Goal: Task Accomplishment & Management: Use online tool/utility

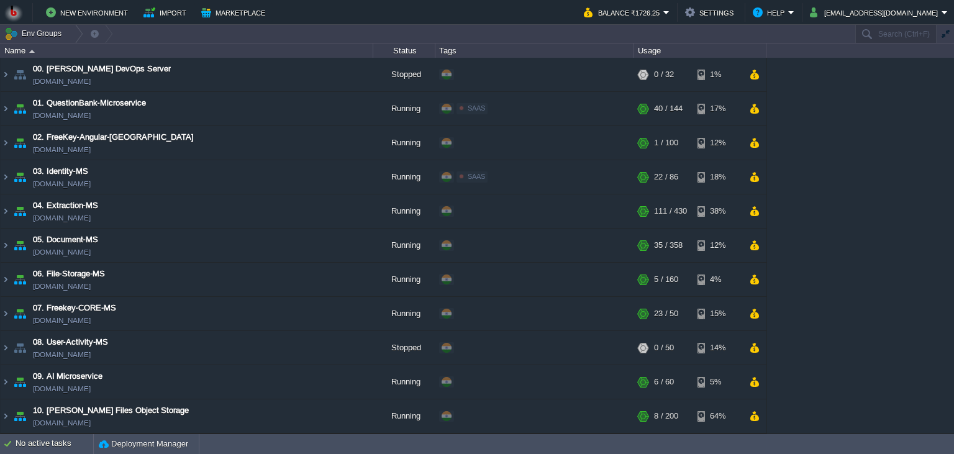
scroll to position [407, 0]
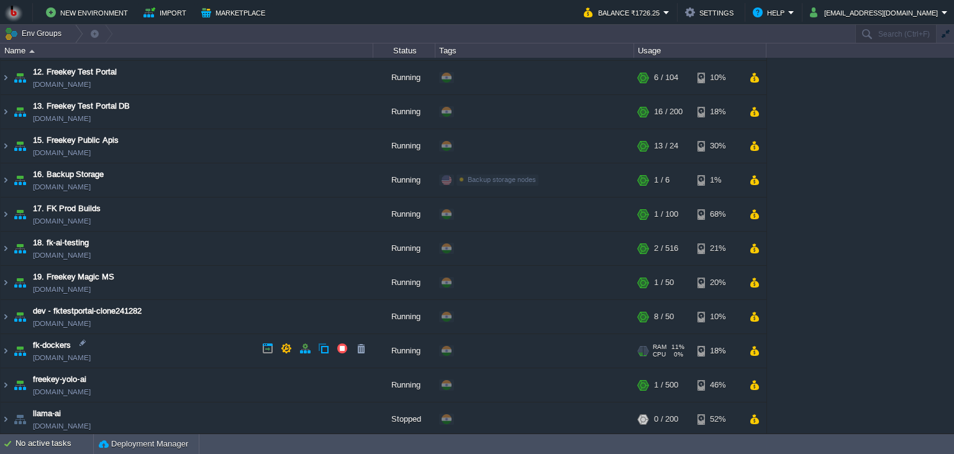
click at [204, 343] on td "fk-dockers [DOMAIN_NAME]" at bounding box center [187, 351] width 373 height 34
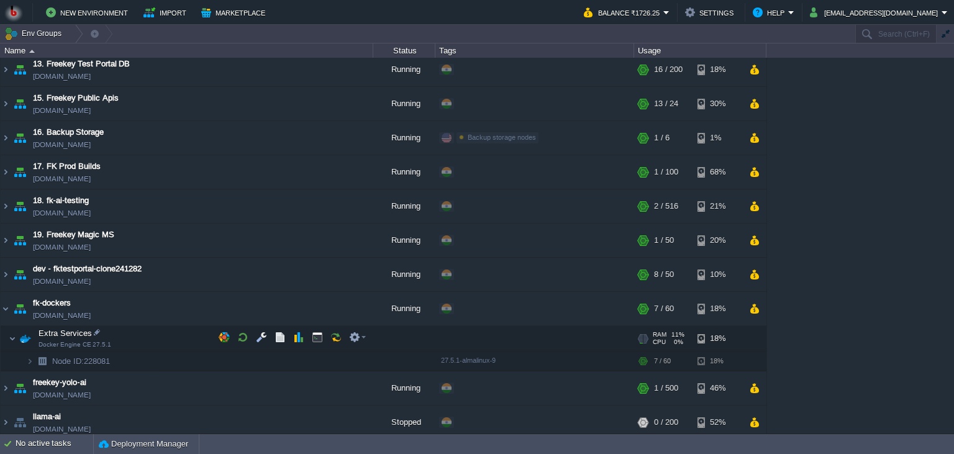
scroll to position [452, 0]
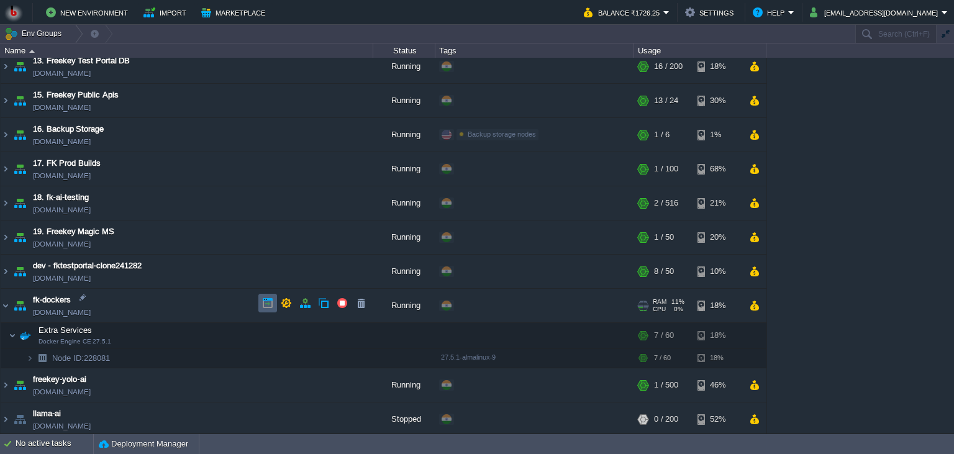
click at [260, 308] on td at bounding box center [267, 303] width 19 height 19
click at [171, 331] on td "Extra Services Docker Engine CE 27.5.1" at bounding box center [187, 335] width 373 height 25
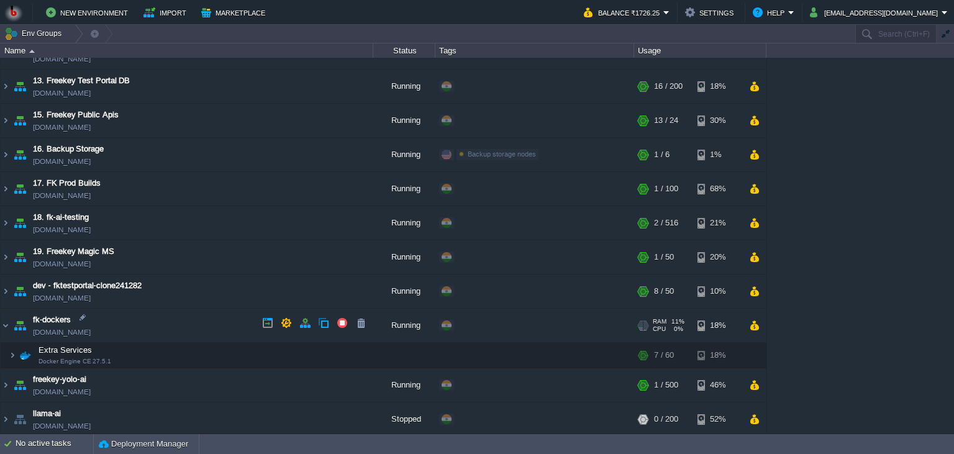
click at [171, 331] on td "fk-dockers [DOMAIN_NAME]" at bounding box center [187, 326] width 373 height 34
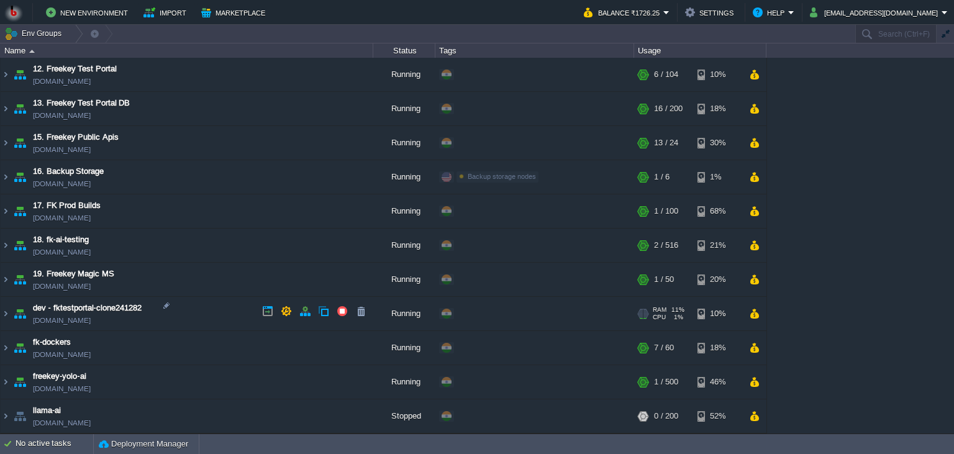
scroll to position [407, 0]
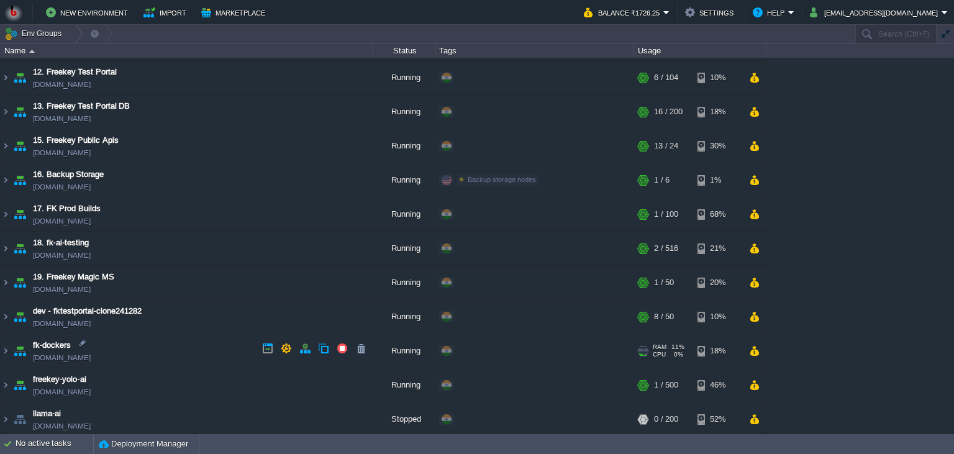
click at [174, 350] on td "fk-dockers [DOMAIN_NAME]" at bounding box center [187, 351] width 373 height 34
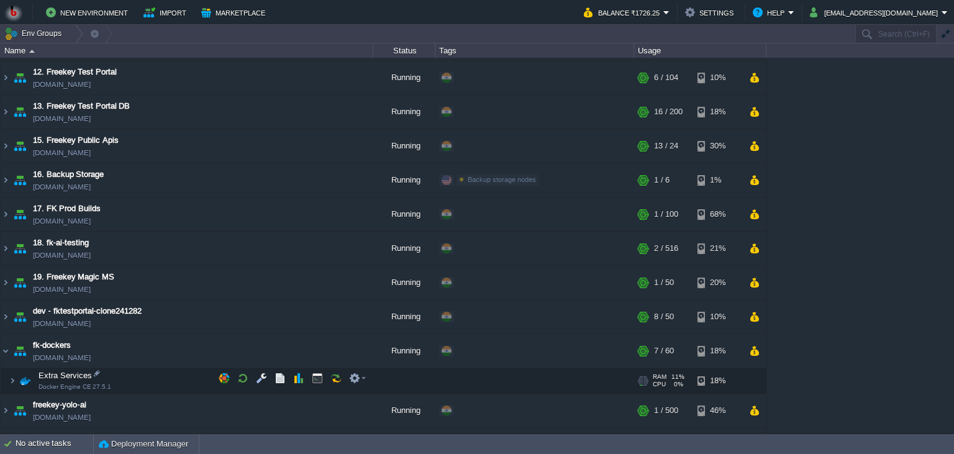
click at [172, 378] on td "Extra Services Docker Engine CE 27.5.1" at bounding box center [187, 380] width 373 height 25
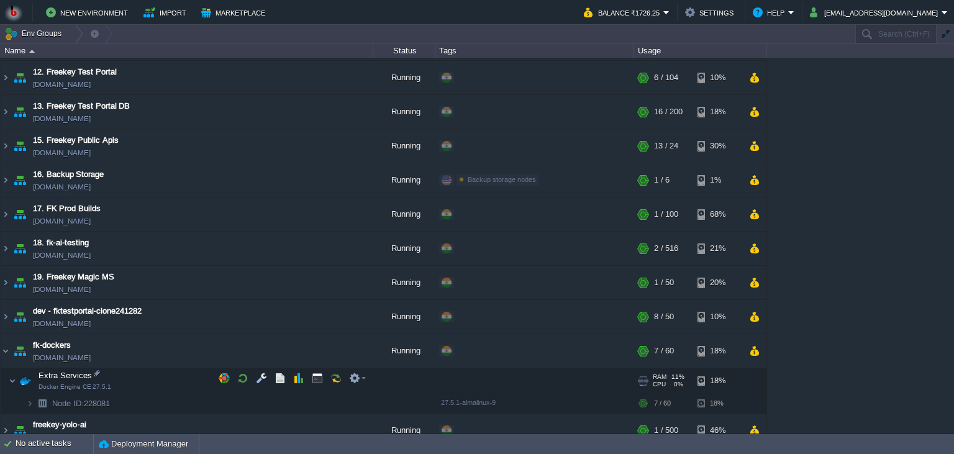
scroll to position [452, 0]
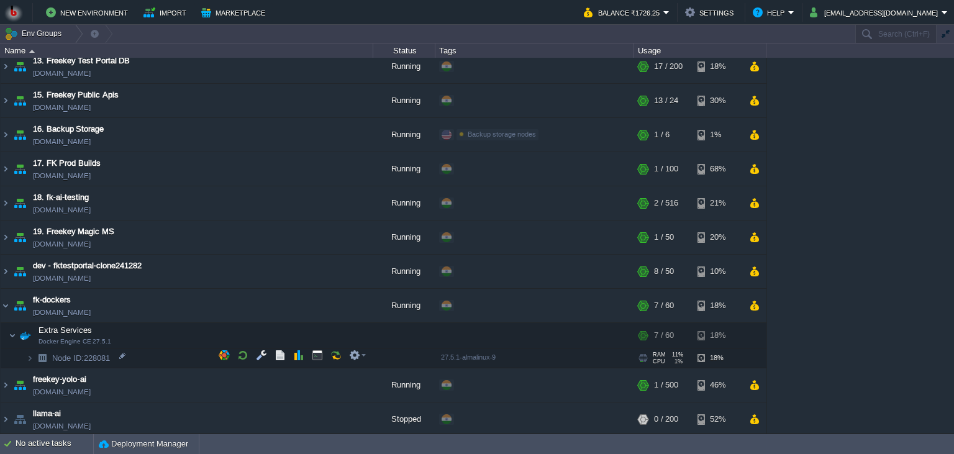
click at [185, 359] on td "Node ID: 228081" at bounding box center [187, 359] width 373 height 20
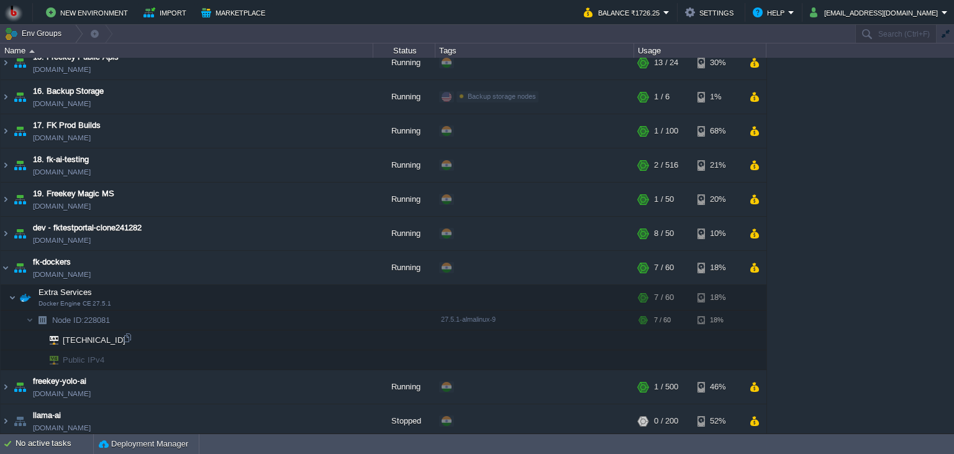
scroll to position [491, 0]
click at [312, 297] on td at bounding box center [317, 294] width 19 height 19
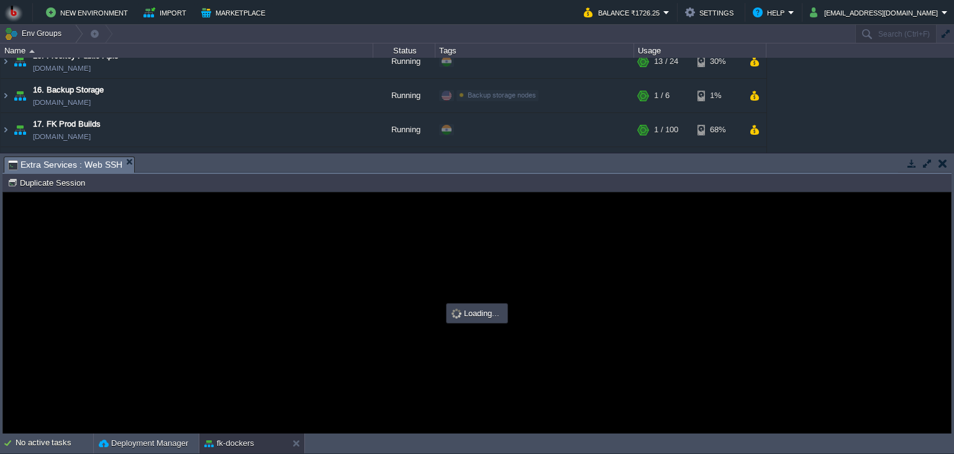
click at [412, 144] on body "New Environment Import Marketplace Bonus ₹0.00 Upgrade Account Balance ₹1726.25…" at bounding box center [477, 227] width 954 height 454
drag, startPoint x: 410, startPoint y: 166, endPoint x: 412, endPoint y: 143, distance: 23.1
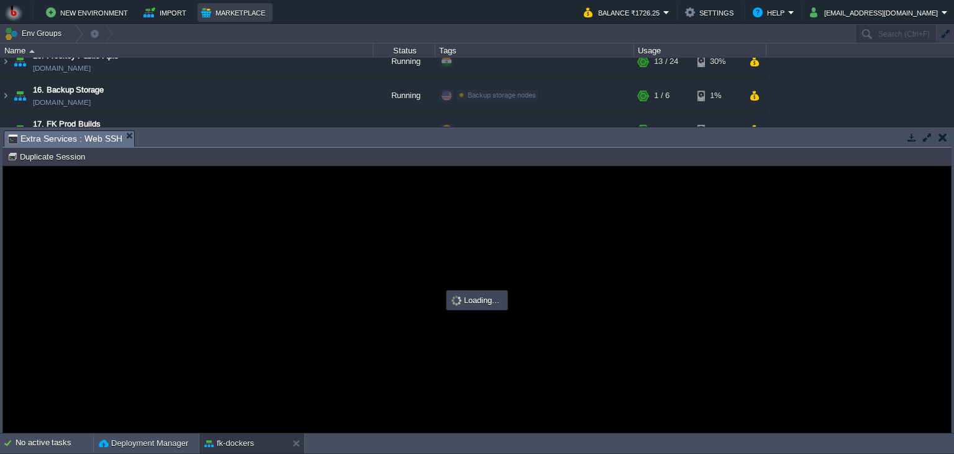
scroll to position [0, 0]
type input "#000000"
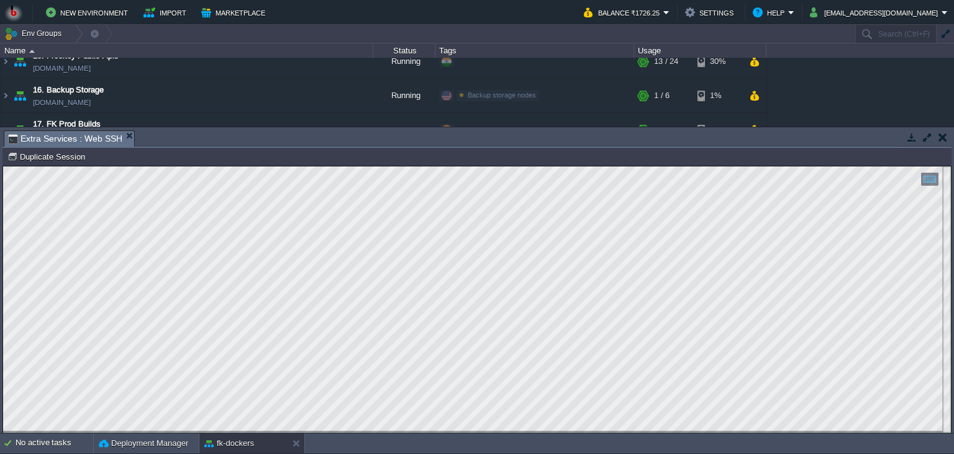
click at [404, 165] on div "Node ID: 228081 Duplicate Session" at bounding box center [476, 157] width 949 height 18
drag, startPoint x: 302, startPoint y: 149, endPoint x: 299, endPoint y: 217, distance: 68.4
click at [299, 166] on div "Node ID: 228081 Duplicate Session" at bounding box center [476, 157] width 949 height 18
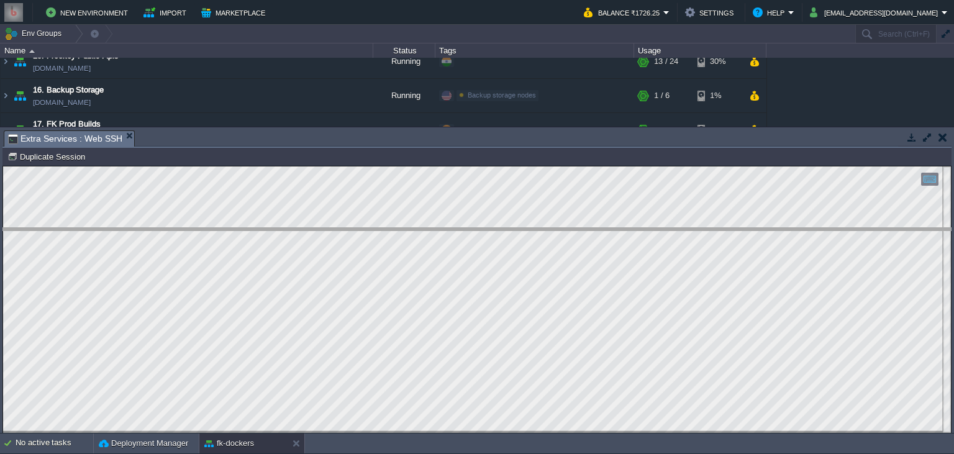
drag, startPoint x: 304, startPoint y: 144, endPoint x: 294, endPoint y: 244, distance: 100.5
click at [294, 244] on body "New Environment Import Marketplace Bonus ₹0.00 Upgrade Account Balance ₹1726.25…" at bounding box center [477, 227] width 954 height 454
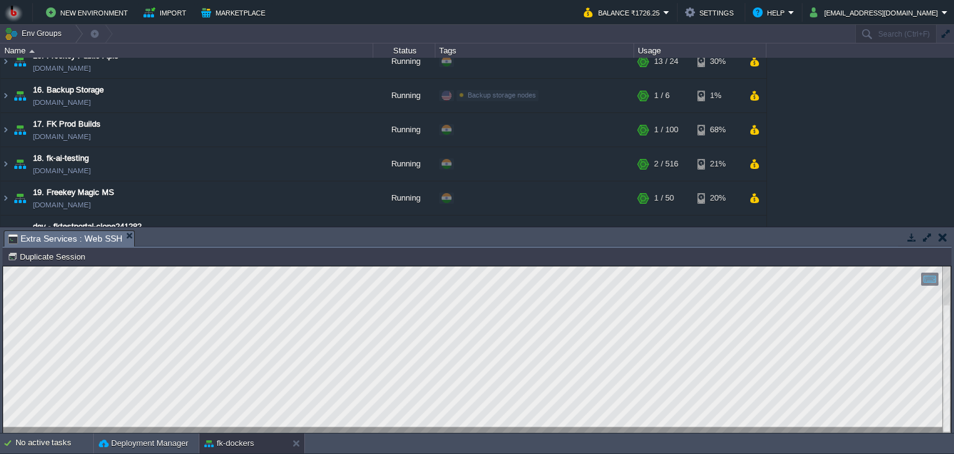
click at [933, 148] on div "00. [PERSON_NAME] DevOps Server [DOMAIN_NAME] Stopped + Add to Env Group RAM 0%…" at bounding box center [477, 142] width 954 height 169
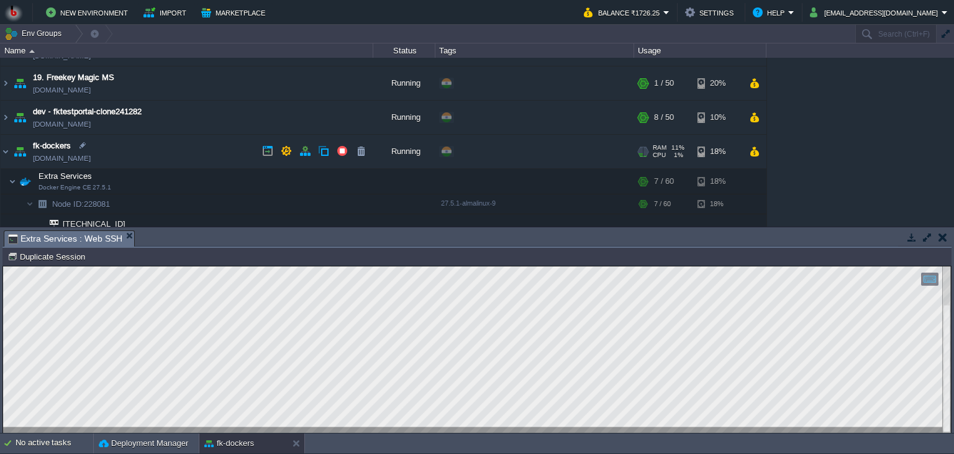
scroll to position [661, 0]
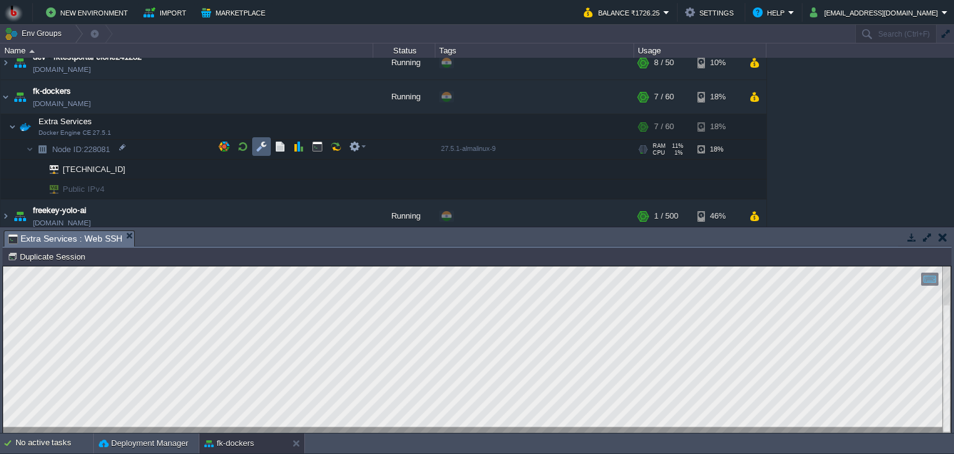
click at [270, 149] on td at bounding box center [261, 146] width 19 height 19
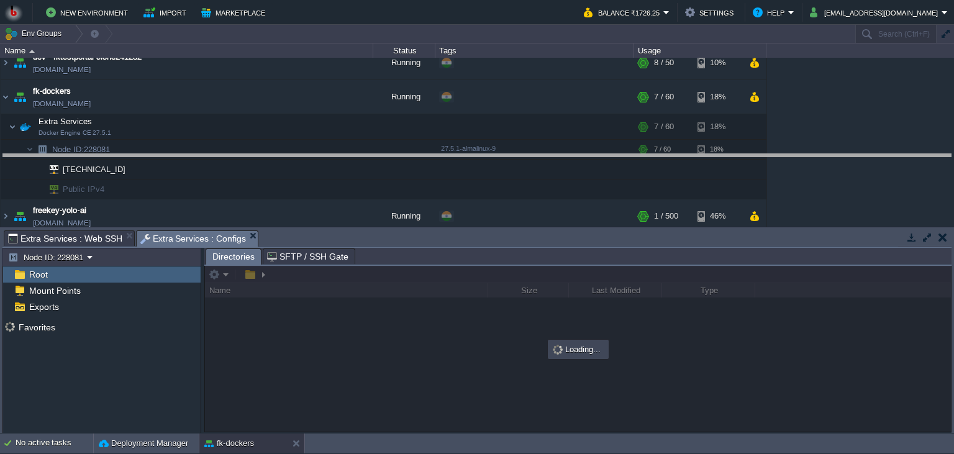
drag, startPoint x: 317, startPoint y: 239, endPoint x: 324, endPoint y: 148, distance: 91.0
click at [324, 148] on body "New Environment Import Marketplace Bonus ₹0.00 Upgrade Account Balance ₹1726.25…" at bounding box center [477, 227] width 954 height 454
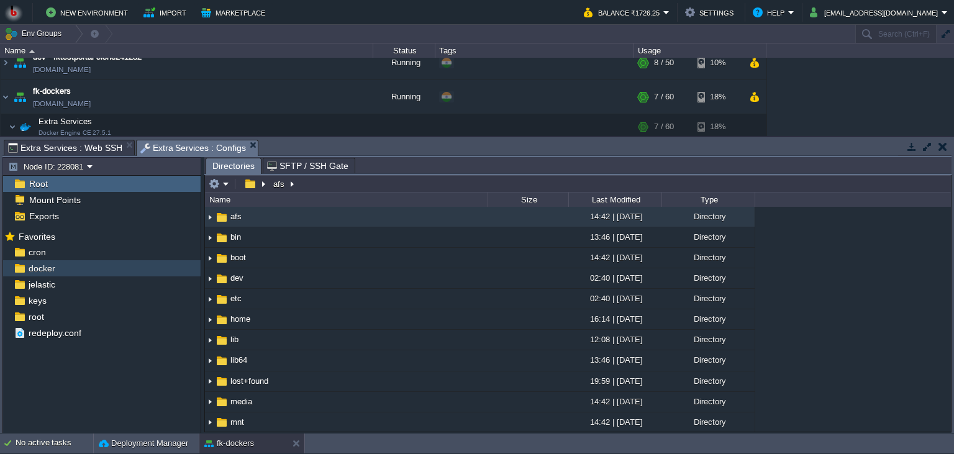
click at [121, 268] on div "docker" at bounding box center [102, 268] width 198 height 16
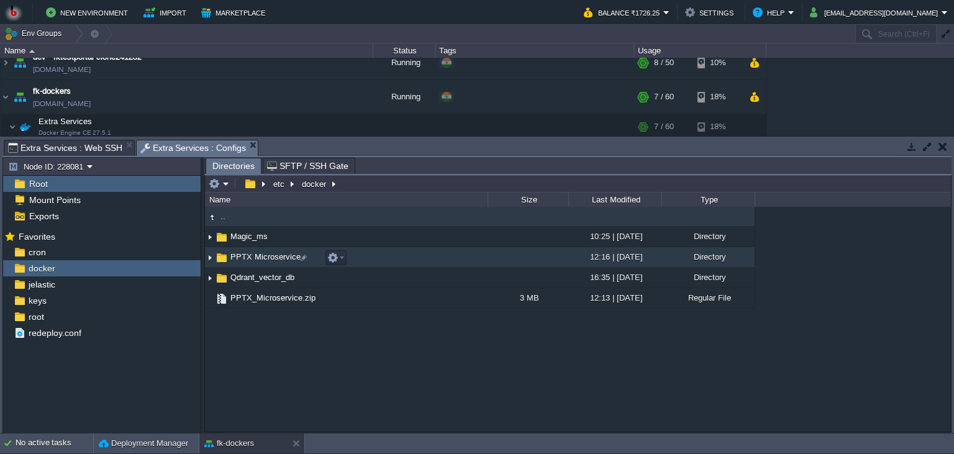
click at [426, 260] on td "PPTX Microservice" at bounding box center [346, 257] width 283 height 21
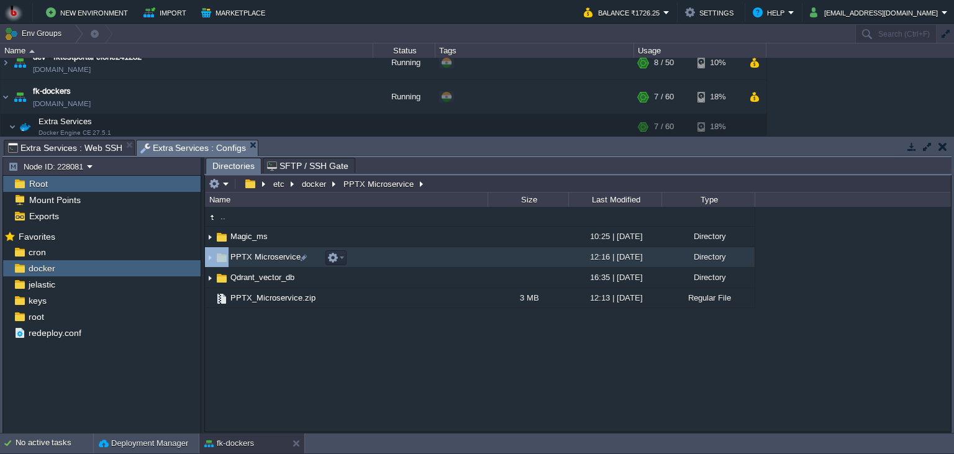
click at [426, 260] on td "PPTX Microservice" at bounding box center [346, 257] width 283 height 21
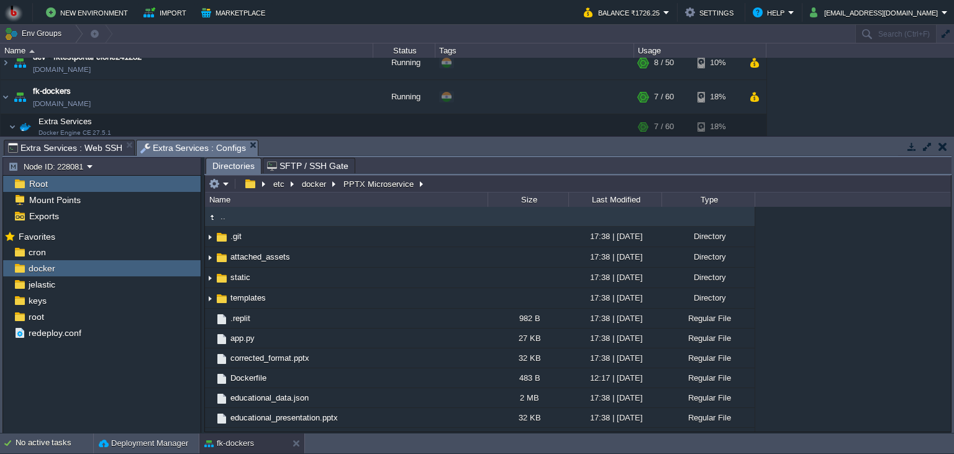
type input "/etc/docker/PPTX Microservice"
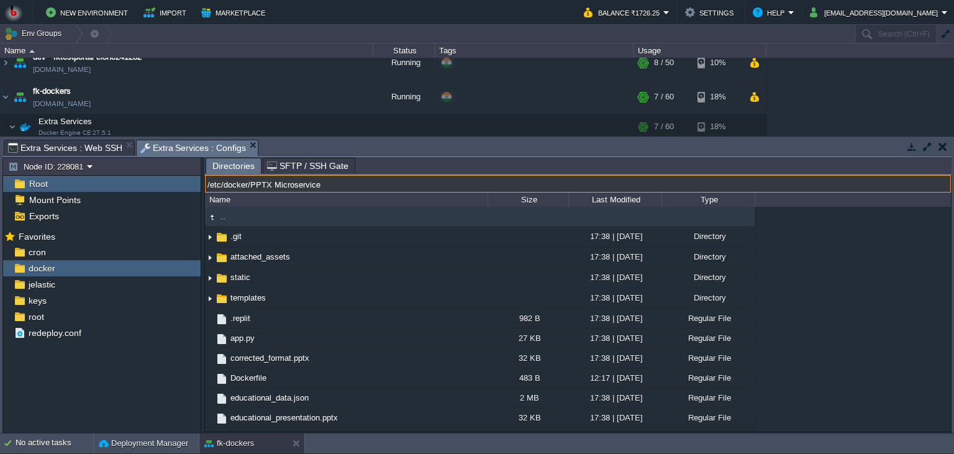
click at [447, 188] on input "/etc/docker/PPTX Microservice" at bounding box center [578, 183] width 746 height 17
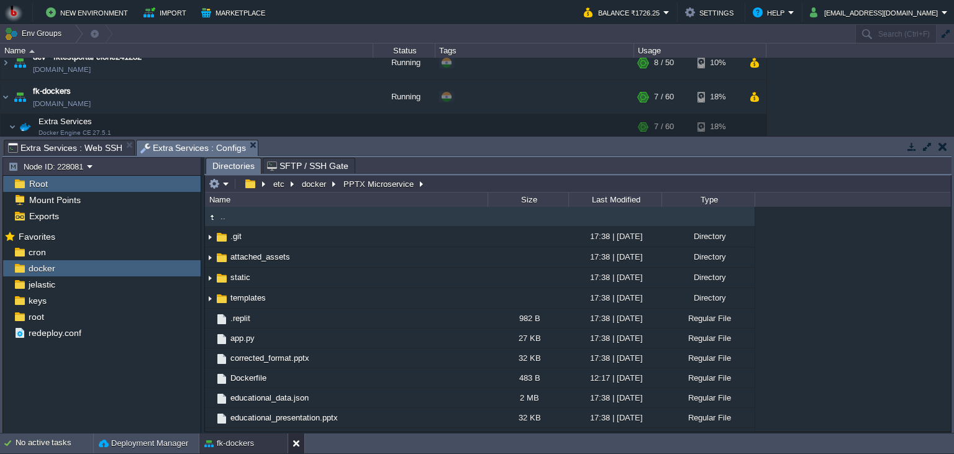
click at [296, 440] on button at bounding box center [299, 443] width 12 height 12
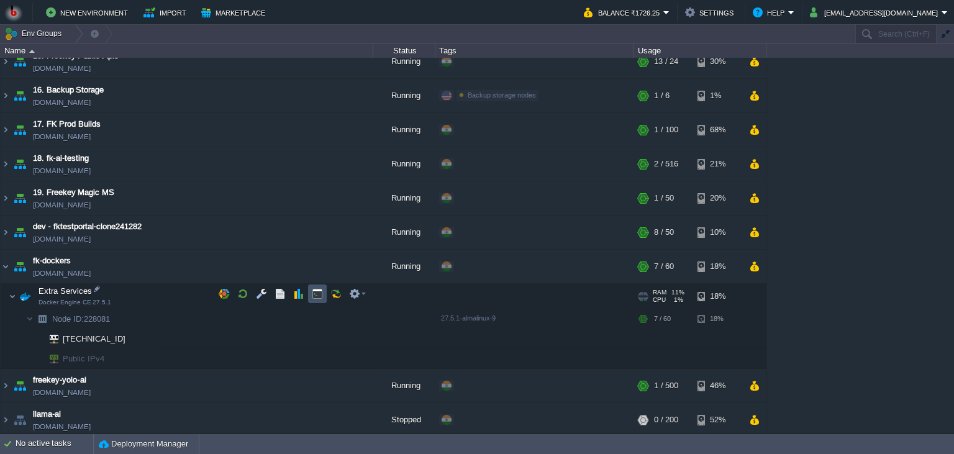
click at [313, 295] on button "button" at bounding box center [317, 293] width 11 height 11
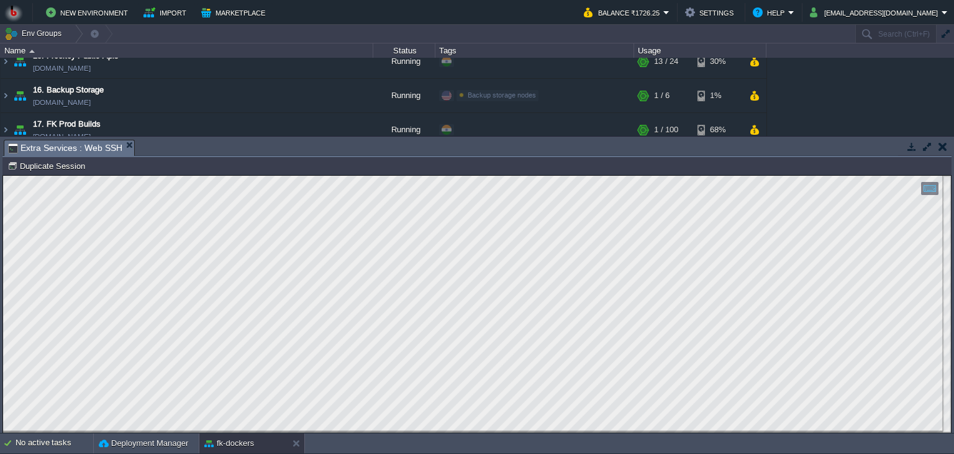
scroll to position [6, 0]
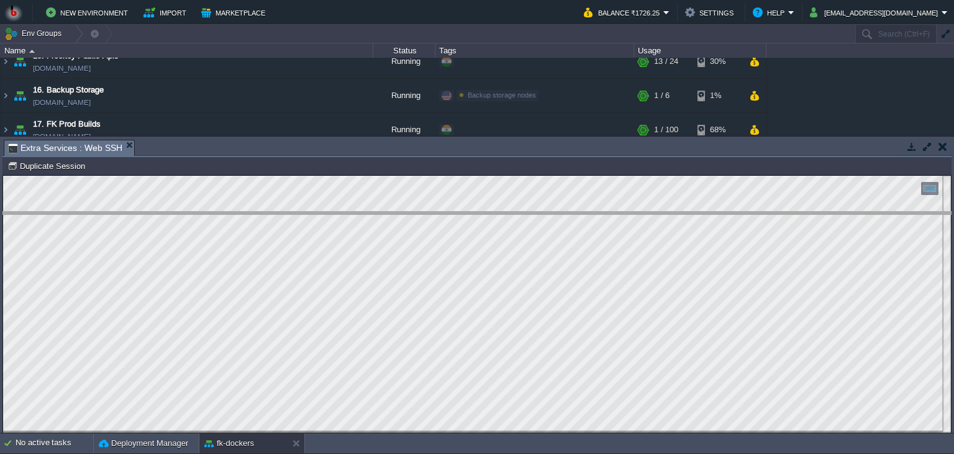
drag, startPoint x: 436, startPoint y: 150, endPoint x: 427, endPoint y: 232, distance: 82.5
click at [428, 232] on body "New Environment Import Marketplace Bonus ₹0.00 Upgrade Account Balance ₹1726.25…" at bounding box center [477, 227] width 954 height 454
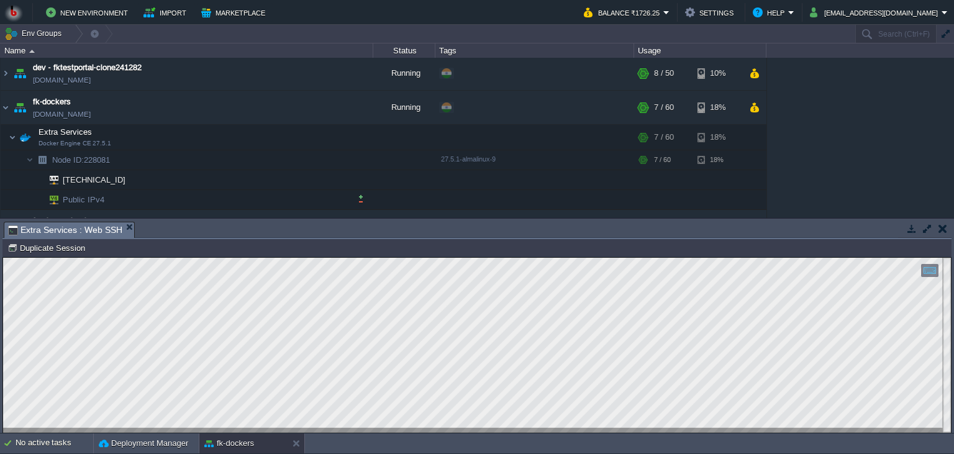
scroll to position [661, 0]
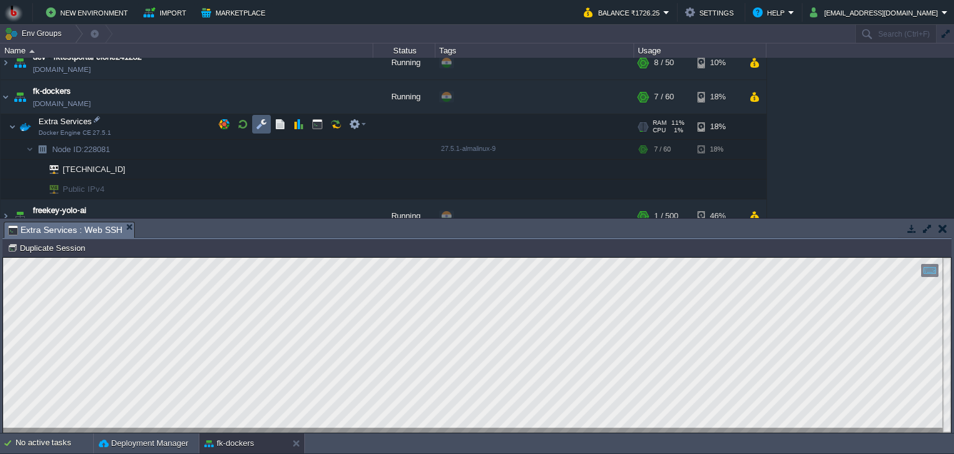
click at [262, 124] on button "button" at bounding box center [261, 124] width 11 height 11
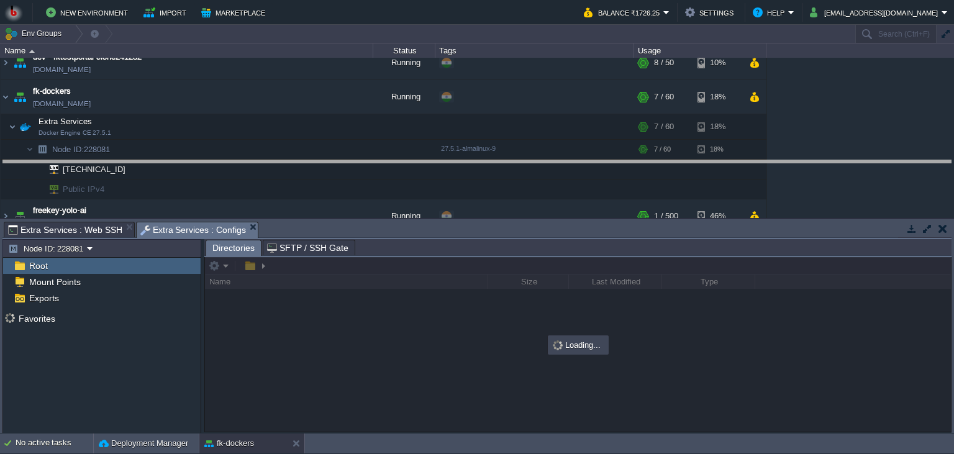
drag, startPoint x: 352, startPoint y: 229, endPoint x: 346, endPoint y: 159, distance: 69.9
click at [346, 159] on body "New Environment Import Marketplace Bonus ₹0.00 Upgrade Account Balance ₹1726.25…" at bounding box center [477, 227] width 954 height 454
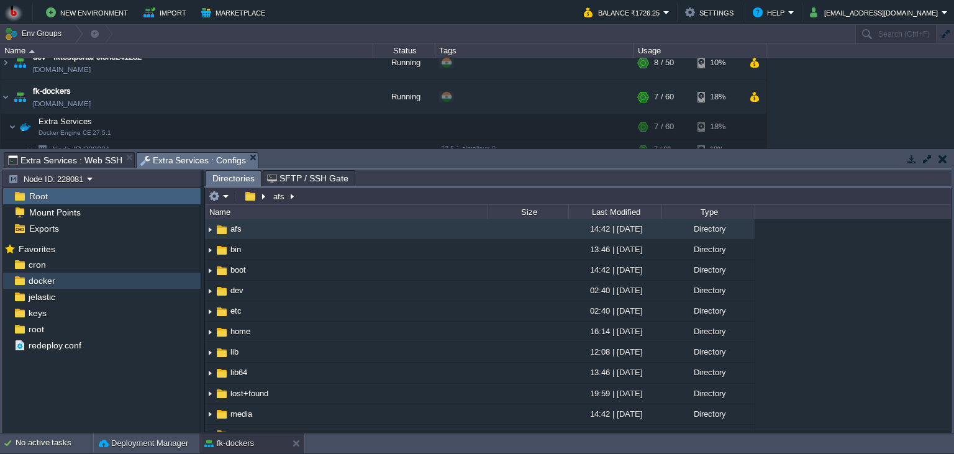
click at [130, 276] on div "docker" at bounding box center [102, 281] width 198 height 16
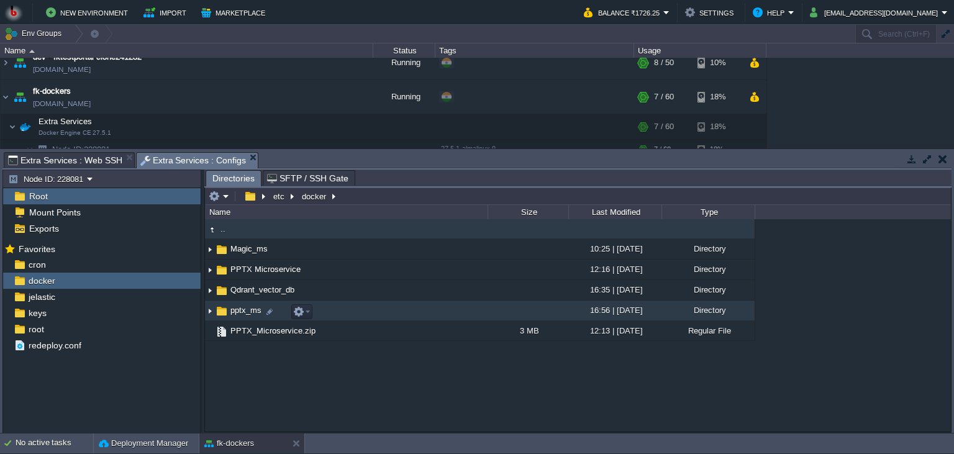
click at [408, 316] on td "pptx_ms" at bounding box center [346, 311] width 283 height 21
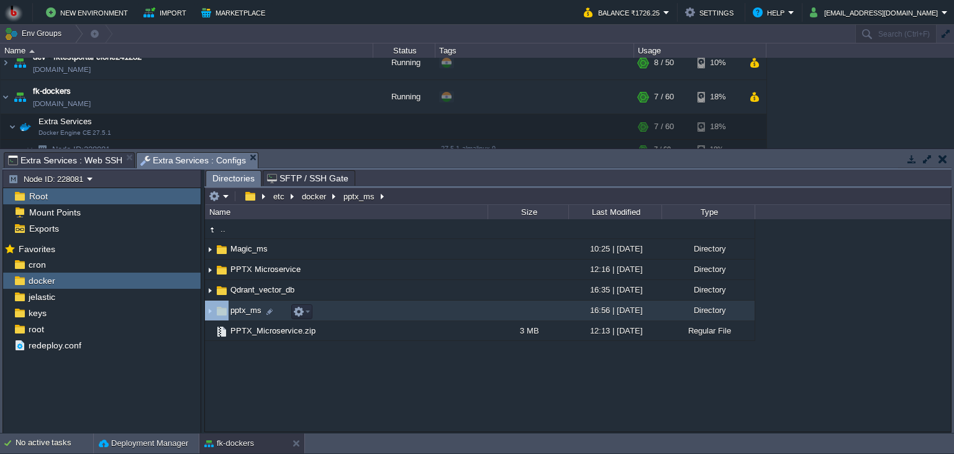
click at [408, 316] on td "pptx_ms" at bounding box center [346, 311] width 283 height 21
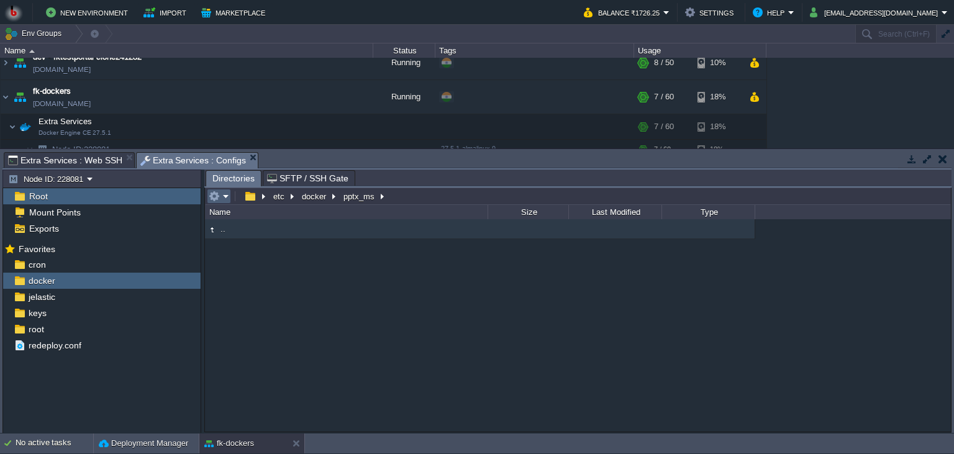
click at [220, 200] on em at bounding box center [219, 196] width 21 height 11
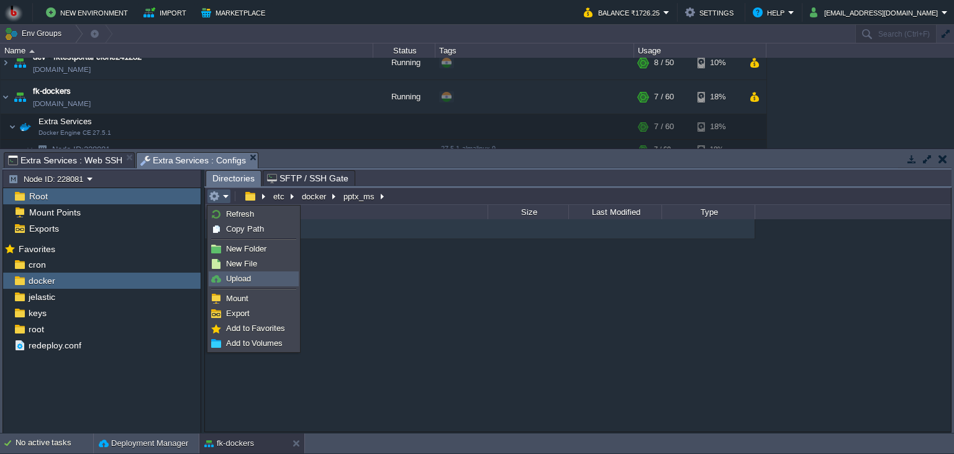
click at [239, 278] on span "Upload" at bounding box center [238, 278] width 25 height 9
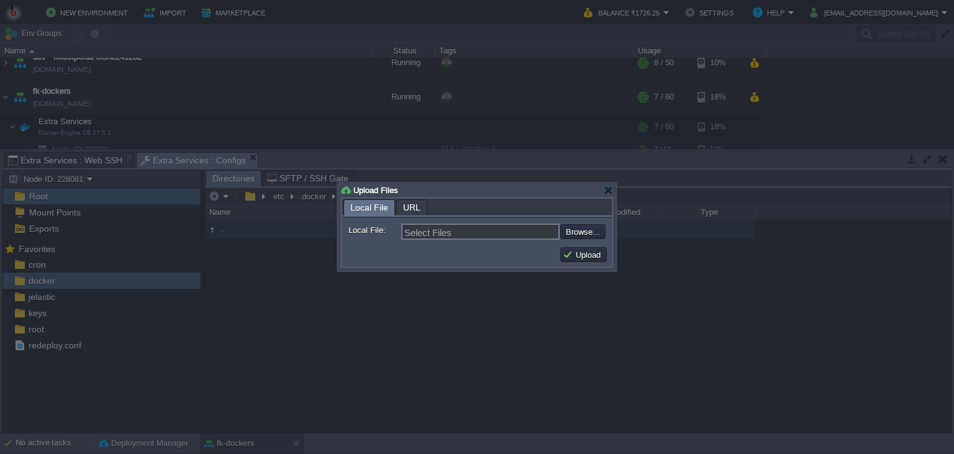
click at [584, 220] on form "Local File: Select Files Browse... Comment:" at bounding box center [477, 229] width 270 height 25
click at [582, 227] on input "file" at bounding box center [527, 231] width 157 height 15
type input "C:\fakepath\Json2Pptx7.zip"
type input "Json2Pptx7.zip"
click at [586, 256] on button "Upload" at bounding box center [584, 254] width 42 height 11
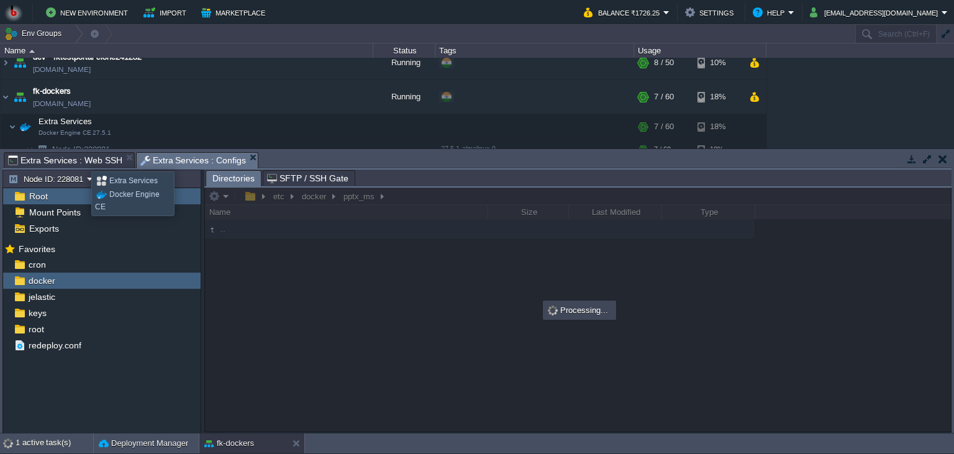
click at [82, 160] on span "Extra Services : Web SSH" at bounding box center [65, 160] width 114 height 15
click at [180, 162] on span "Extra Services : Configs" at bounding box center [193, 161] width 106 height 16
click at [71, 165] on span "Extra Services : Web SSH" at bounding box center [65, 160] width 114 height 15
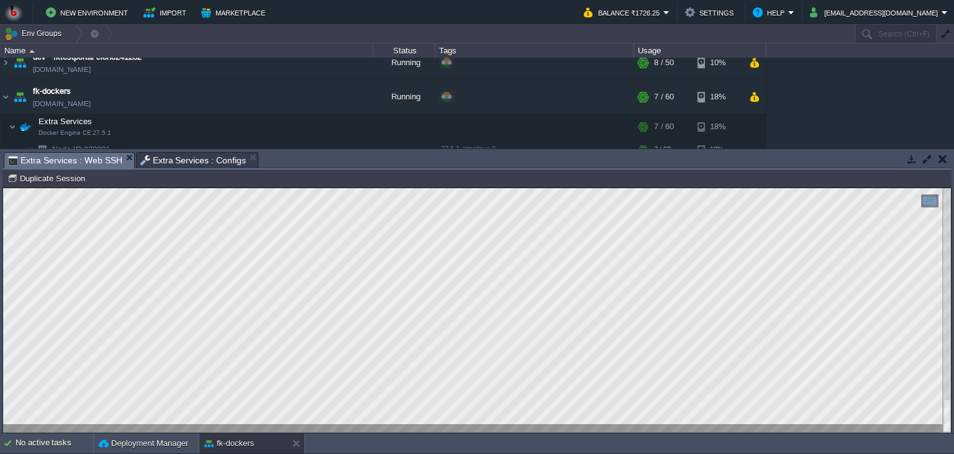
click at [204, 160] on span "Extra Services : Configs" at bounding box center [193, 160] width 106 height 15
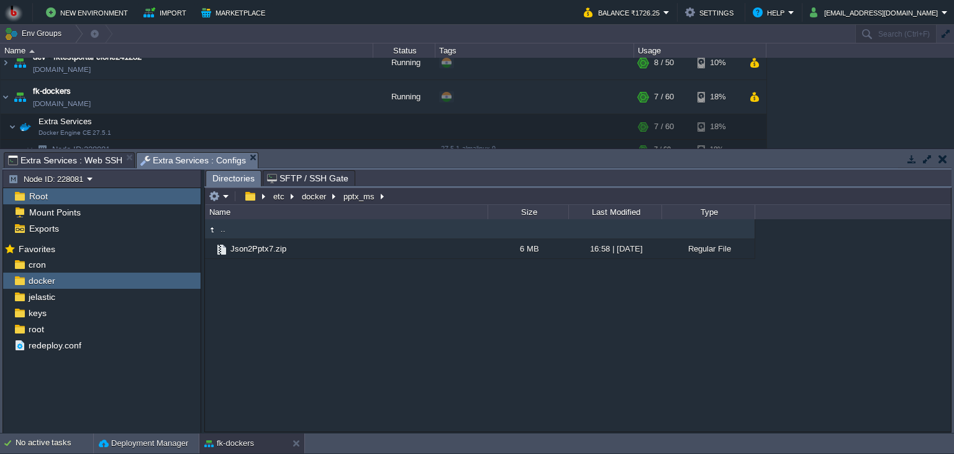
click at [230, 203] on td at bounding box center [219, 196] width 24 height 15
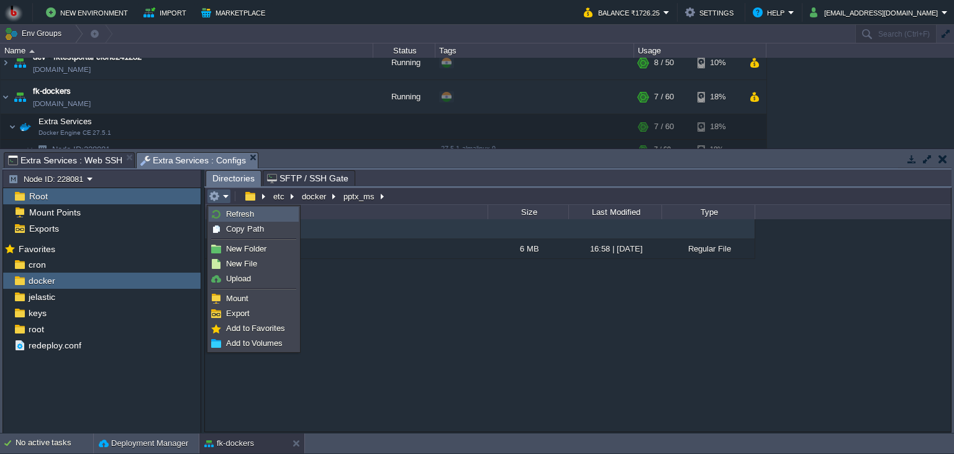
click at [256, 213] on link "Refresh" at bounding box center [253, 215] width 89 height 14
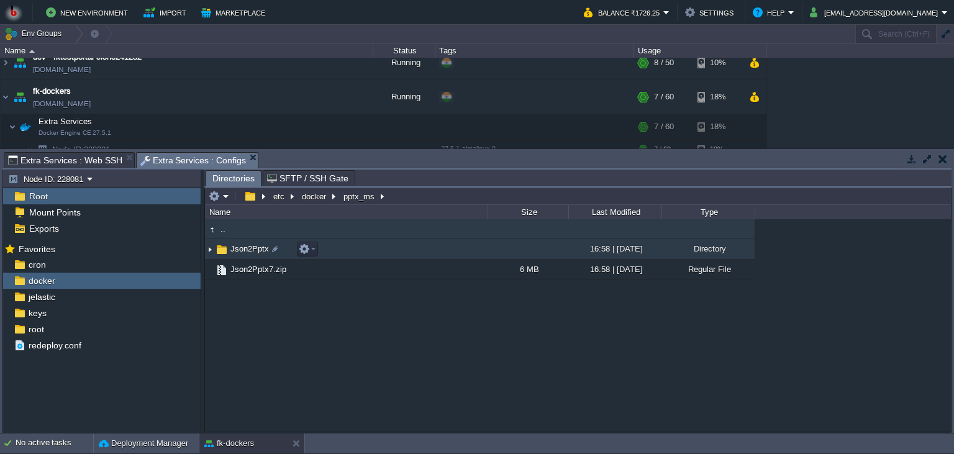
click at [399, 256] on td "Json2Pptx" at bounding box center [346, 249] width 283 height 21
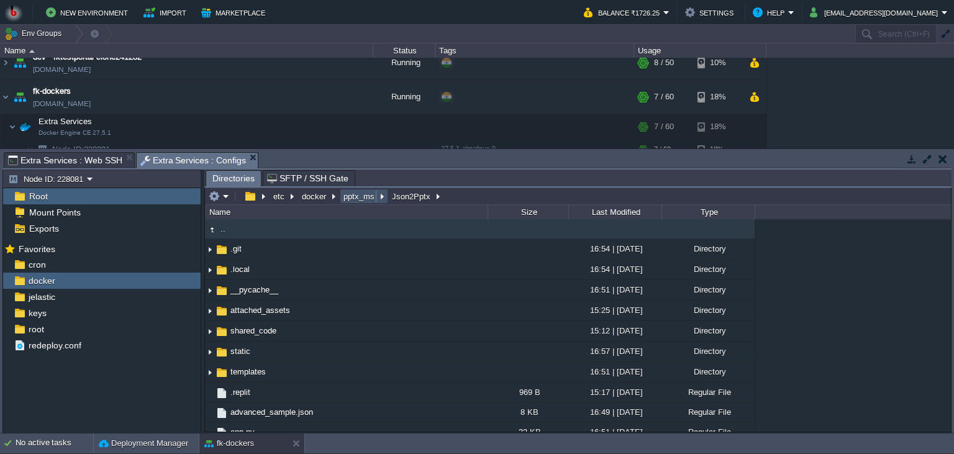
click at [359, 202] on button "pptx_ms" at bounding box center [360, 196] width 36 height 11
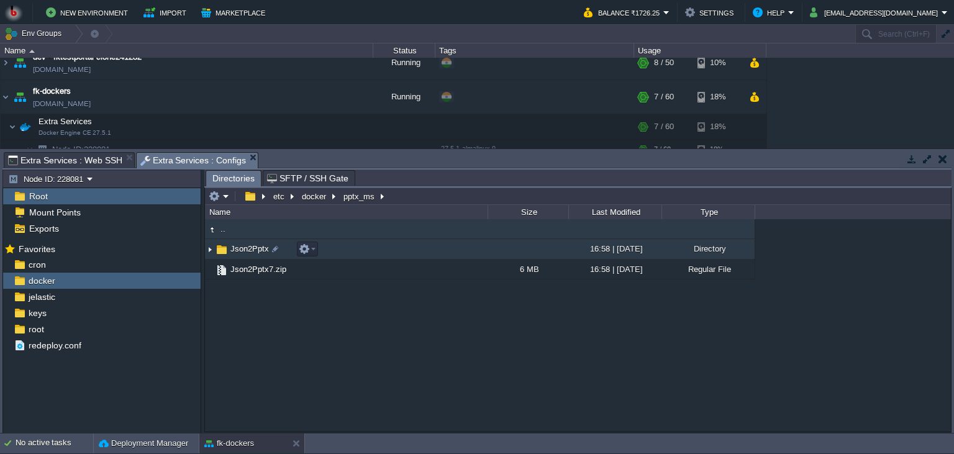
click at [375, 249] on td "Json2Pptx" at bounding box center [346, 249] width 283 height 21
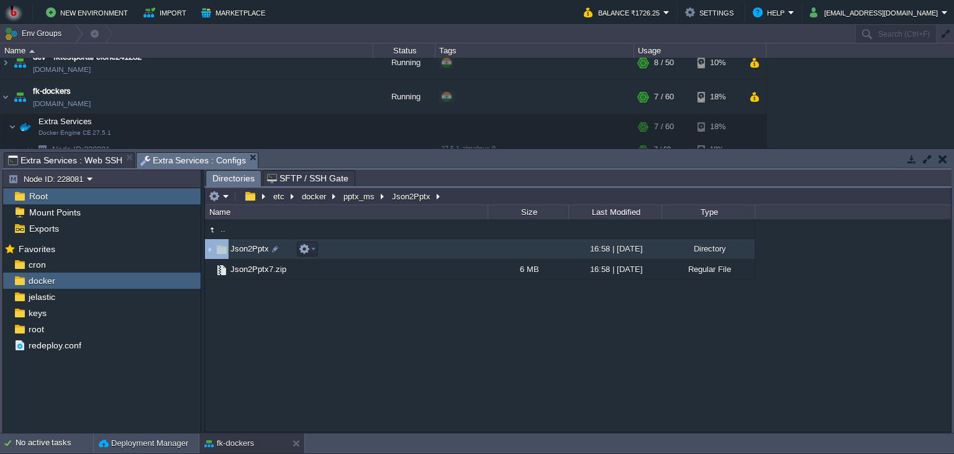
click at [375, 249] on td "Json2Pptx" at bounding box center [346, 249] width 283 height 21
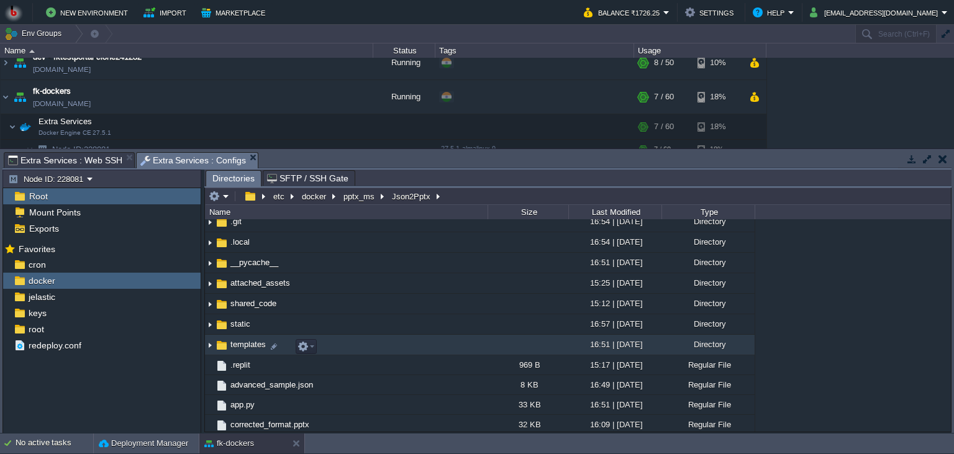
scroll to position [0, 0]
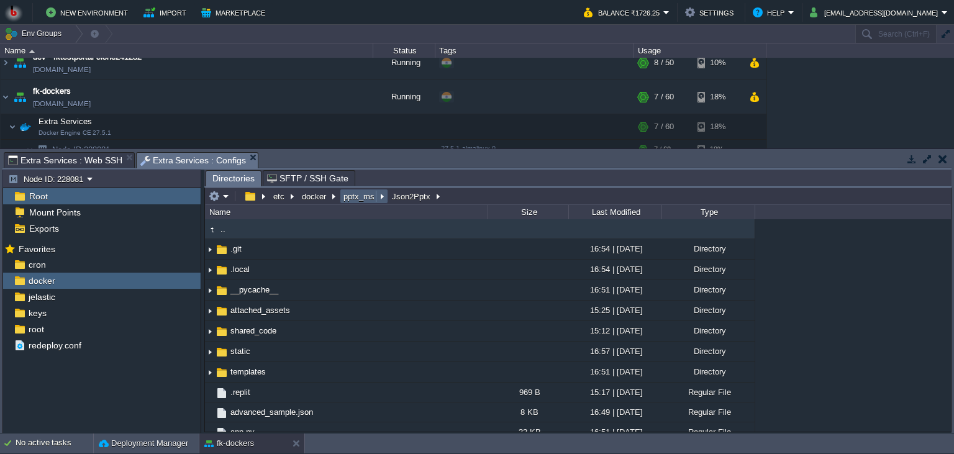
click at [362, 198] on button "pptx_ms" at bounding box center [360, 196] width 36 height 11
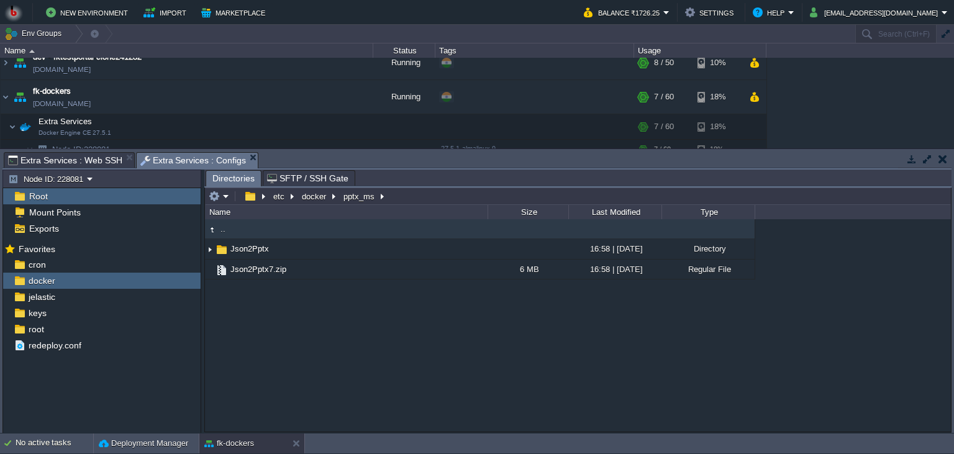
click at [350, 331] on div ".. Json2Pptx 16:58 | [DATE] Directory Json2Pptx7.zip 6 MB 16:58 | [DATE] Regula…" at bounding box center [578, 325] width 746 height 212
click at [222, 205] on div "etc docker pptx_ms" at bounding box center [298, 196] width 184 height 17
click at [222, 201] on em at bounding box center [219, 196] width 21 height 11
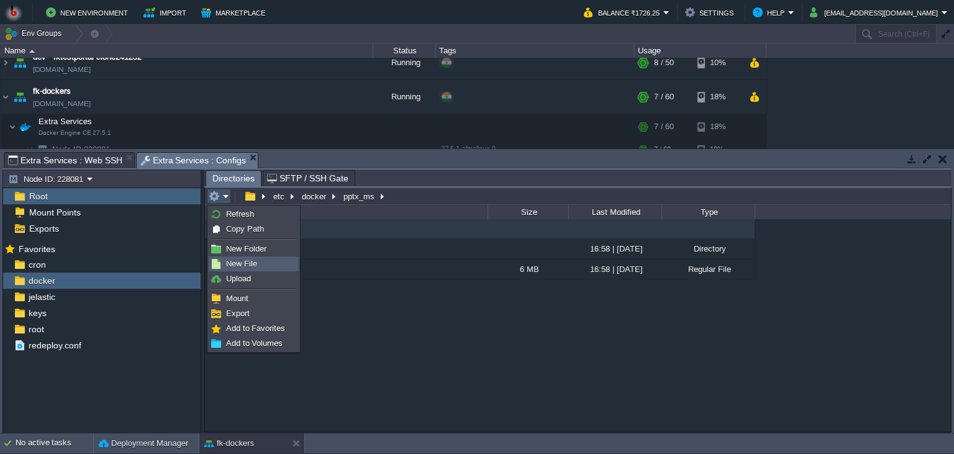
click at [253, 265] on span "New File" at bounding box center [241, 263] width 31 height 9
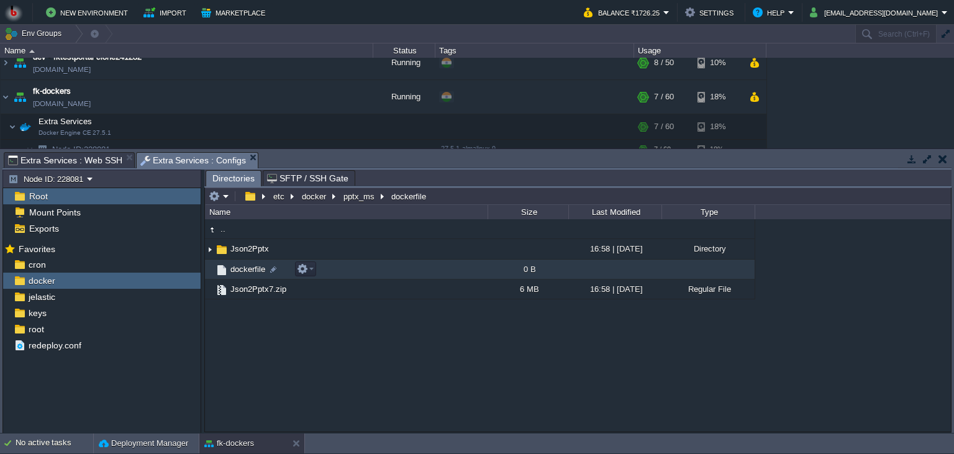
click at [253, 272] on span "dockerfile" at bounding box center [248, 269] width 39 height 11
click at [269, 272] on div at bounding box center [273, 269] width 11 height 11
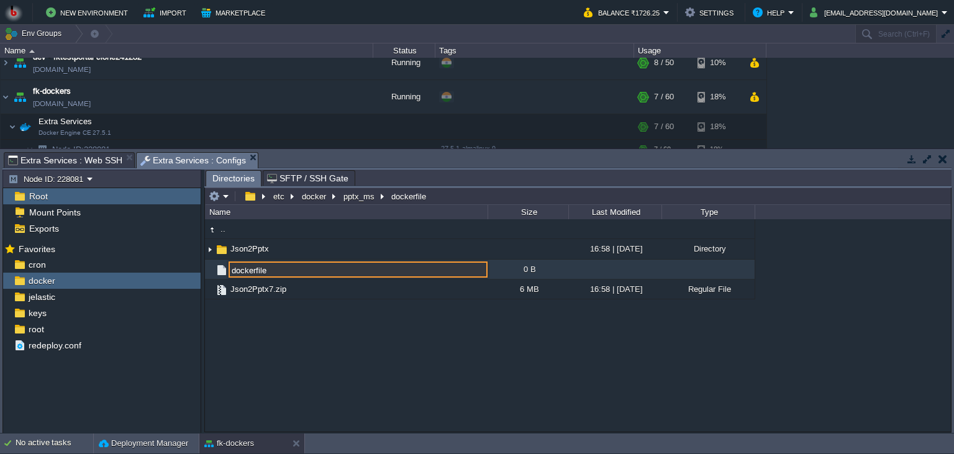
click at [275, 272] on input "dockerfile" at bounding box center [358, 270] width 259 height 16
drag, startPoint x: 271, startPoint y: 270, endPoint x: 203, endPoint y: 252, distance: 71.3
click at [229, 262] on input "dockerfile" at bounding box center [358, 270] width 259 height 16
paste input "D"
type input "Dockerfile"
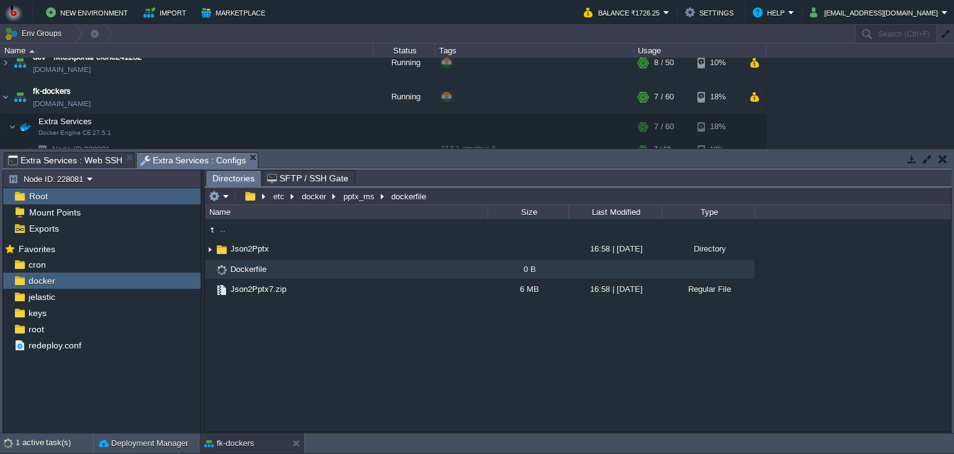
click at [386, 325] on div ".. Json2Pptx 16:58 | [DATE] Directory Dockerfile 0 B Json2Pptx7.zip 6 MB 16:58 …" at bounding box center [578, 325] width 746 height 212
click at [381, 272] on td "Dockerfile" at bounding box center [346, 270] width 283 height 20
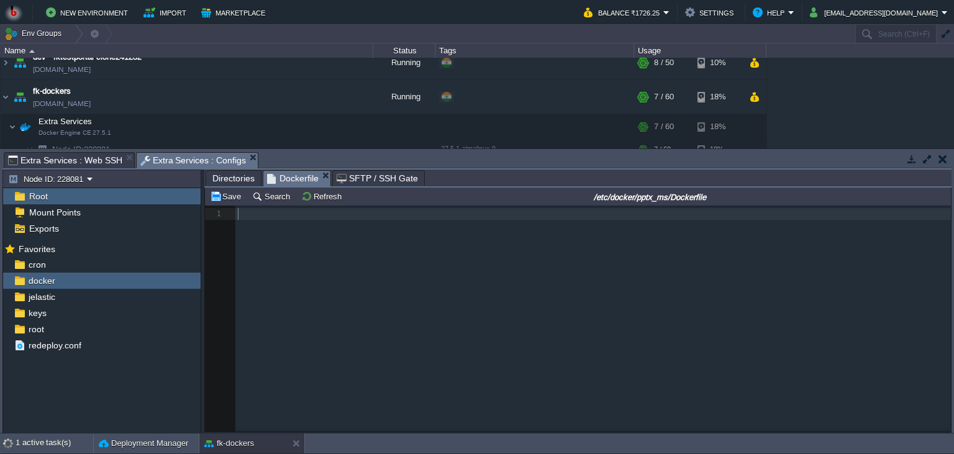
scroll to position [4, 0]
click at [429, 230] on div "1 1 ​" at bounding box center [587, 328] width 765 height 245
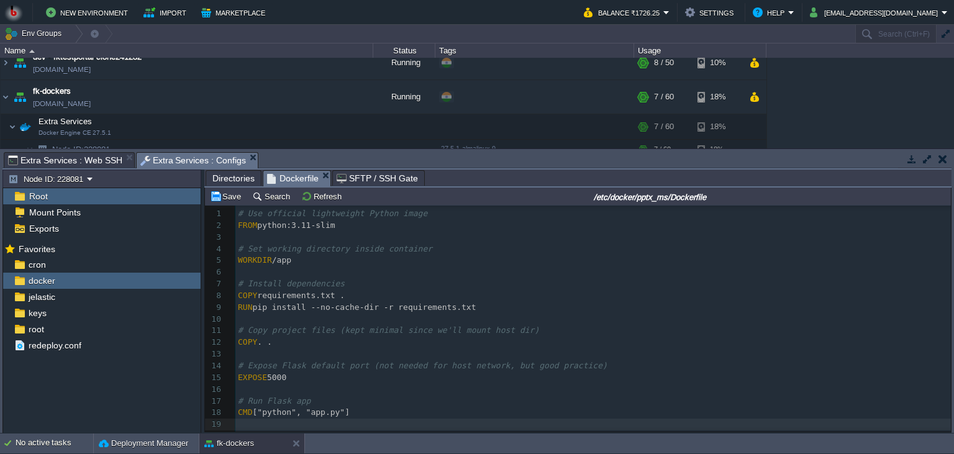
scroll to position [1, 0]
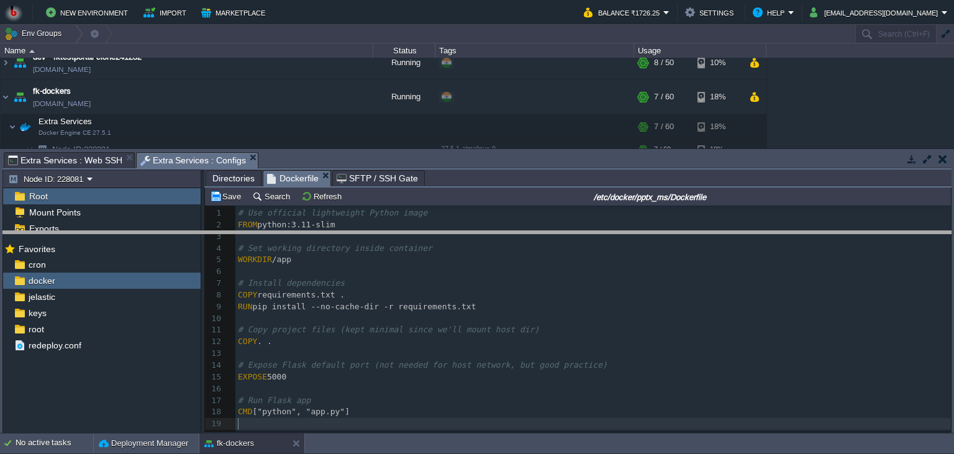
drag, startPoint x: 483, startPoint y: 167, endPoint x: 472, endPoint y: 248, distance: 81.5
click at [472, 248] on body "New Environment Import Marketplace Bonus ₹0.00 Upgrade Account Balance ₹1726.25…" at bounding box center [477, 227] width 954 height 454
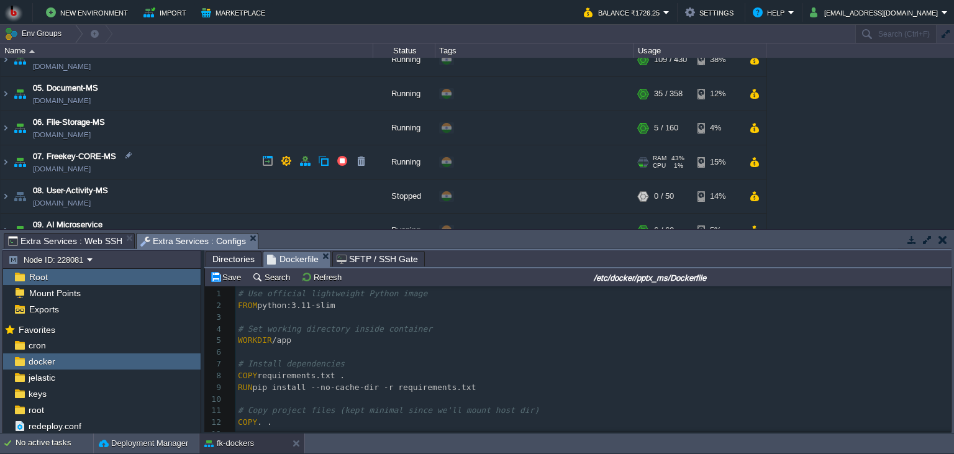
scroll to position [94, 0]
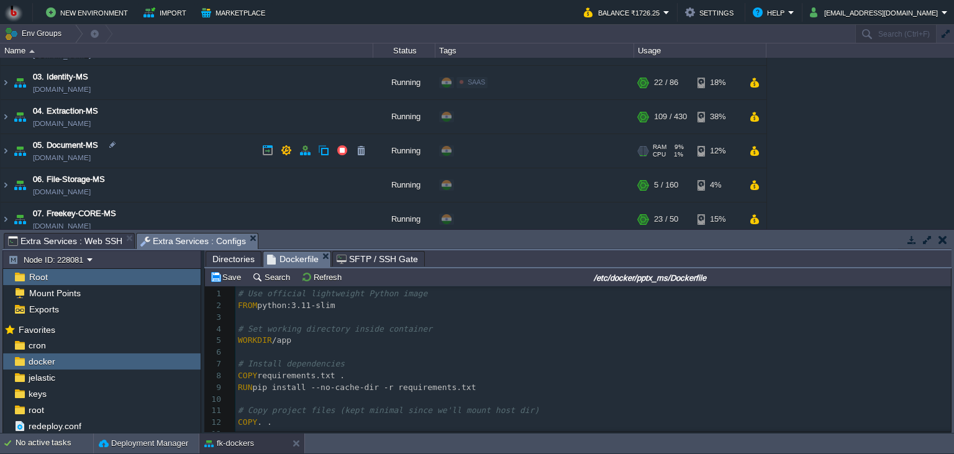
click at [202, 150] on td "05. Document-MS [DOMAIN_NAME]" at bounding box center [187, 151] width 373 height 34
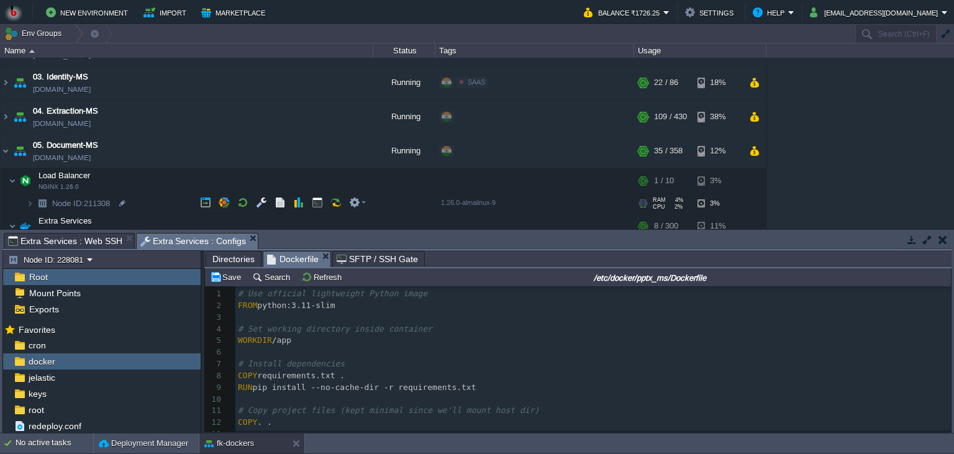
scroll to position [152, 0]
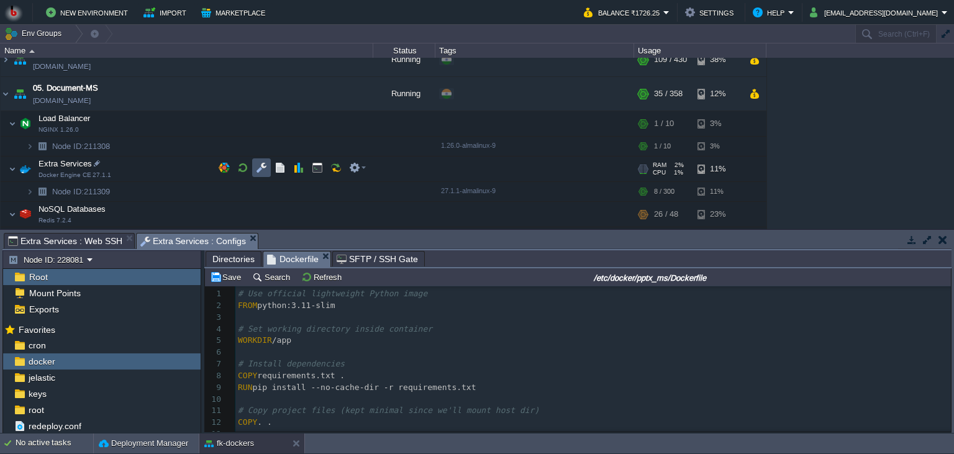
click at [258, 163] on button "button" at bounding box center [261, 167] width 11 height 11
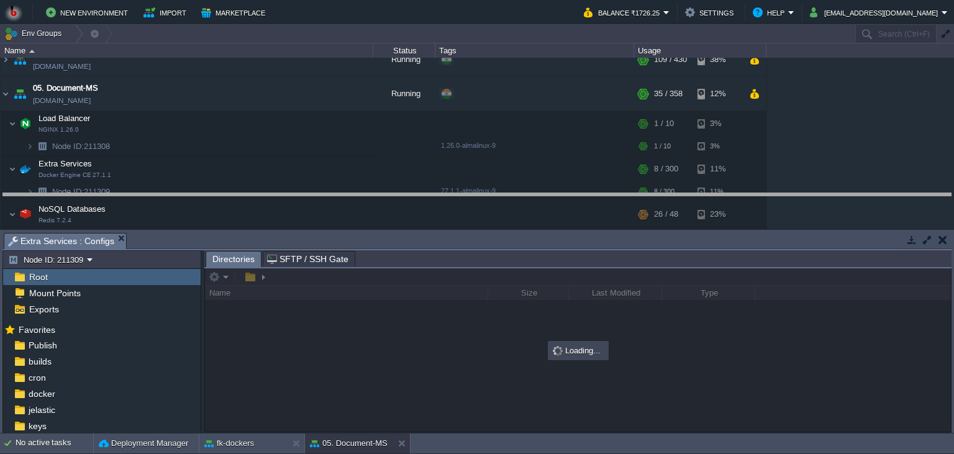
drag, startPoint x: 370, startPoint y: 239, endPoint x: 367, endPoint y: 186, distance: 52.9
click at [367, 186] on body "New Environment Import Marketplace Bonus ₹0.00 Upgrade Account Balance ₹1726.25…" at bounding box center [477, 227] width 954 height 454
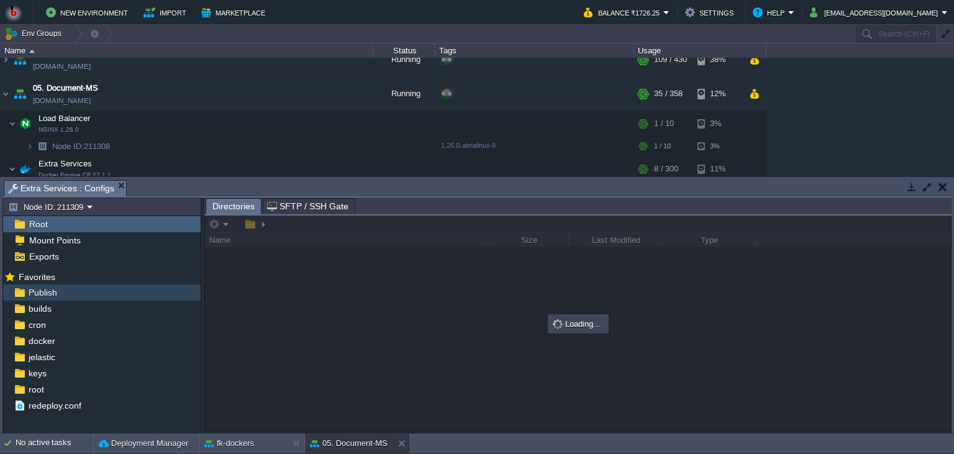
click at [97, 298] on div "Publish" at bounding box center [102, 293] width 198 height 16
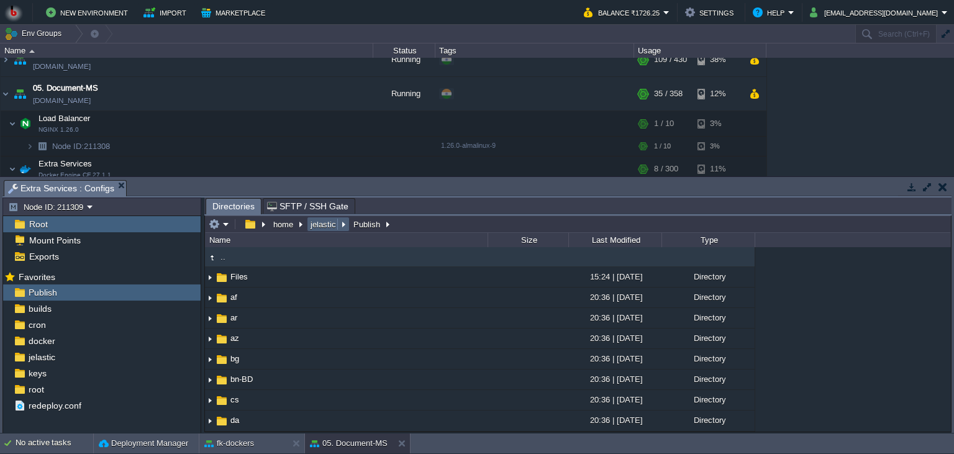
click at [322, 230] on button "jelastic" at bounding box center [324, 224] width 30 height 11
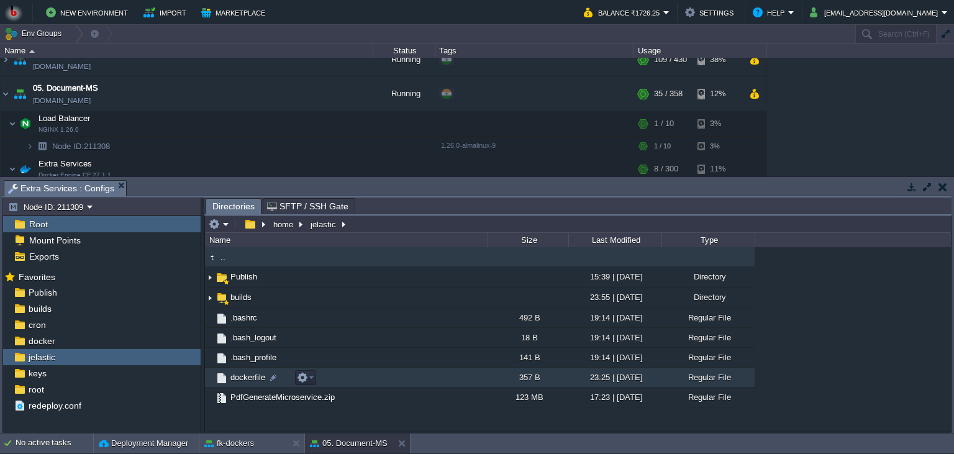
click at [389, 388] on td "dockerfile" at bounding box center [346, 378] width 283 height 20
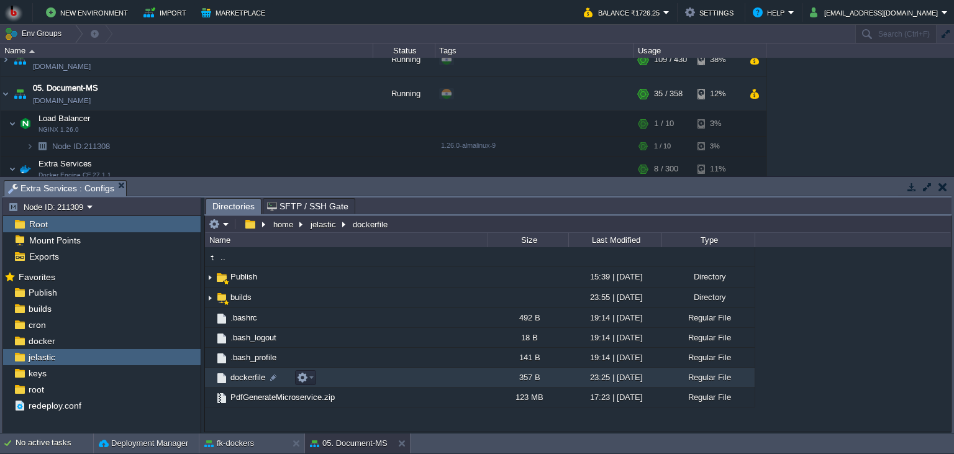
click at [369, 381] on td "dockerfile" at bounding box center [346, 378] width 283 height 20
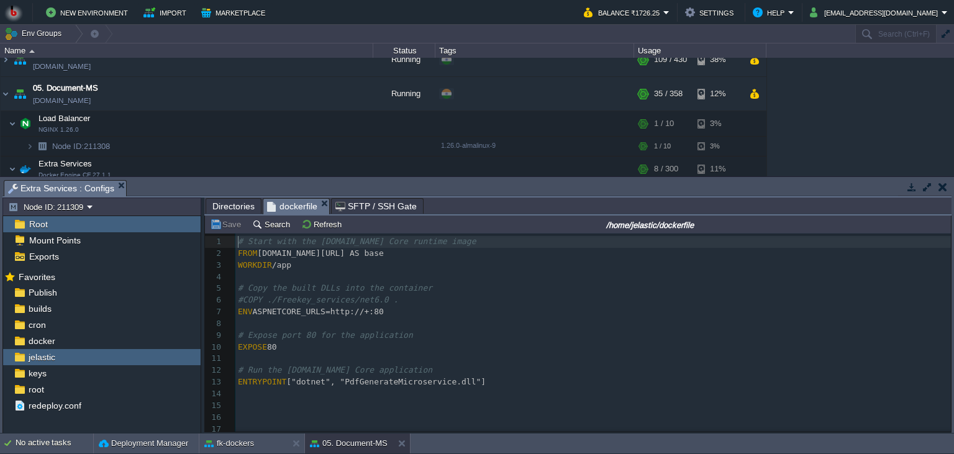
scroll to position [4, 0]
click at [263, 444] on div "fk-dockers" at bounding box center [243, 444] width 88 height 20
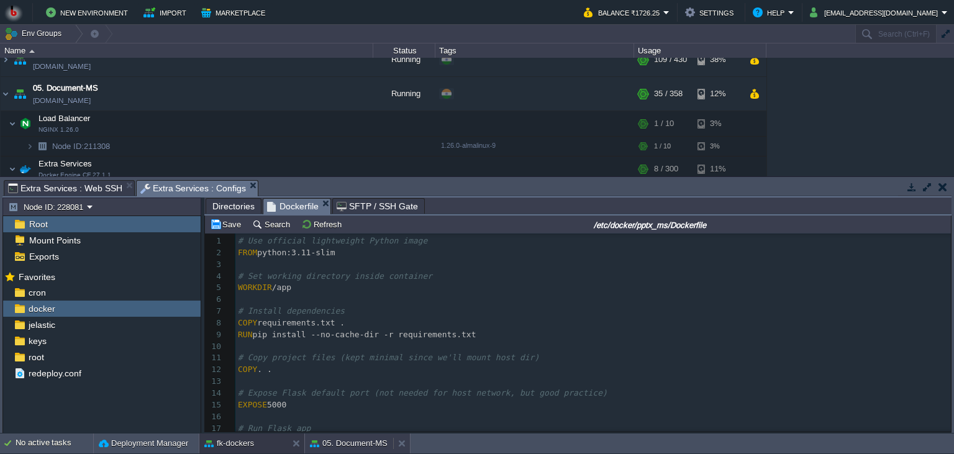
click at [342, 442] on button "05. Document-MS" at bounding box center [349, 443] width 78 height 12
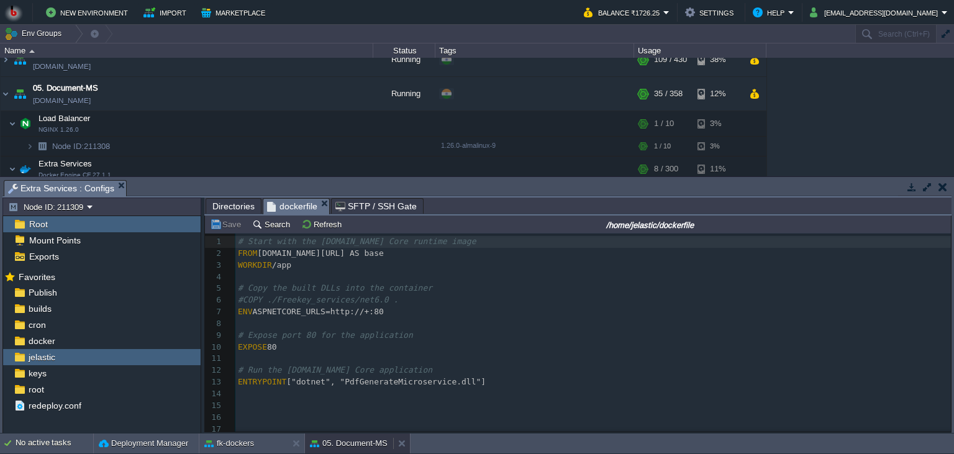
scroll to position [4, 0]
click at [247, 447] on button "fk-dockers" at bounding box center [229, 443] width 50 height 12
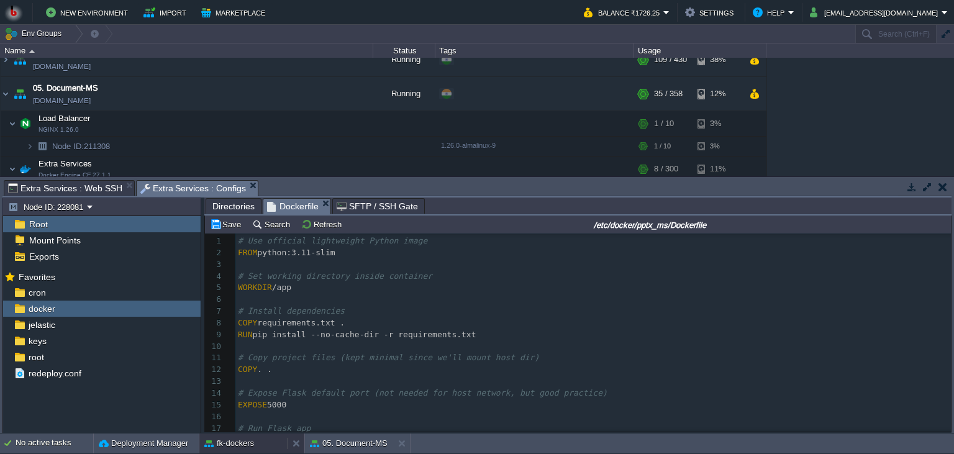
scroll to position [1, 0]
click at [322, 439] on button "05. Document-MS" at bounding box center [349, 443] width 78 height 12
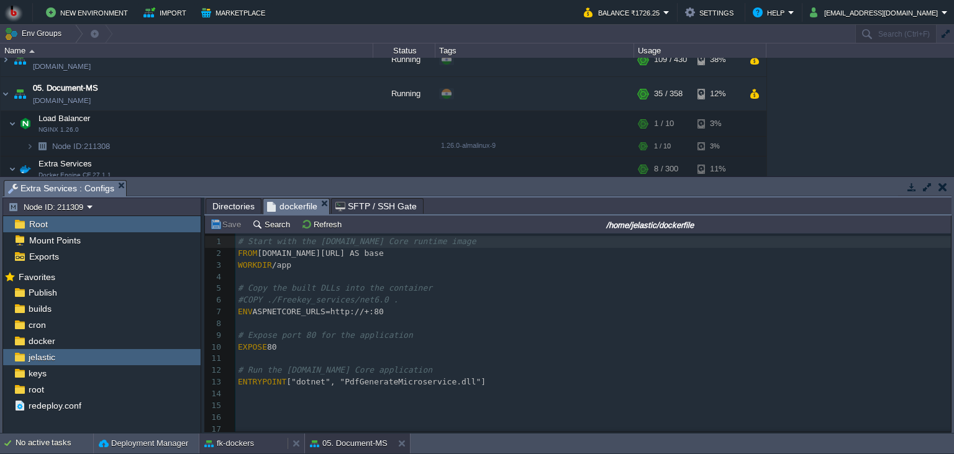
click at [230, 438] on button "fk-dockers" at bounding box center [229, 443] width 50 height 12
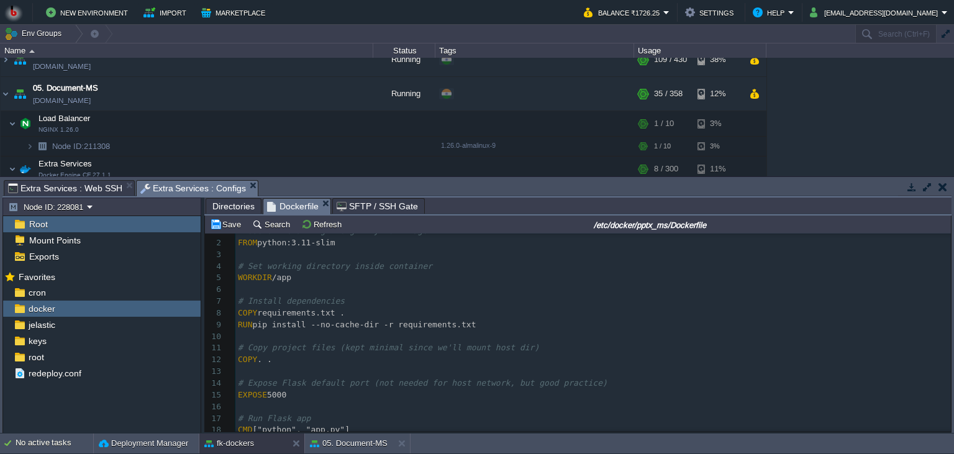
scroll to position [0, 0]
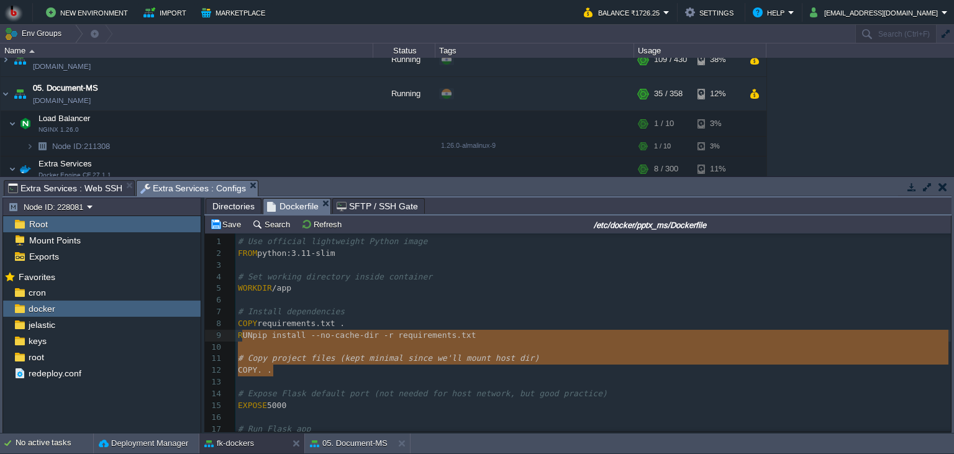
type textarea "# Install dependencies COPY requirements.txt . RUN pip install --no-cache-dir -…"
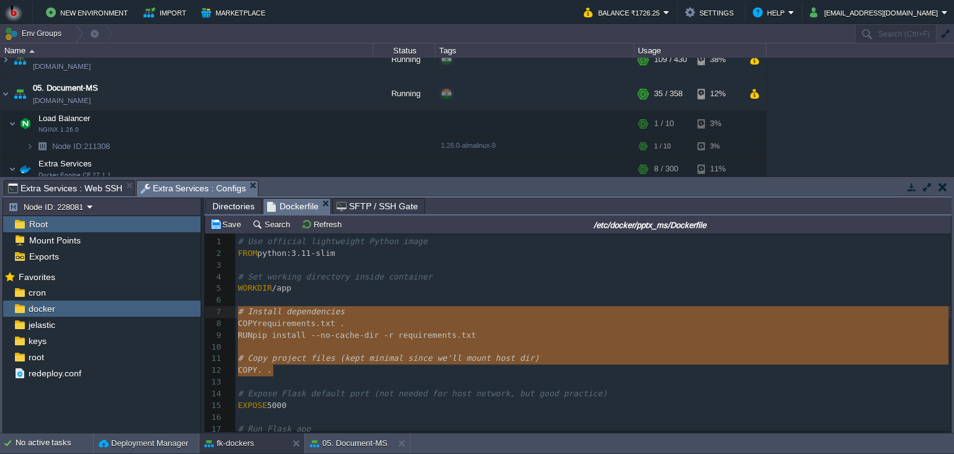
drag, startPoint x: 293, startPoint y: 374, endPoint x: 221, endPoint y: 314, distance: 94.0
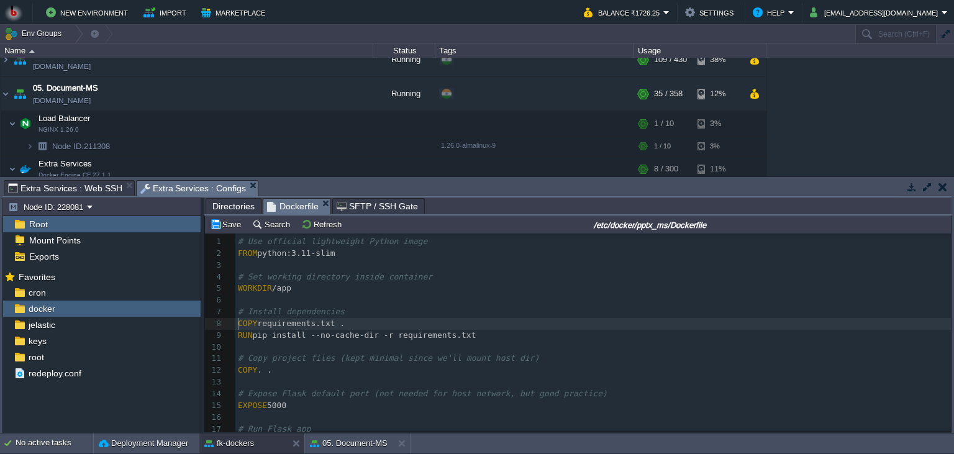
click at [239, 326] on div "x 1 # Use official lightweight Python image 2 FROM python:3.11-slim 3 ​ 4 # Set…" at bounding box center [593, 347] width 716 height 222
type textarea "COPY requirements.txt ."
drag, startPoint x: 360, startPoint y: 323, endPoint x: 201, endPoint y: 326, distance: 159.1
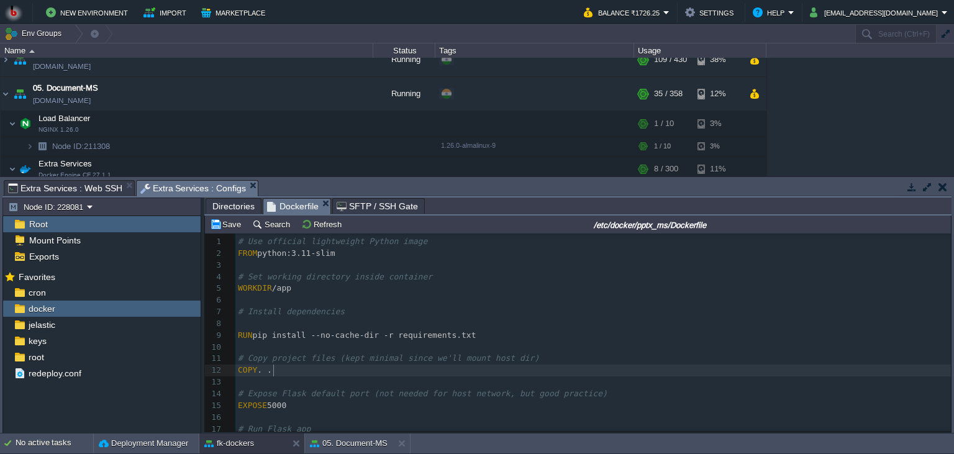
type textarea "# Copy project files (kept minimal since we'll mount host dir) COPY . ."
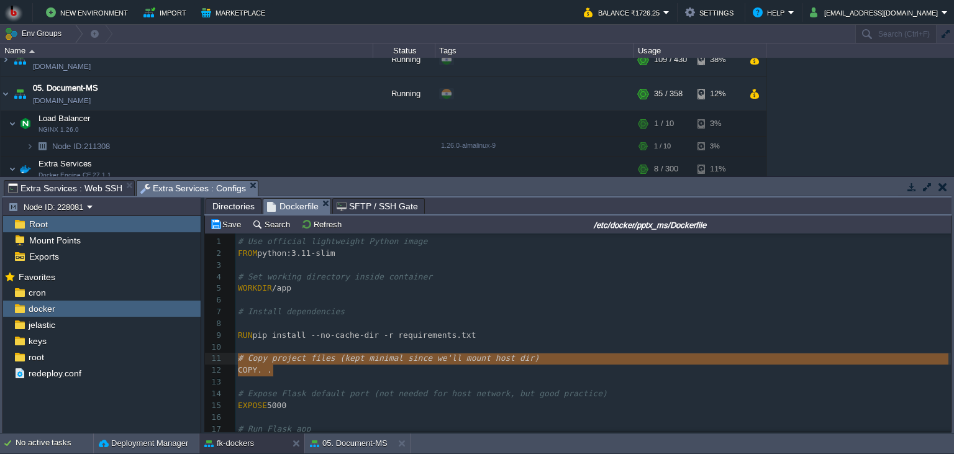
drag, startPoint x: 290, startPoint y: 377, endPoint x: 232, endPoint y: 363, distance: 58.8
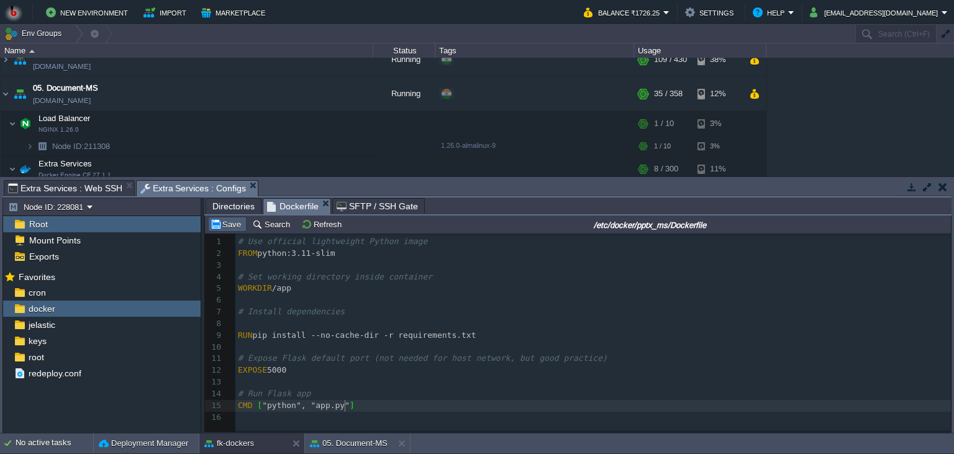
click at [230, 227] on button "Save" at bounding box center [227, 224] width 35 height 11
click at [333, 440] on button "05. Document-MS" at bounding box center [349, 443] width 78 height 12
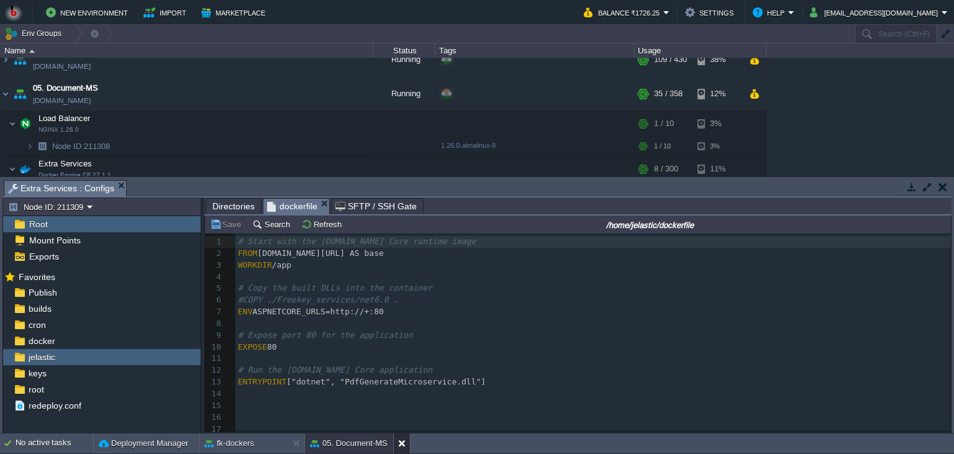
click at [399, 444] on button at bounding box center [404, 443] width 12 height 12
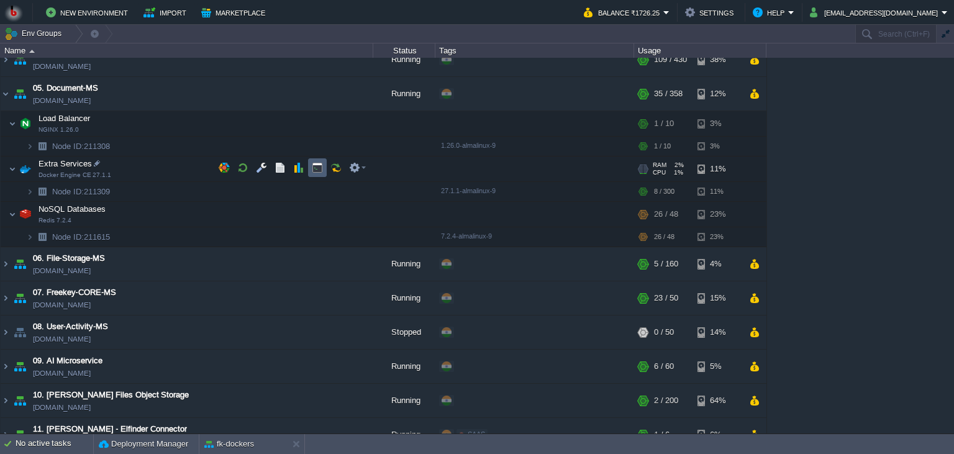
click at [311, 168] on td at bounding box center [317, 167] width 19 height 19
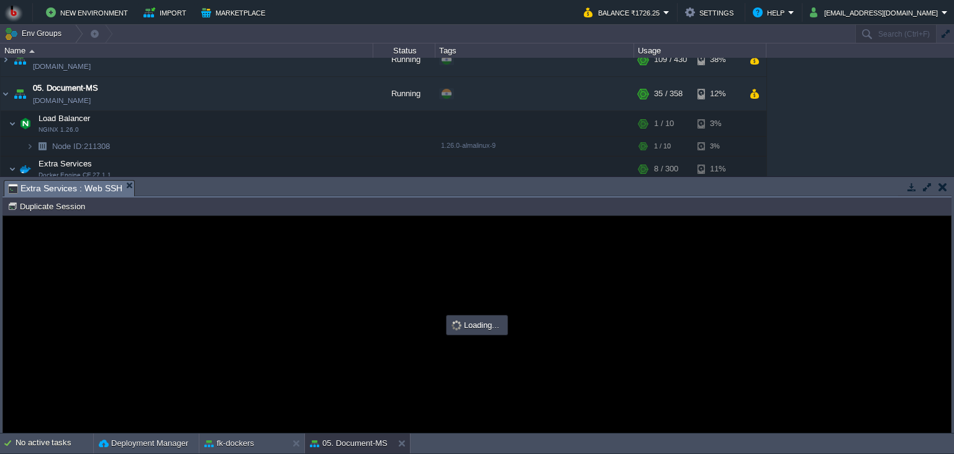
click at [557, 309] on div at bounding box center [477, 324] width 948 height 217
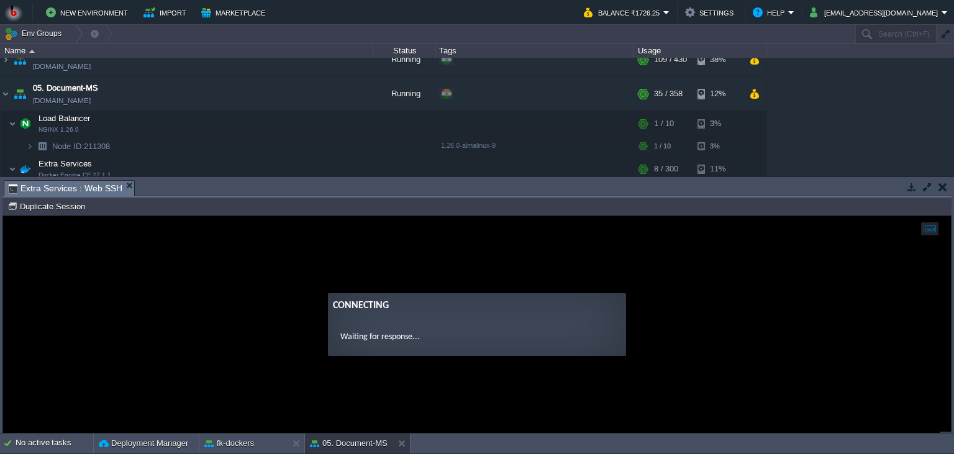
click at [486, 265] on guac-modal "Connecting Waiting for response..." at bounding box center [477, 324] width 948 height 217
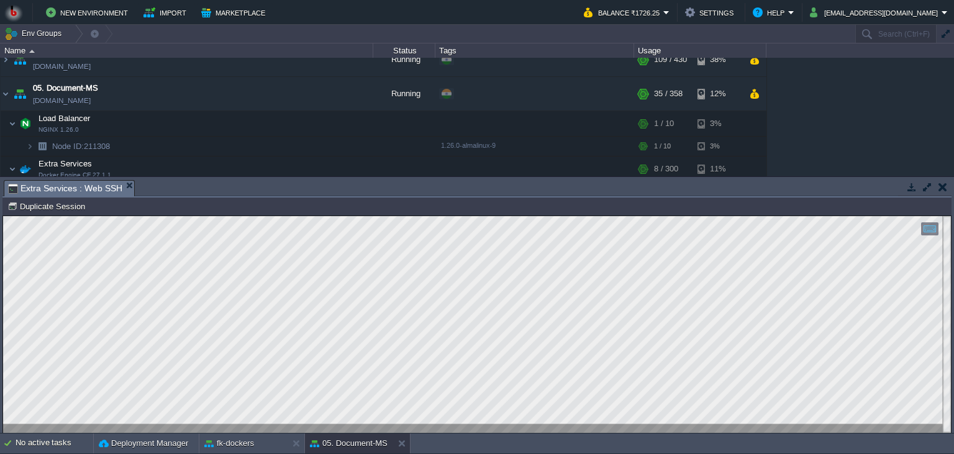
scroll to position [6, 0]
click at [403, 444] on button at bounding box center [404, 443] width 12 height 12
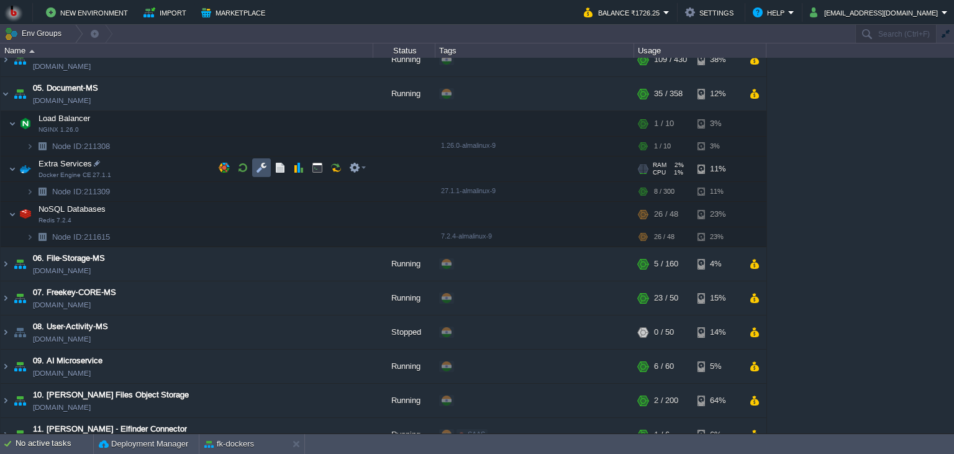
click at [258, 168] on button "button" at bounding box center [261, 167] width 11 height 11
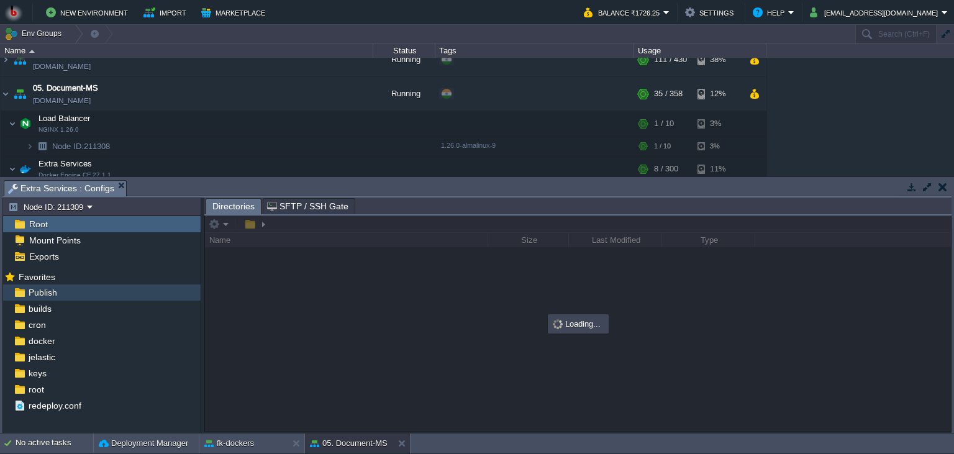
click at [97, 296] on div "Publish" at bounding box center [102, 293] width 198 height 16
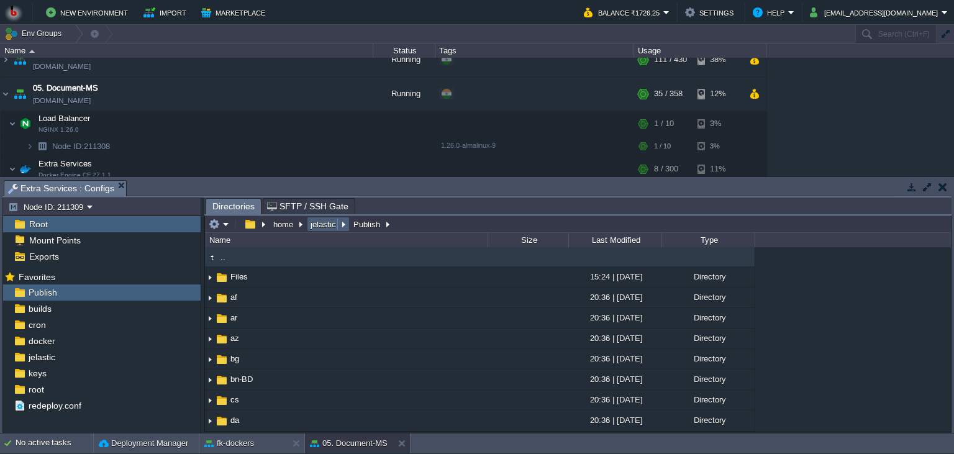
click at [320, 230] on button "jelastic" at bounding box center [324, 224] width 30 height 11
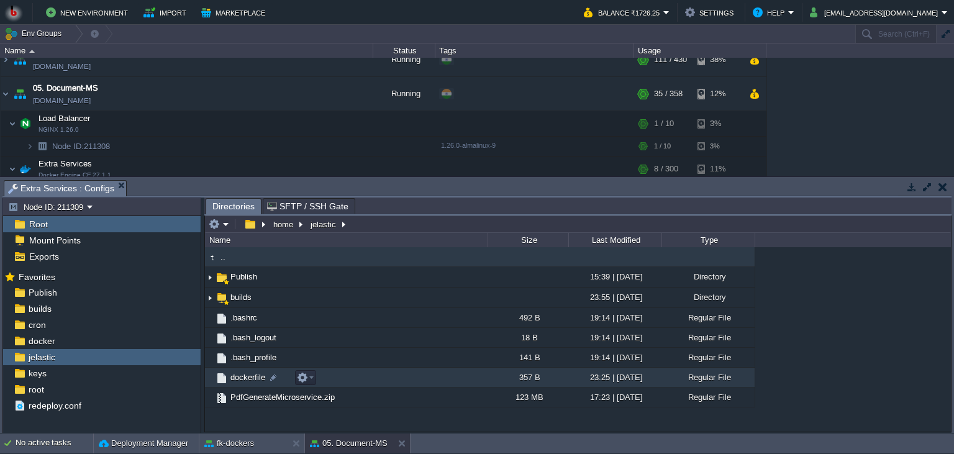
click at [377, 385] on td "dockerfile" at bounding box center [346, 378] width 283 height 20
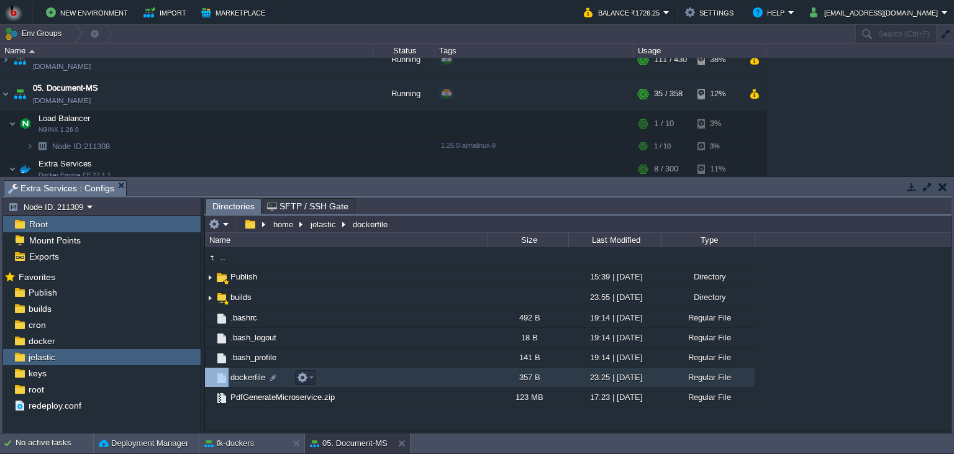
click at [377, 385] on td "dockerfile" at bounding box center [346, 378] width 283 height 20
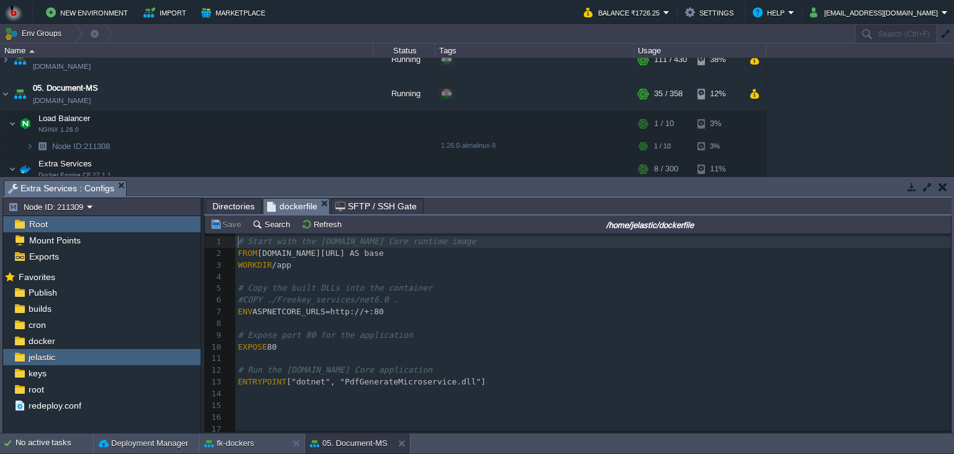
scroll to position [4, 0]
click at [404, 447] on button at bounding box center [404, 443] width 12 height 12
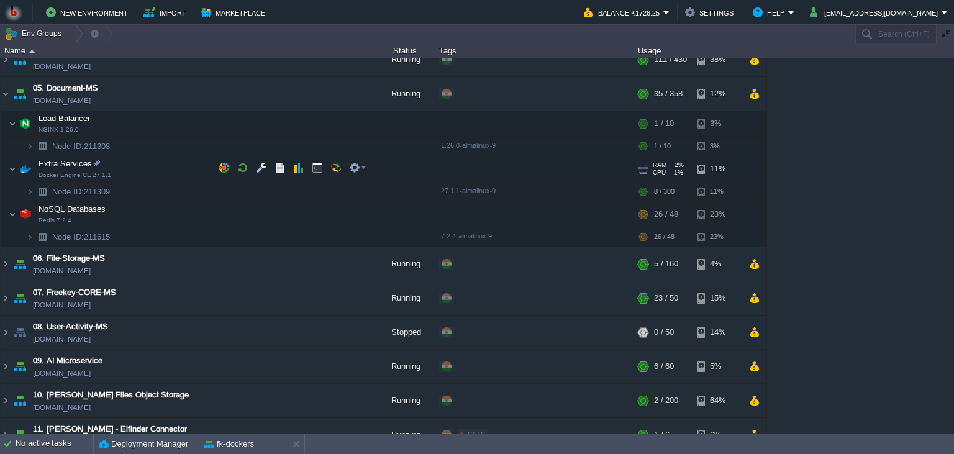
scroll to position [0, 0]
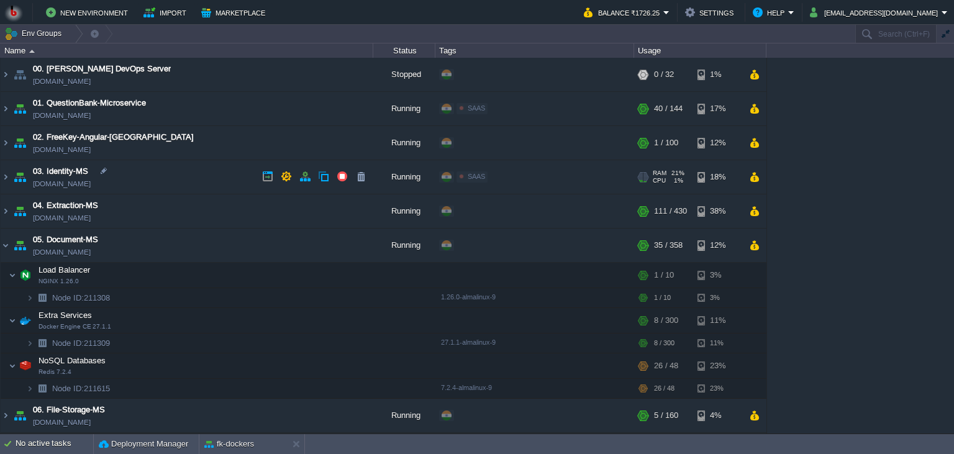
click at [208, 180] on td "03. Identity-MS [DOMAIN_NAME]" at bounding box center [187, 177] width 373 height 34
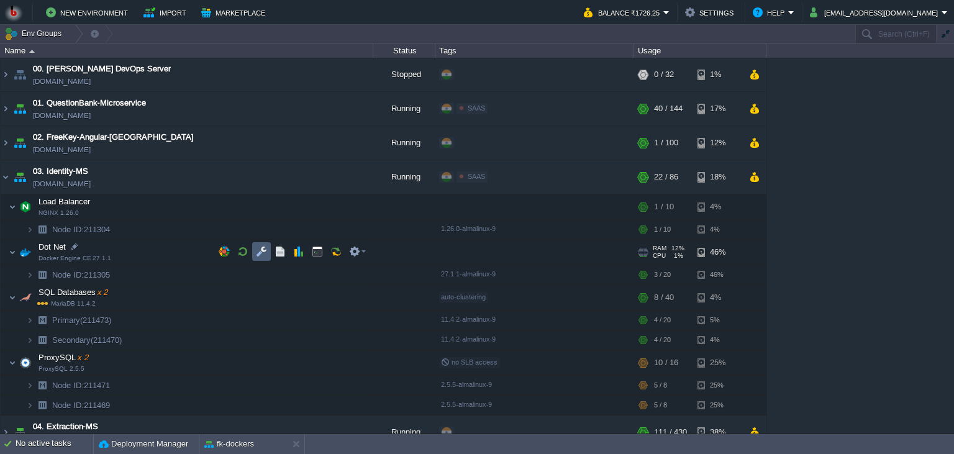
click at [257, 255] on button "button" at bounding box center [261, 251] width 11 height 11
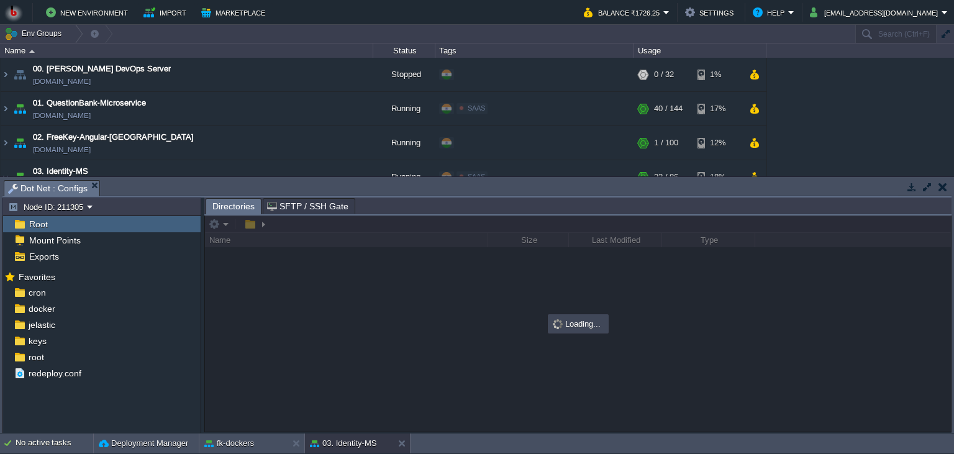
click at [376, 137] on body "New Environment Import Marketplace Bonus ₹0.00 Upgrade Account Balance ₹1726.25…" at bounding box center [477, 227] width 954 height 454
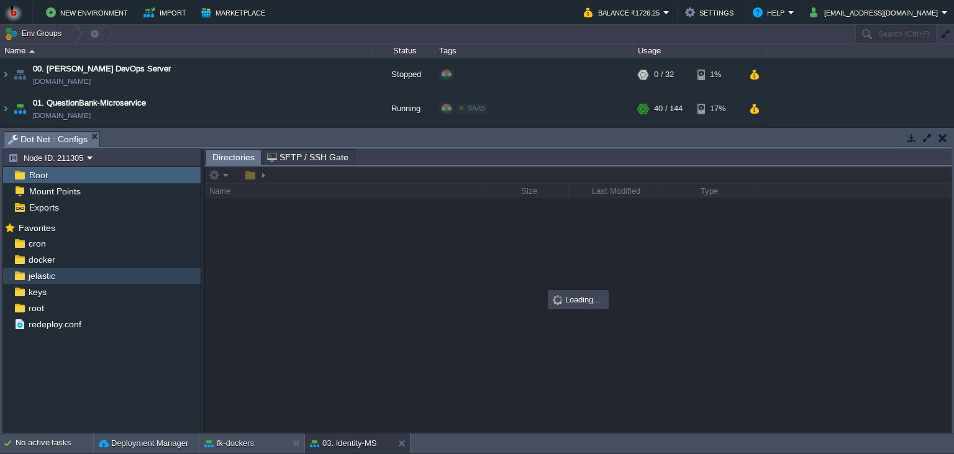
click at [88, 280] on div "jelastic" at bounding box center [102, 276] width 198 height 16
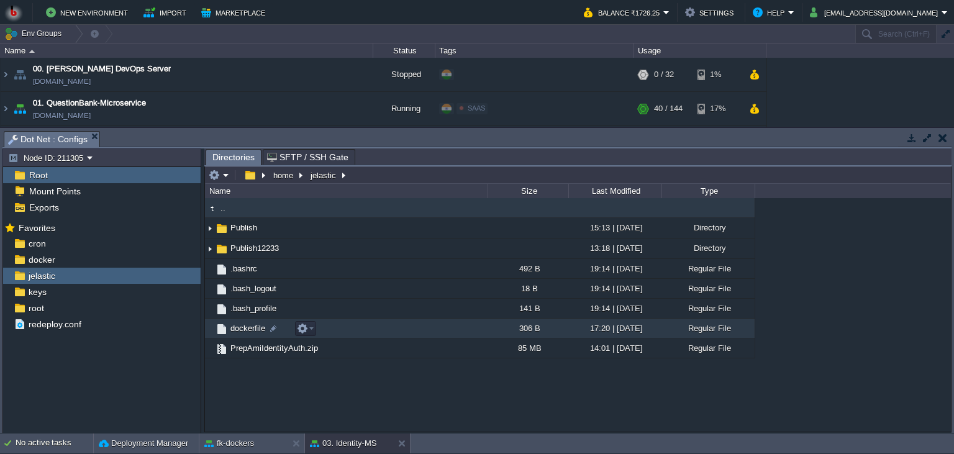
click at [386, 331] on td "dockerfile" at bounding box center [346, 329] width 283 height 20
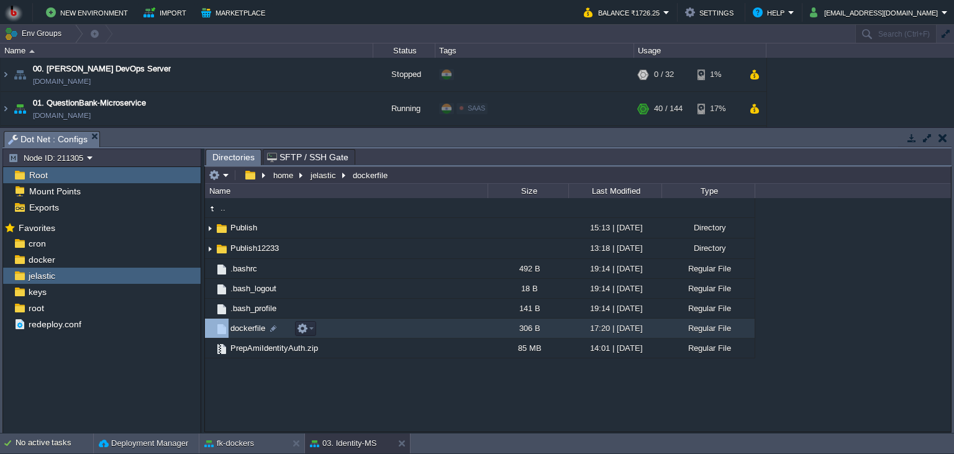
click at [386, 331] on td "dockerfile" at bounding box center [346, 329] width 283 height 20
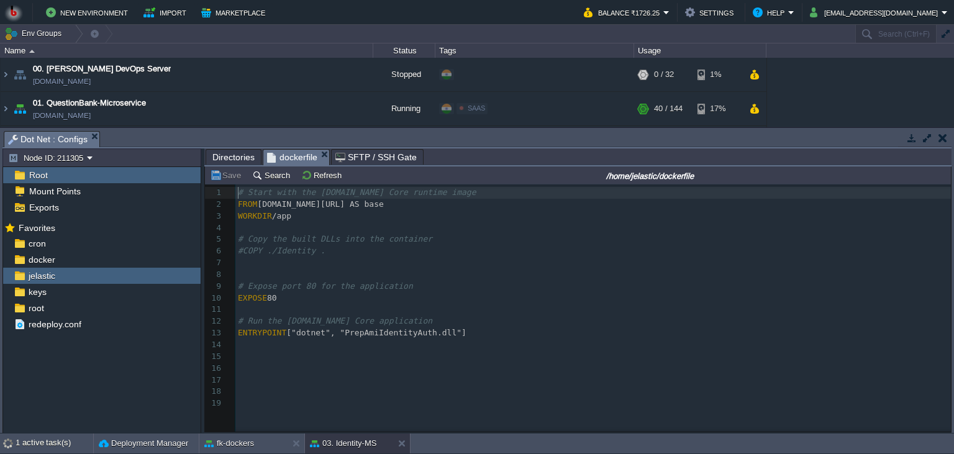
scroll to position [4, 0]
click at [406, 440] on button at bounding box center [404, 443] width 12 height 12
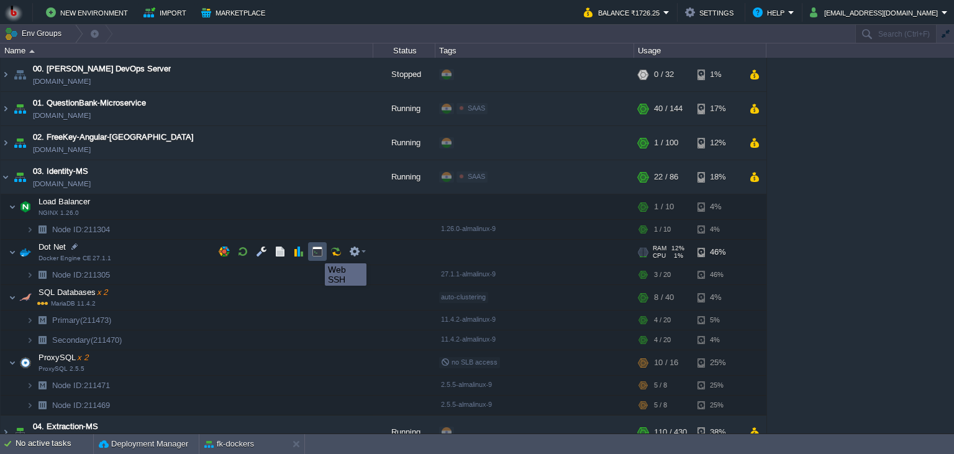
click at [316, 252] on button "button" at bounding box center [317, 251] width 11 height 11
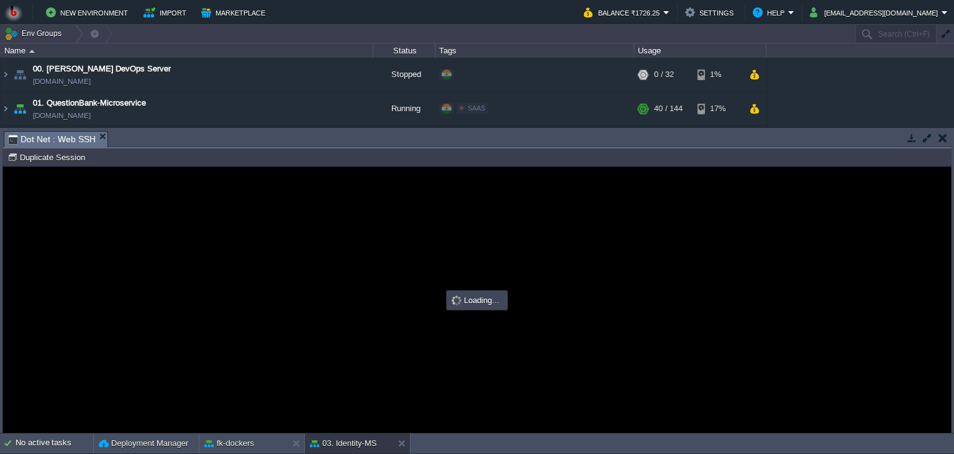
scroll to position [0, 0]
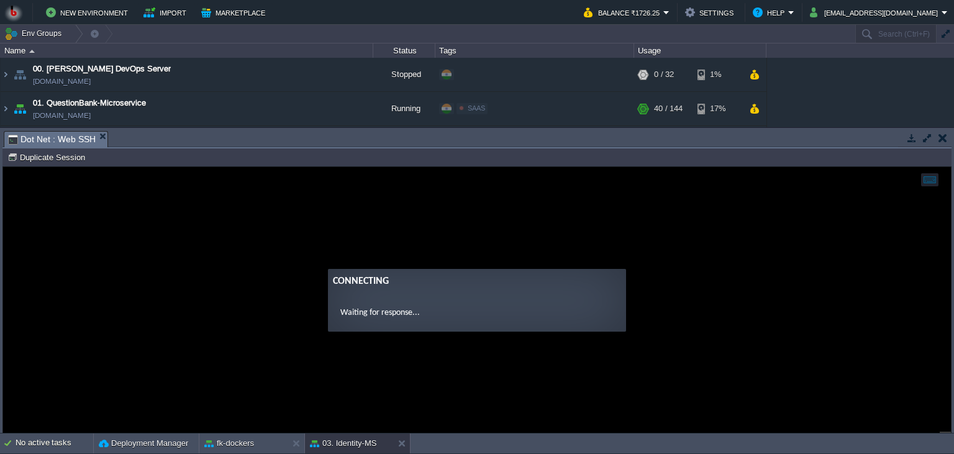
click at [320, 227] on guac-modal "Connecting Waiting for response..." at bounding box center [477, 300] width 948 height 266
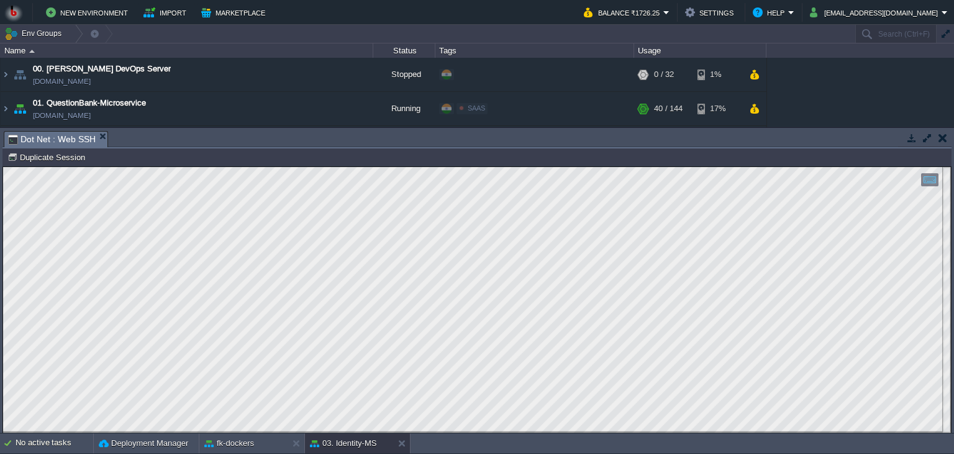
scroll to position [6, 0]
click at [245, 442] on button "fk-dockers" at bounding box center [229, 443] width 50 height 12
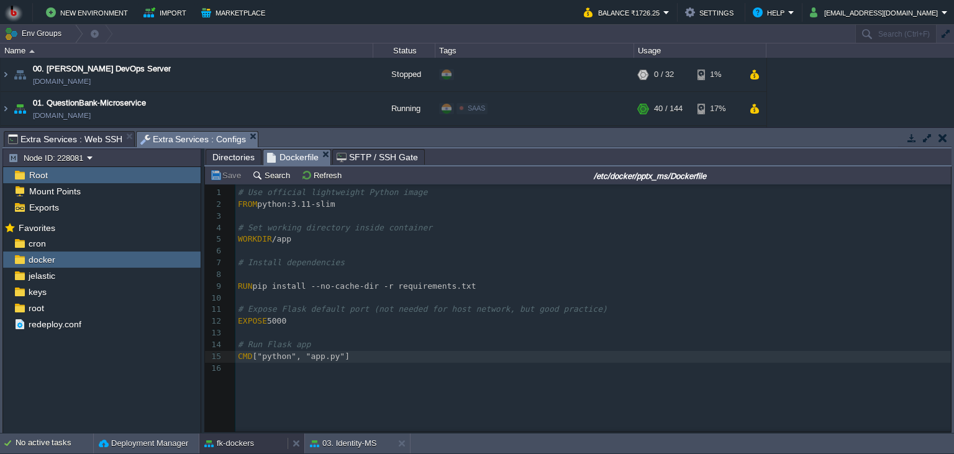
scroll to position [4, 0]
click at [384, 372] on pre "​" at bounding box center [593, 369] width 716 height 12
click at [89, 135] on span "Extra Services : Web SSH" at bounding box center [65, 139] width 114 height 15
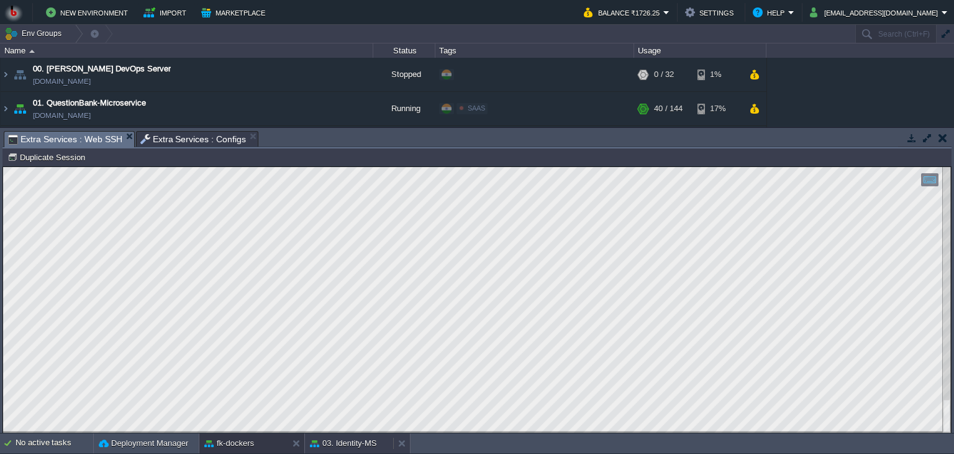
click at [353, 443] on button "03. Identity-MS" at bounding box center [343, 443] width 66 height 12
click at [260, 441] on div "fk-dockers" at bounding box center [243, 444] width 88 height 20
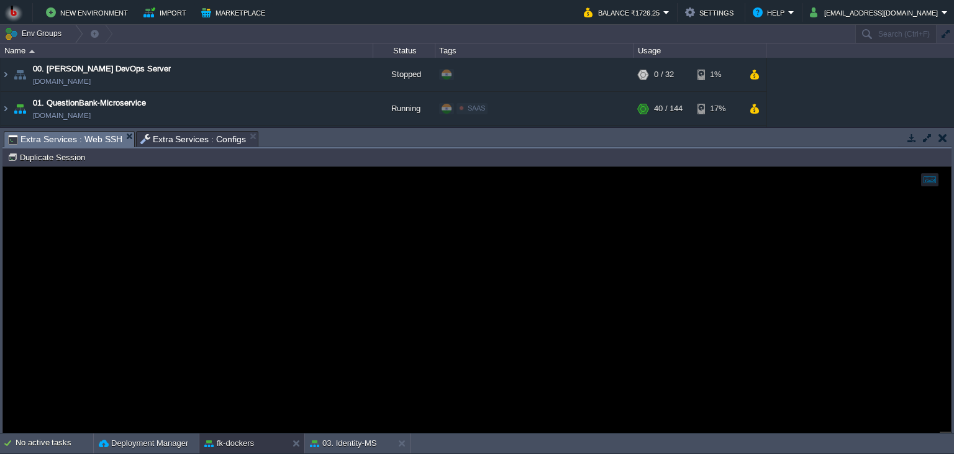
click at [362, 335] on div at bounding box center [477, 300] width 948 height 266
click at [383, 115] on body "New Environment Import Marketplace Bonus ₹0.00 Upgrade Account Balance ₹1726.25…" at bounding box center [477, 227] width 954 height 454
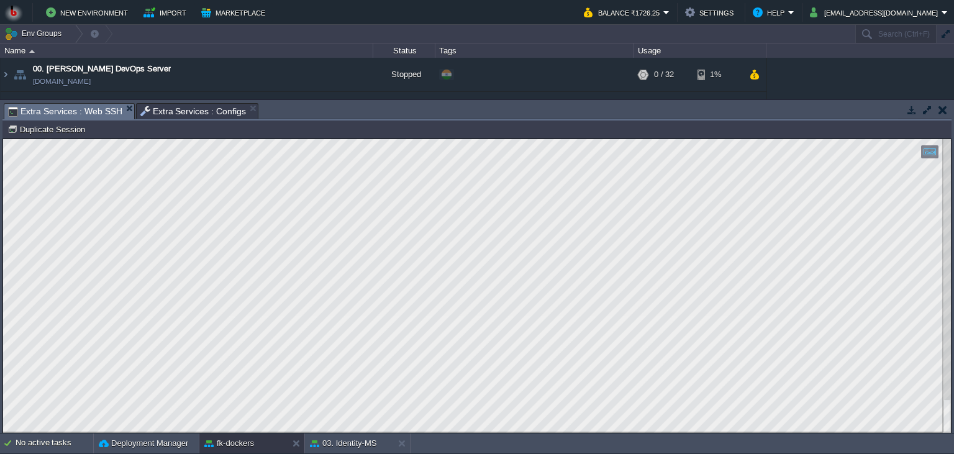
click at [185, 116] on span "Extra Services : Configs" at bounding box center [193, 111] width 106 height 15
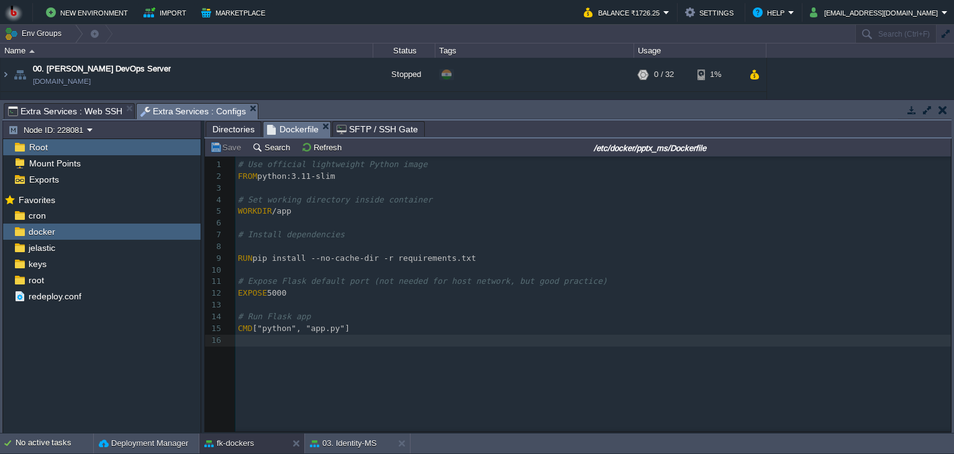
scroll to position [4, 0]
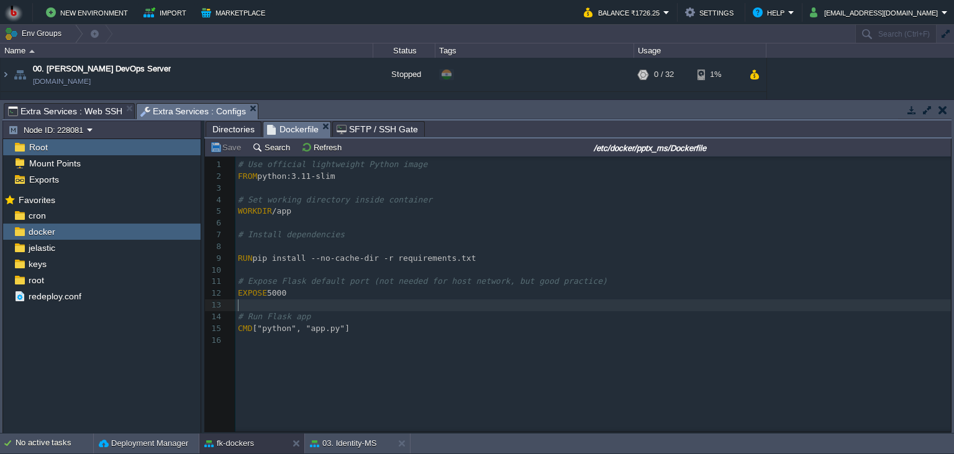
click at [376, 309] on pre "​" at bounding box center [593, 305] width 716 height 12
click at [278, 250] on pre "​" at bounding box center [593, 247] width 716 height 12
click at [260, 250] on span "requirements.txt ." at bounding box center [301, 246] width 88 height 9
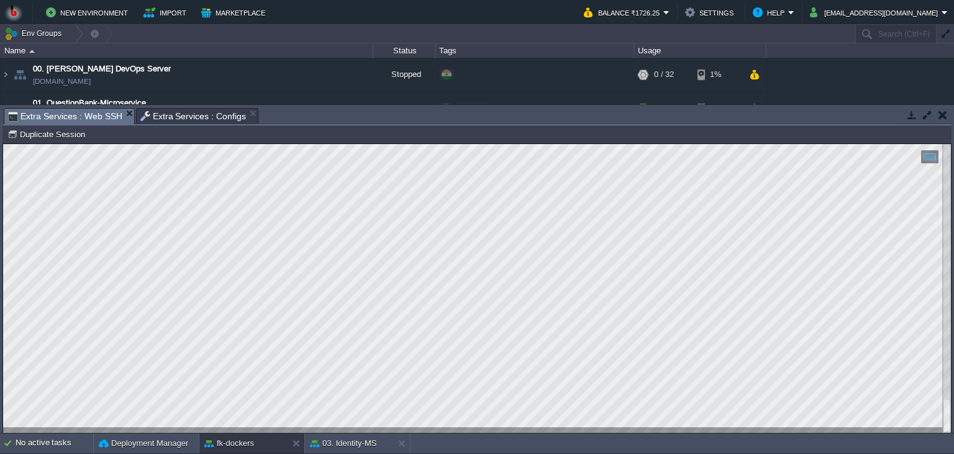
click at [167, 116] on span "Extra Services : Configs" at bounding box center [193, 116] width 106 height 15
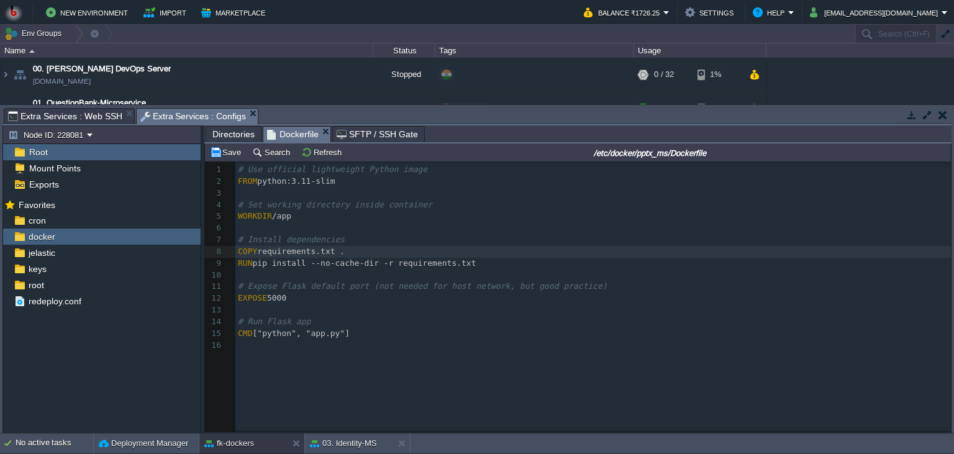
scroll to position [4, 0]
click at [261, 253] on div "x 1 # Use official lightweight Python image 2 FROM python:3.11-slim 3 ​ 4 # Set…" at bounding box center [593, 258] width 716 height 188
paste textarea "/"
type textarea "/"
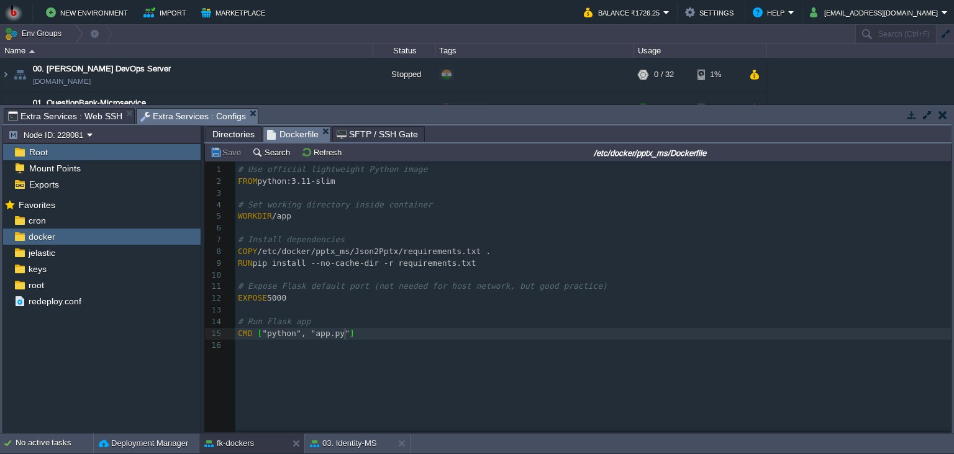
click at [93, 121] on span "Extra Services : Web SSH" at bounding box center [65, 116] width 114 height 15
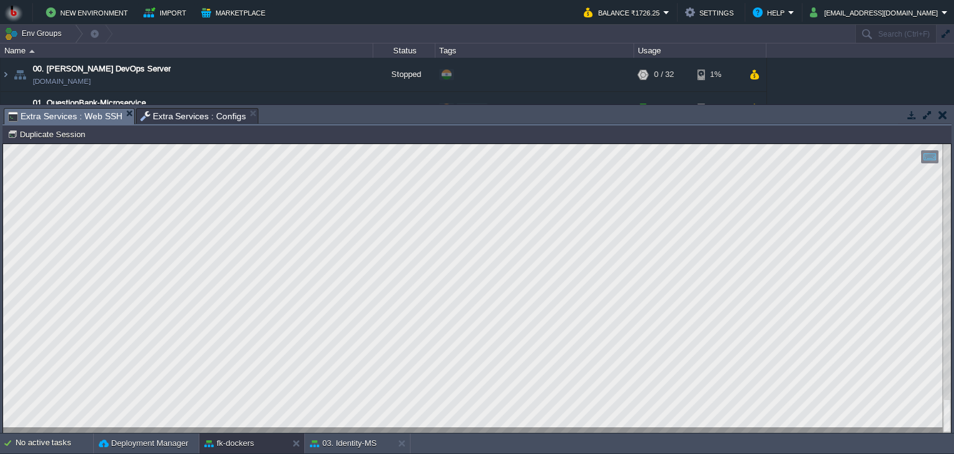
click at [208, 121] on span "Extra Services : Configs" at bounding box center [193, 116] width 106 height 15
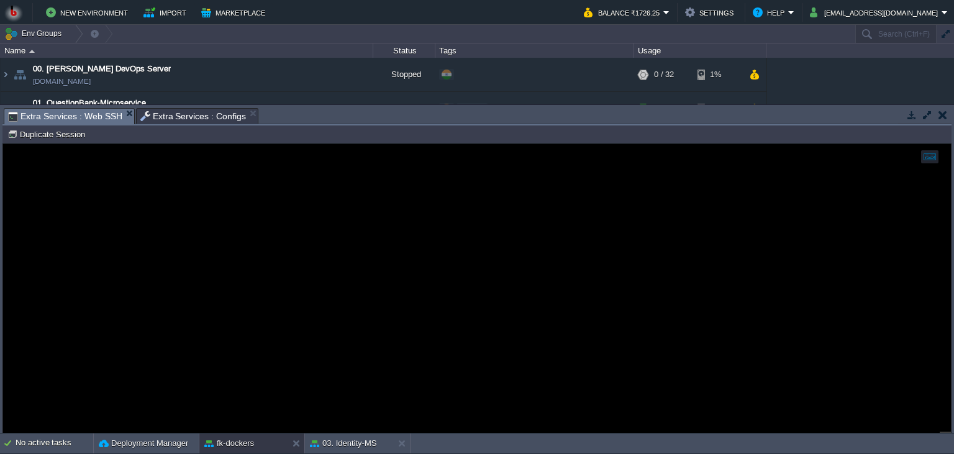
scroll to position [4, 0]
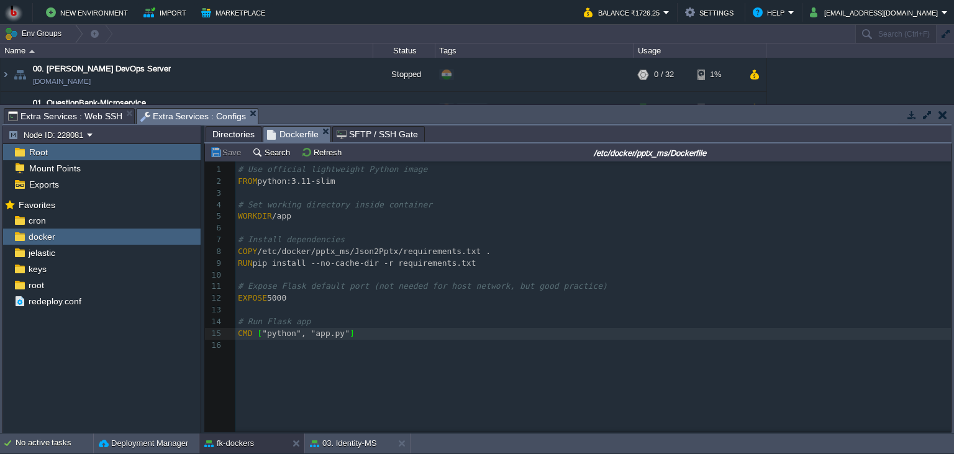
click at [225, 144] on div "Directories Dockerfile SFTP / SSH Gate" at bounding box center [577, 134] width 747 height 18
click at [238, 132] on span "Directories" at bounding box center [233, 134] width 42 height 15
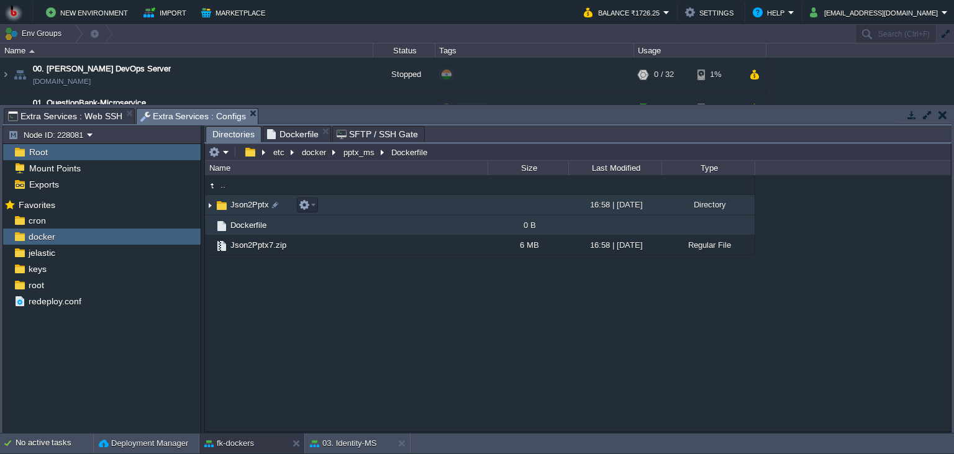
click at [359, 206] on td "Json2Pptx" at bounding box center [346, 205] width 283 height 21
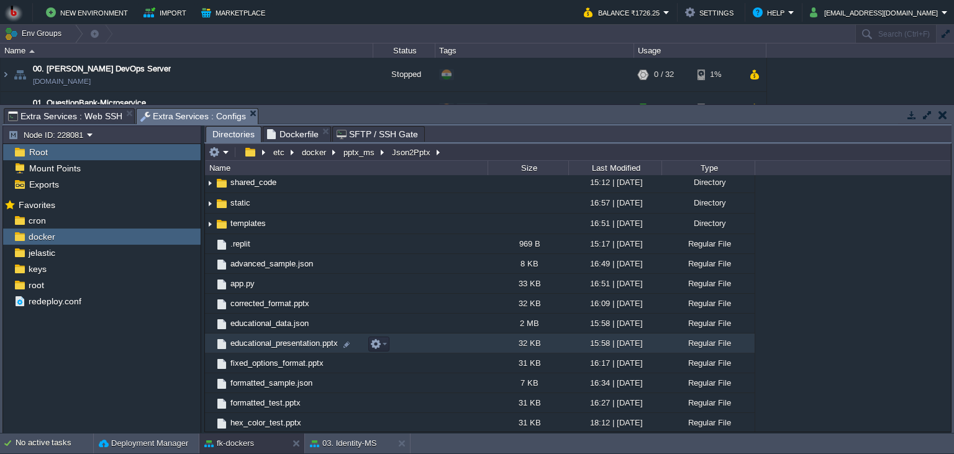
scroll to position [97, 0]
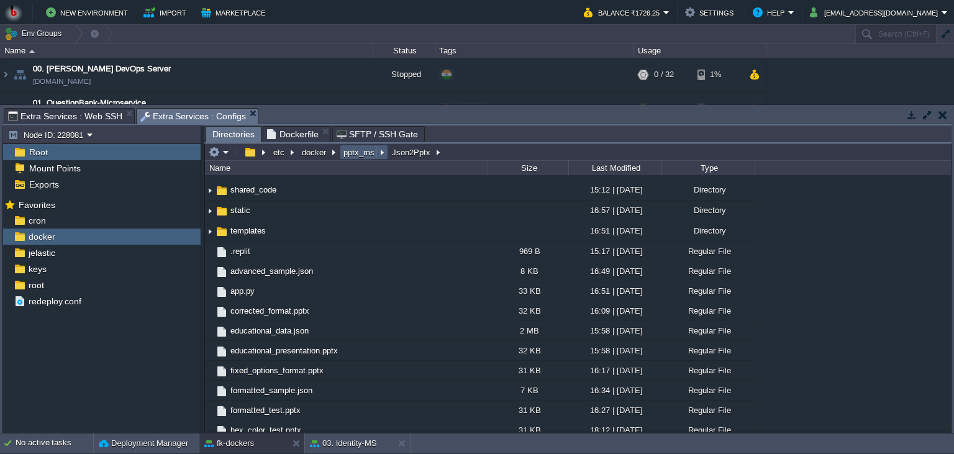
click at [356, 150] on button "pptx_ms" at bounding box center [360, 152] width 36 height 11
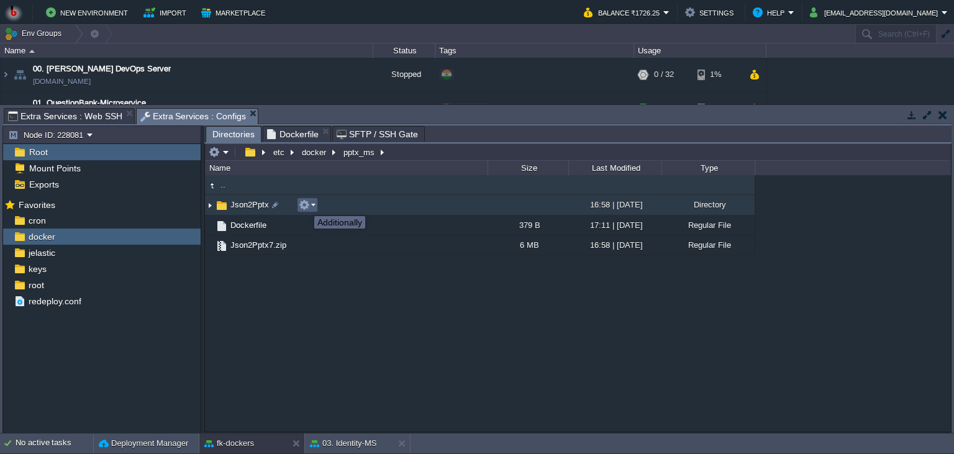
click at [305, 205] on button "button" at bounding box center [304, 204] width 11 height 11
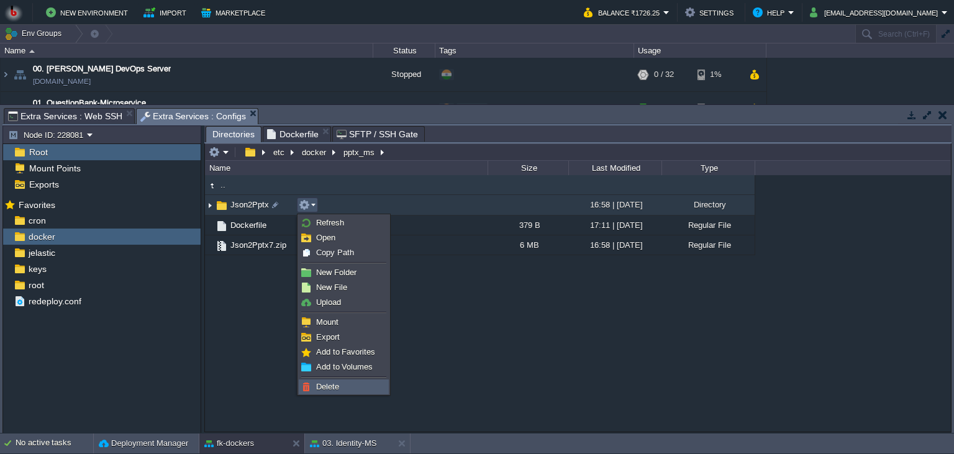
click at [346, 384] on link "Delete" at bounding box center [343, 387] width 89 height 14
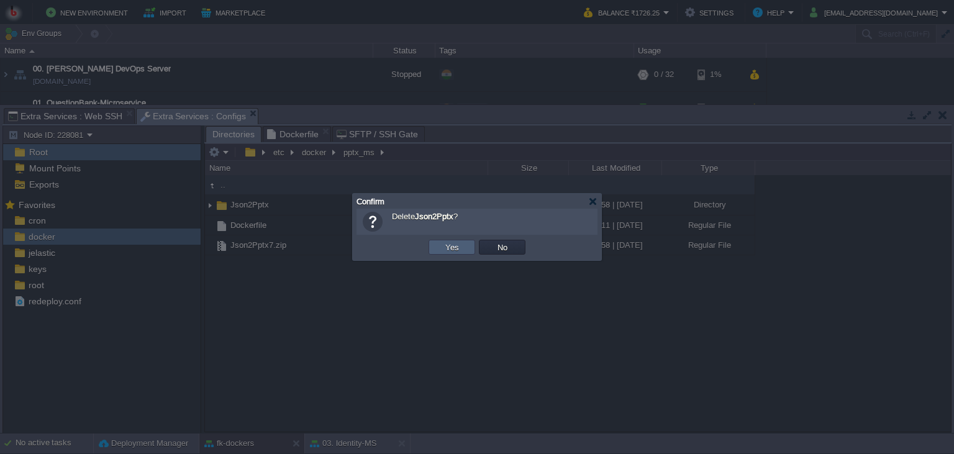
click at [454, 253] on td "Yes" at bounding box center [452, 247] width 47 height 15
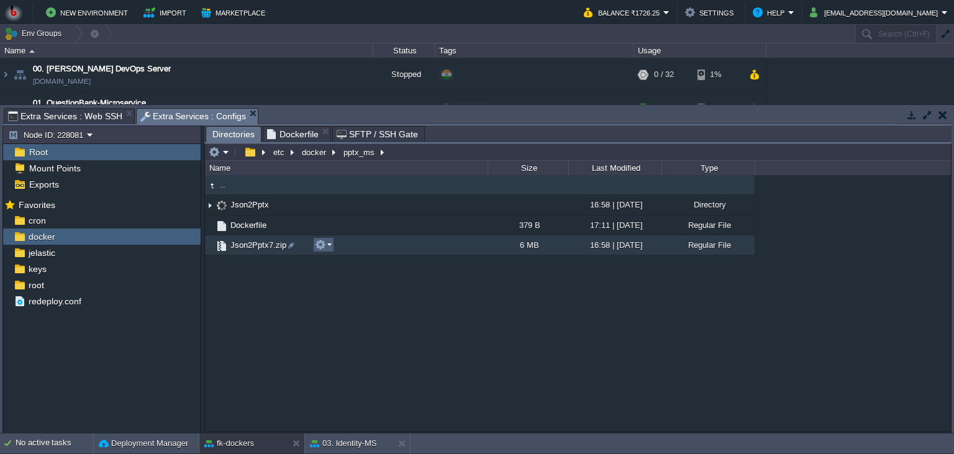
click at [329, 247] on em at bounding box center [323, 244] width 17 height 11
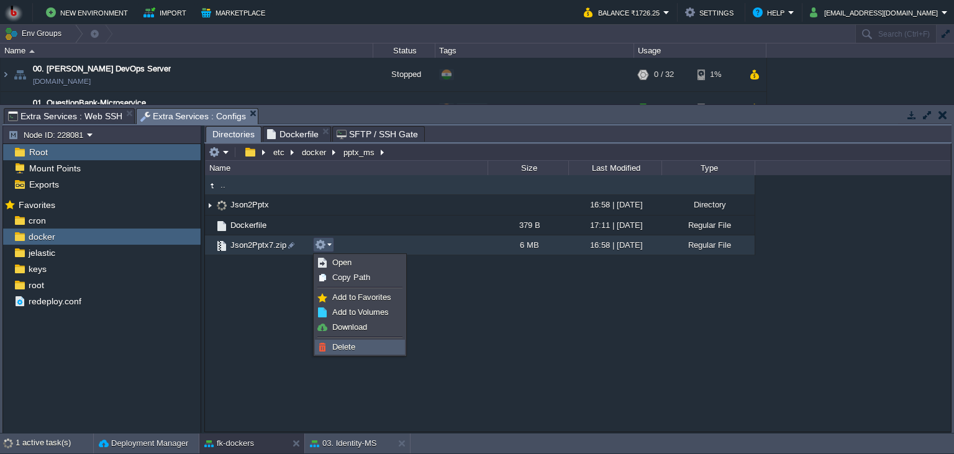
click at [337, 347] on span "Delete" at bounding box center [343, 346] width 23 height 9
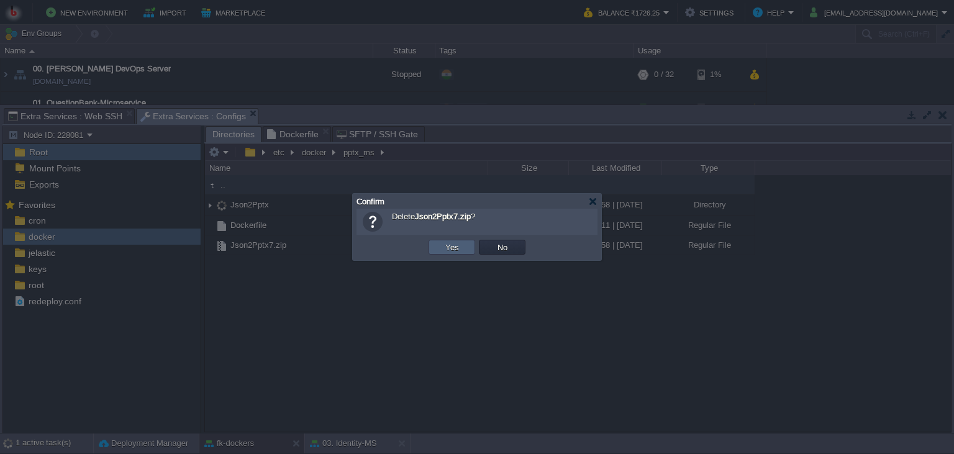
click at [451, 241] on td "Yes" at bounding box center [452, 247] width 47 height 15
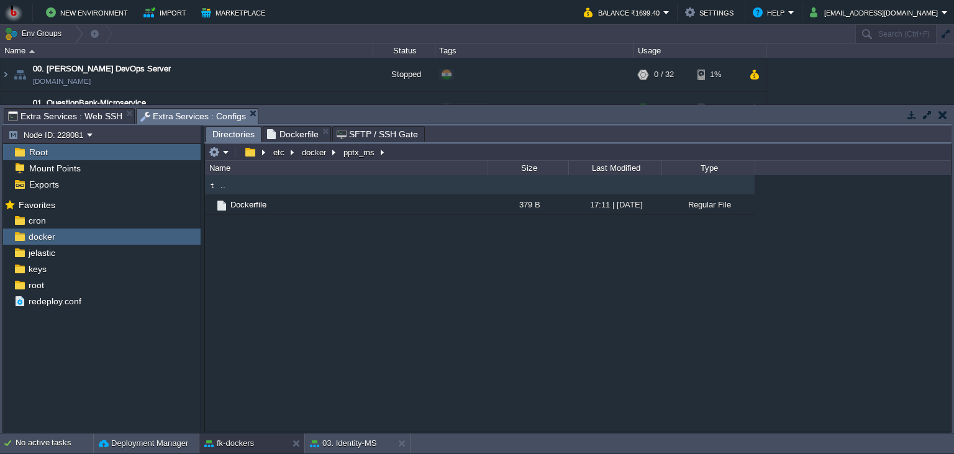
click at [234, 145] on div "etc docker pptx_ms" at bounding box center [298, 152] width 184 height 17
click at [219, 155] on button "button" at bounding box center [214, 152] width 11 height 11
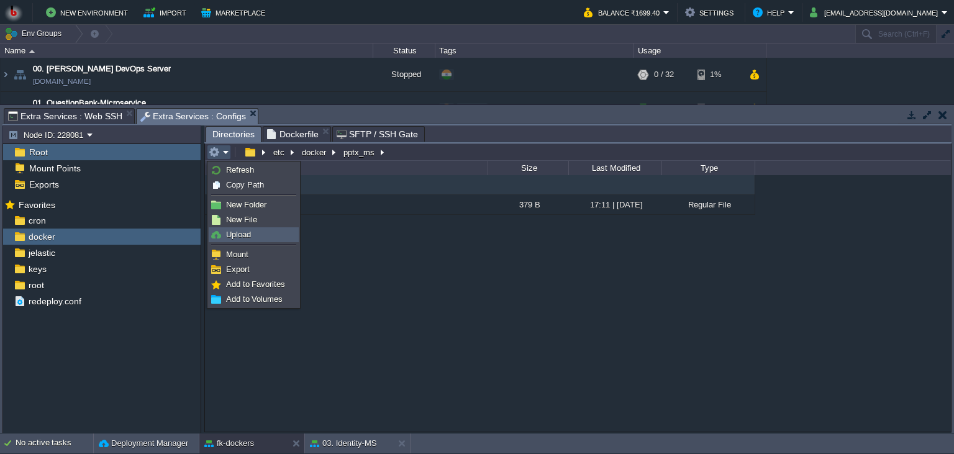
click at [239, 232] on span "Upload" at bounding box center [238, 234] width 25 height 9
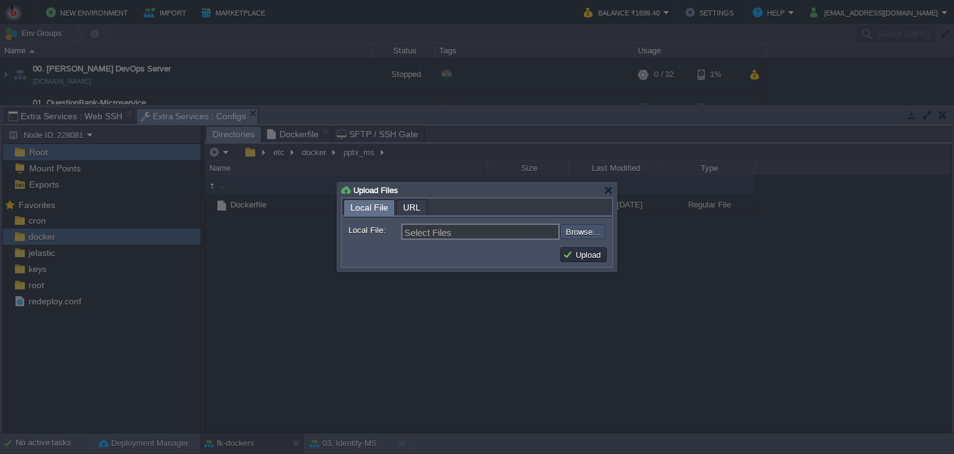
click at [562, 230] on input "file" at bounding box center [527, 231] width 157 height 15
type input "C:\fakepath\Json2Pptx8.zip"
type input "Json2Pptx8.zip"
click at [586, 257] on button "Upload" at bounding box center [584, 254] width 42 height 11
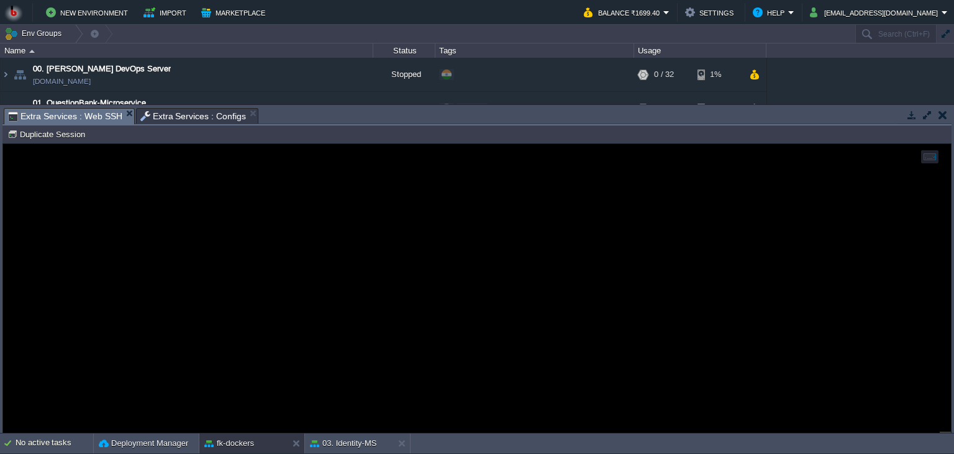
scroll to position [6, 0]
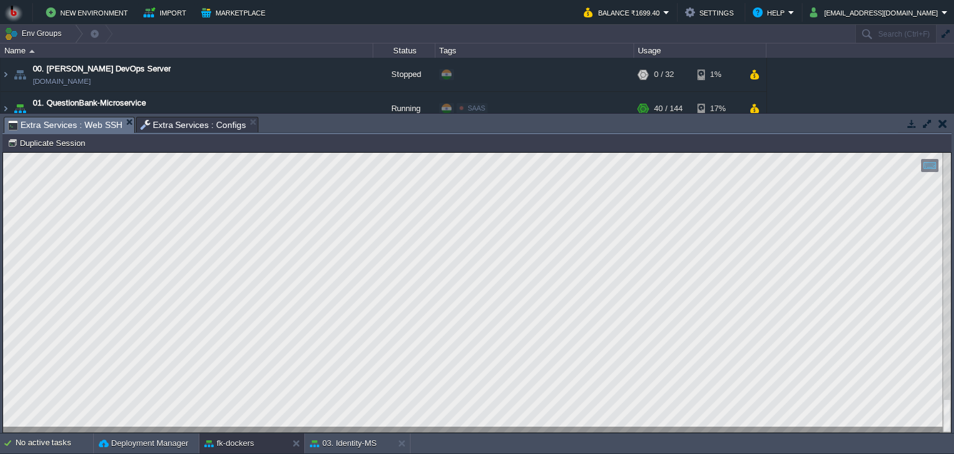
click at [203, 122] on span "Extra Services : Configs" at bounding box center [193, 124] width 106 height 15
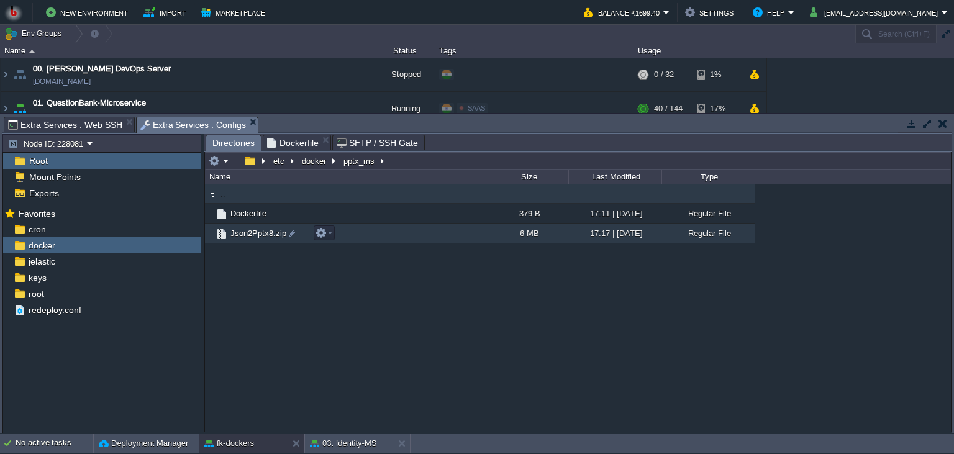
click at [423, 241] on td "Json2Pptx8.zip" at bounding box center [346, 234] width 283 height 20
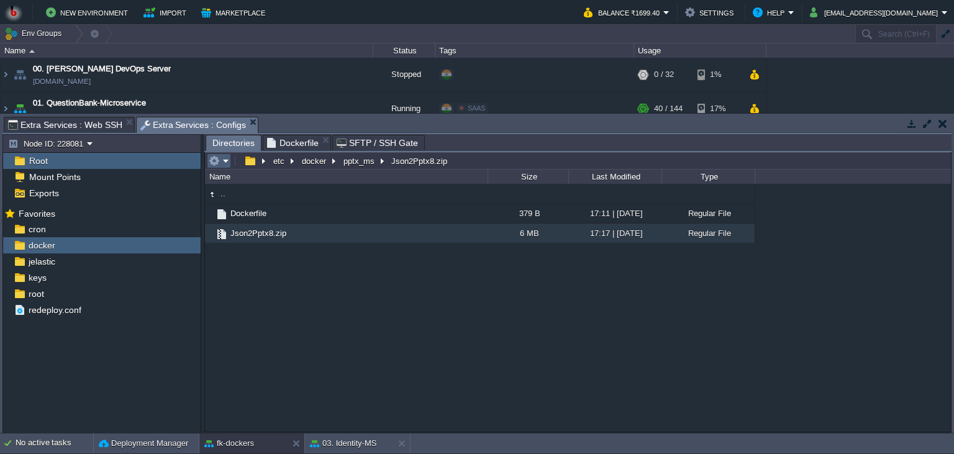
click at [224, 166] on em at bounding box center [219, 160] width 21 height 11
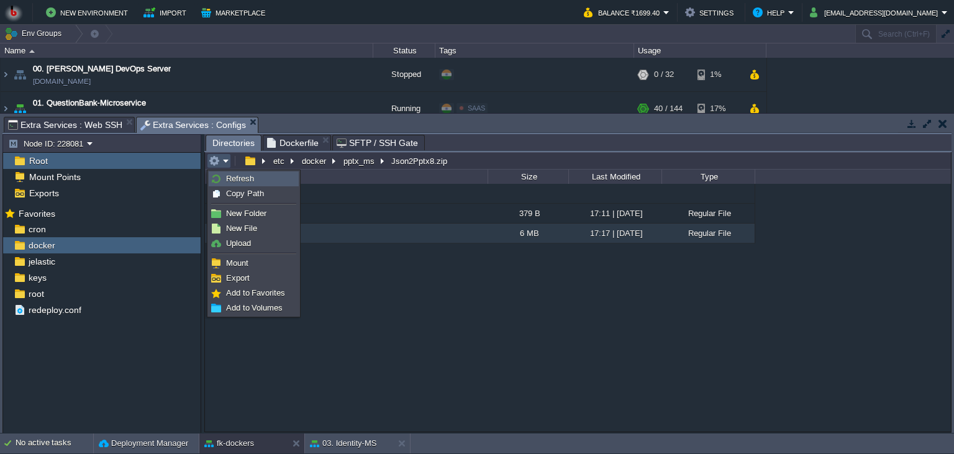
click at [244, 178] on span "Refresh" at bounding box center [240, 178] width 28 height 9
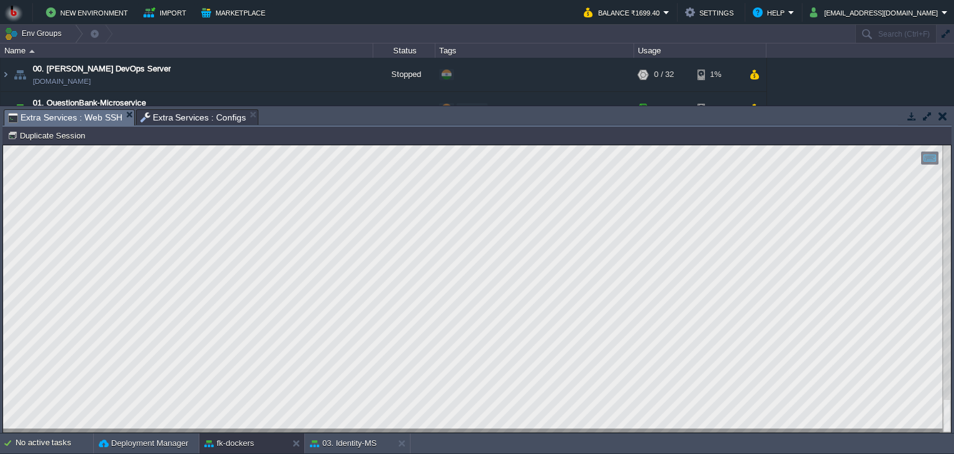
click at [192, 116] on span "Extra Services : Configs" at bounding box center [193, 117] width 106 height 15
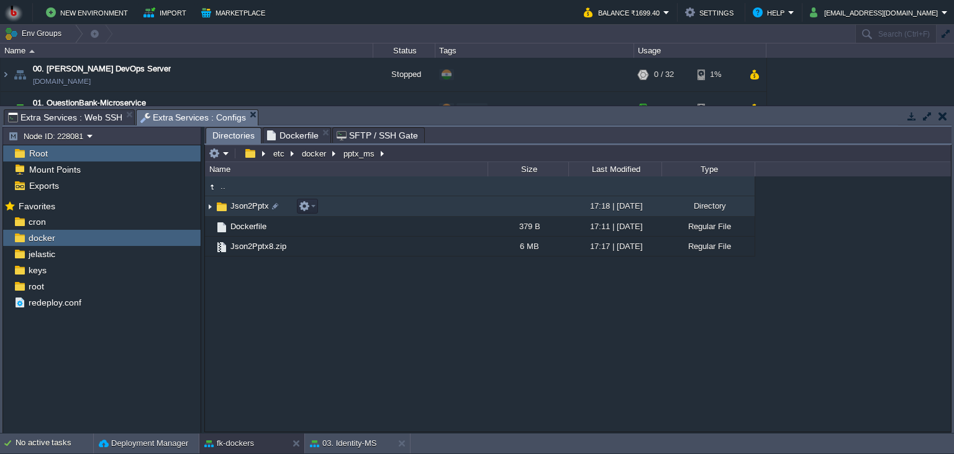
click at [368, 211] on td "Json2Pptx" at bounding box center [346, 206] width 283 height 21
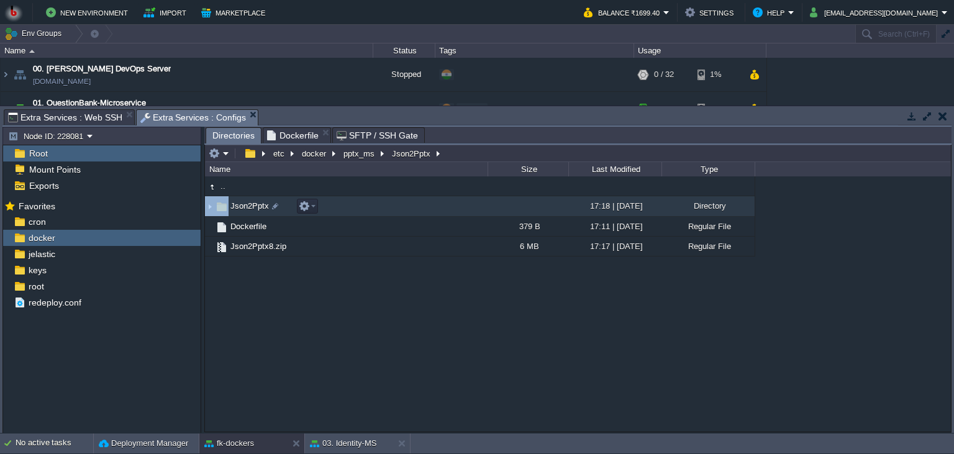
click at [368, 211] on td "Json2Pptx" at bounding box center [346, 206] width 283 height 21
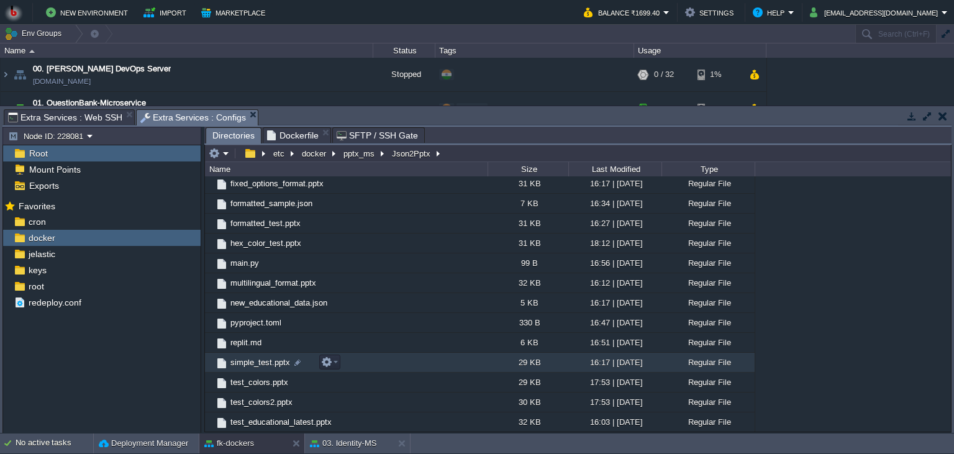
scroll to position [324, 0]
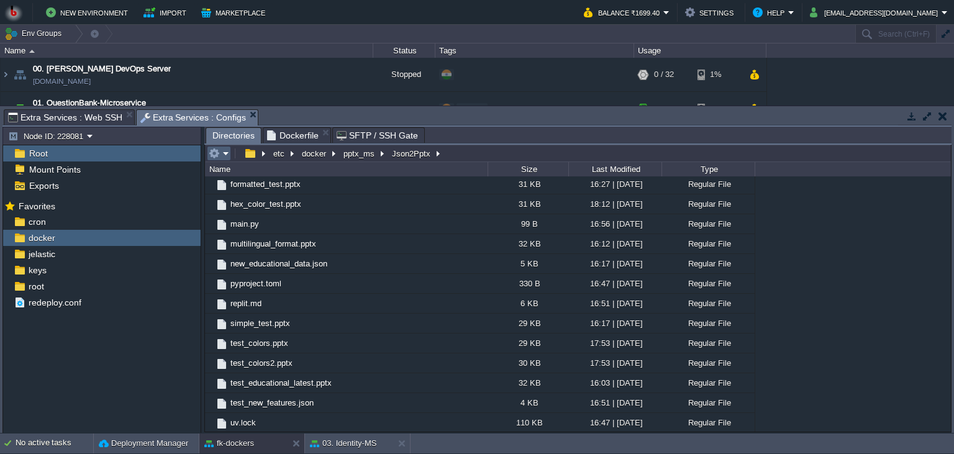
click at [209, 154] on button "button" at bounding box center [214, 153] width 11 height 11
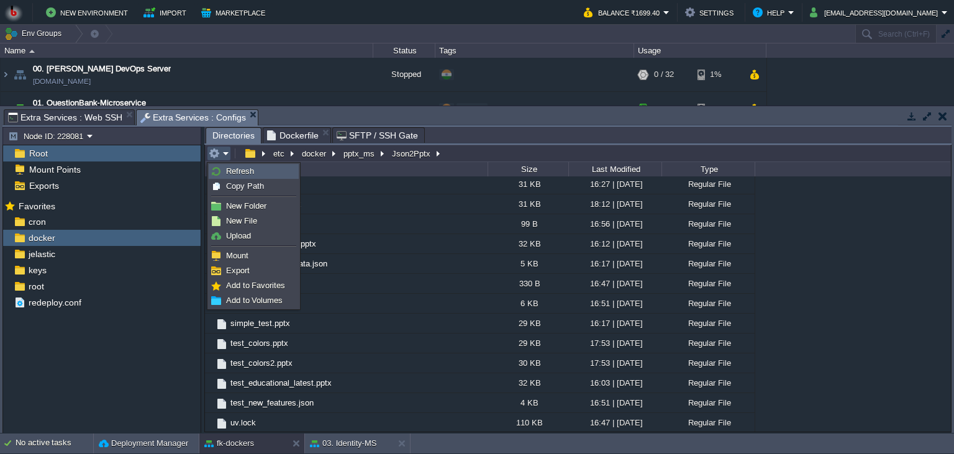
click at [240, 170] on span "Refresh" at bounding box center [240, 171] width 28 height 9
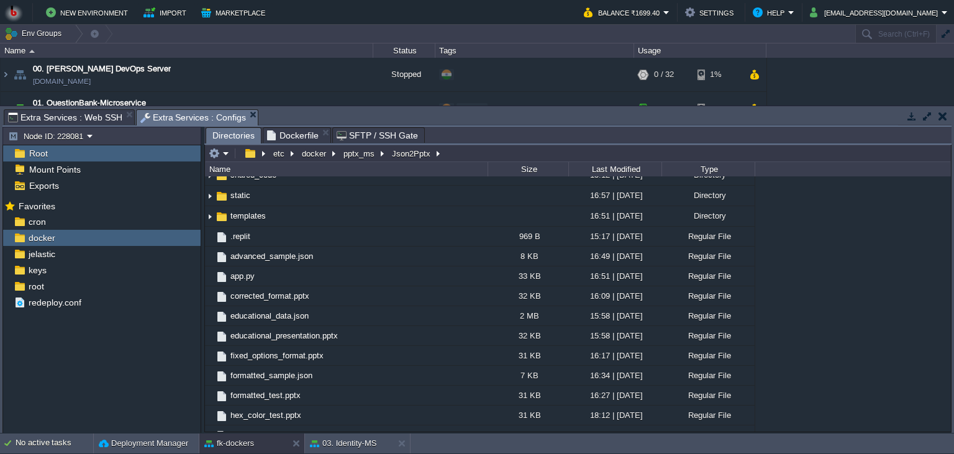
scroll to position [283, 0]
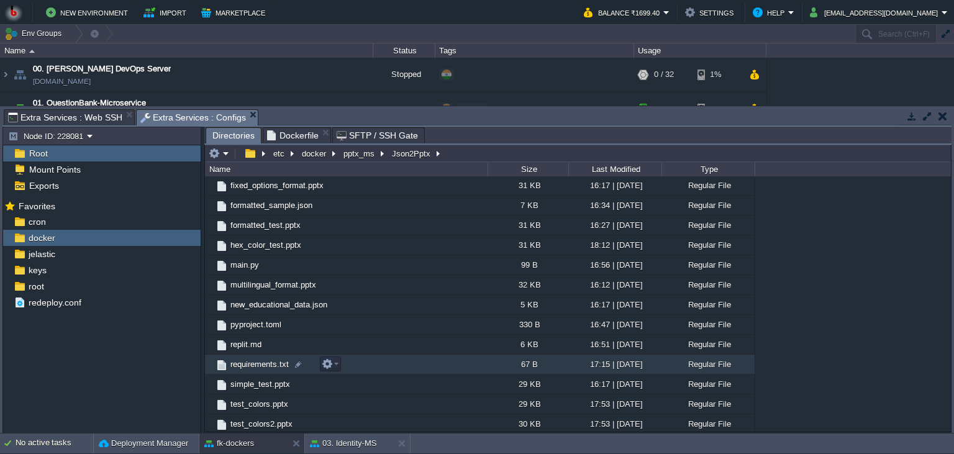
click at [445, 370] on td "requirements.txt" at bounding box center [346, 365] width 283 height 20
click at [282, 370] on span "requirements.txt" at bounding box center [260, 364] width 62 height 11
click at [295, 367] on div at bounding box center [298, 364] width 11 height 11
drag, startPoint x: 305, startPoint y: 369, endPoint x: 208, endPoint y: 368, distance: 97.5
click at [229, 368] on input "requirements.txt" at bounding box center [358, 365] width 259 height 16
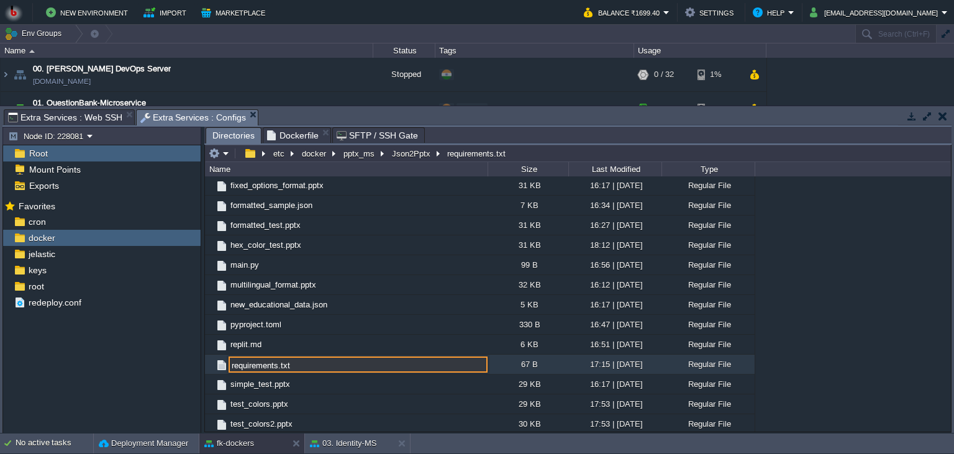
click at [503, 367] on div "67 B" at bounding box center [528, 364] width 81 height 19
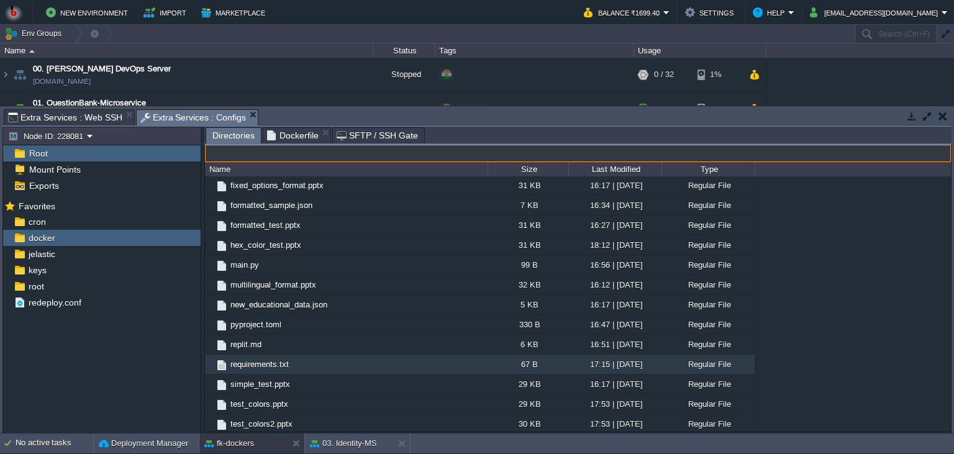
type input "/etc/docker/pptx_ms/Json2Pptx/requirements.txt"
click at [535, 160] on input "/etc/docker/pptx_ms/Json2Pptx/requirements.txt" at bounding box center [578, 153] width 746 height 17
click at [281, 132] on span "Dockerfile" at bounding box center [293, 135] width 52 height 15
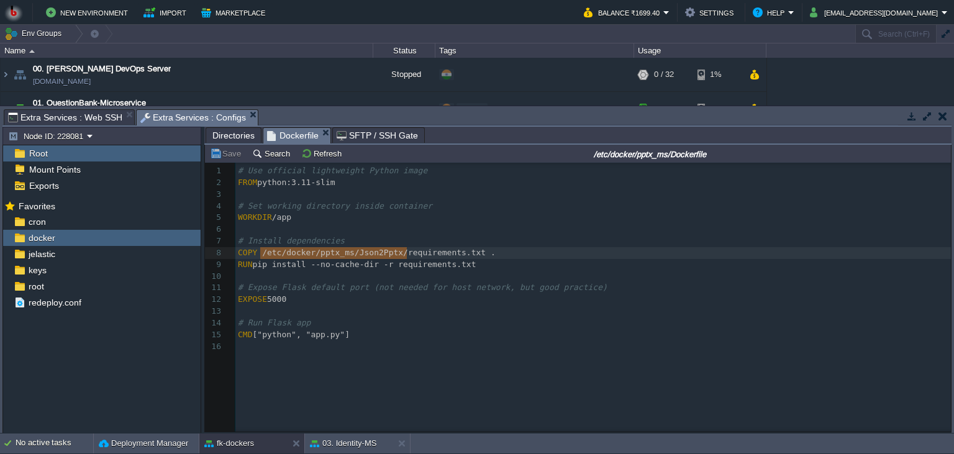
type textarea "/etc/docker/pptx_ms/Json2Pptx/requi"
type textarea "ents.txt"
drag, startPoint x: 260, startPoint y: 257, endPoint x: 463, endPoint y: 255, distance: 203.2
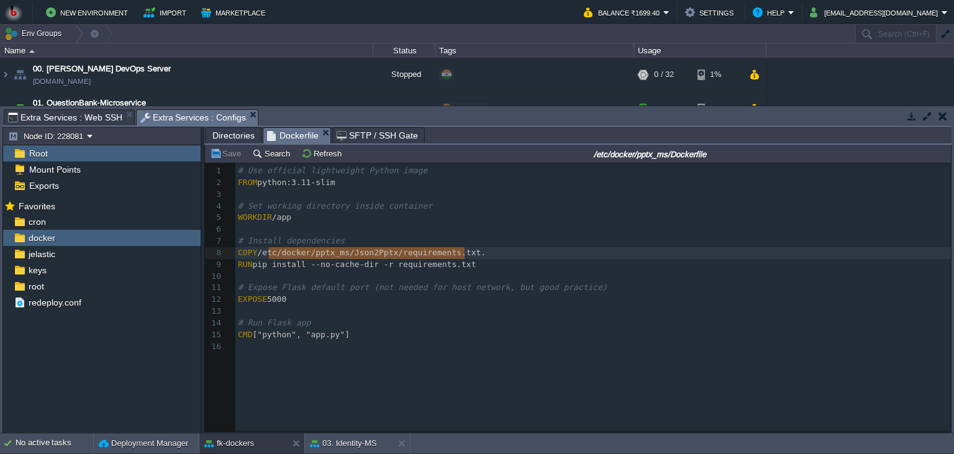
type textarea "/etc/docker/pptx_ms/Json2Pptx/requirements.txt"
drag, startPoint x: 462, startPoint y: 257, endPoint x: 258, endPoint y: 255, distance: 203.8
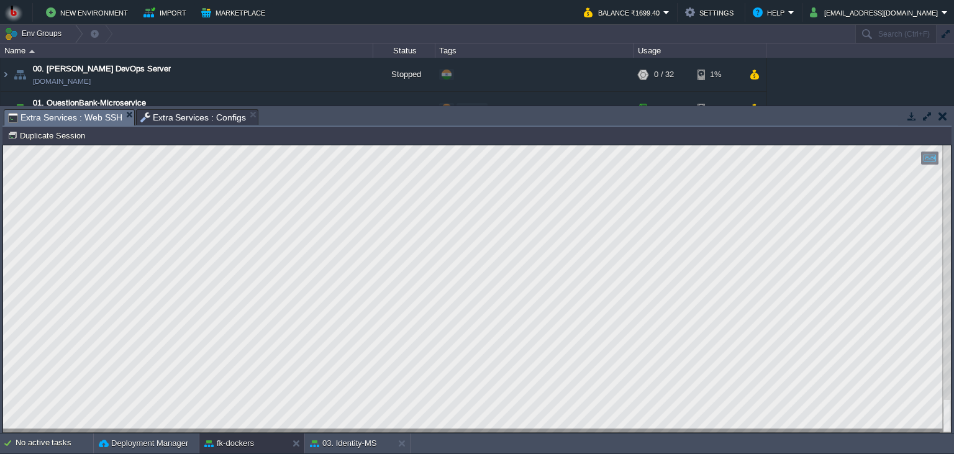
click at [86, 117] on span "Extra Services : Web SSH" at bounding box center [65, 118] width 114 height 16
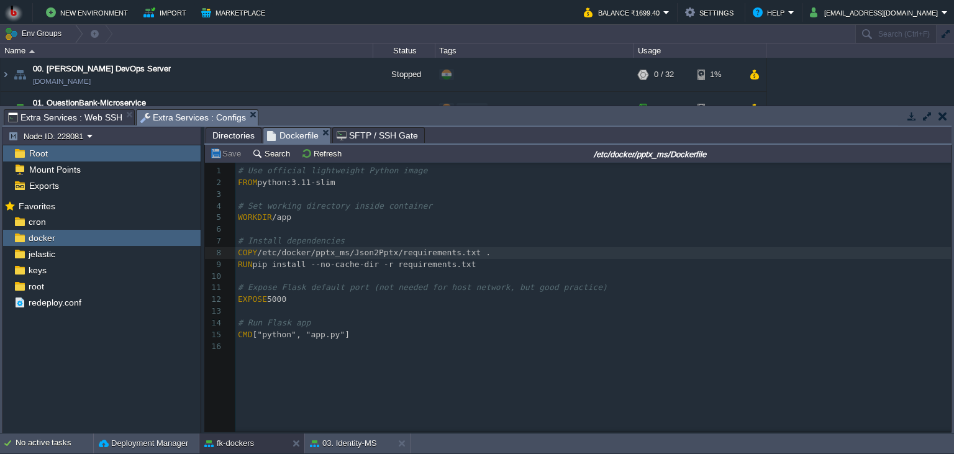
click at [190, 122] on span "Extra Services : Configs" at bounding box center [193, 118] width 106 height 16
type textarea "/etc/docker/pptx_ms/"
drag, startPoint x: 349, startPoint y: 254, endPoint x: 262, endPoint y: 253, distance: 86.4
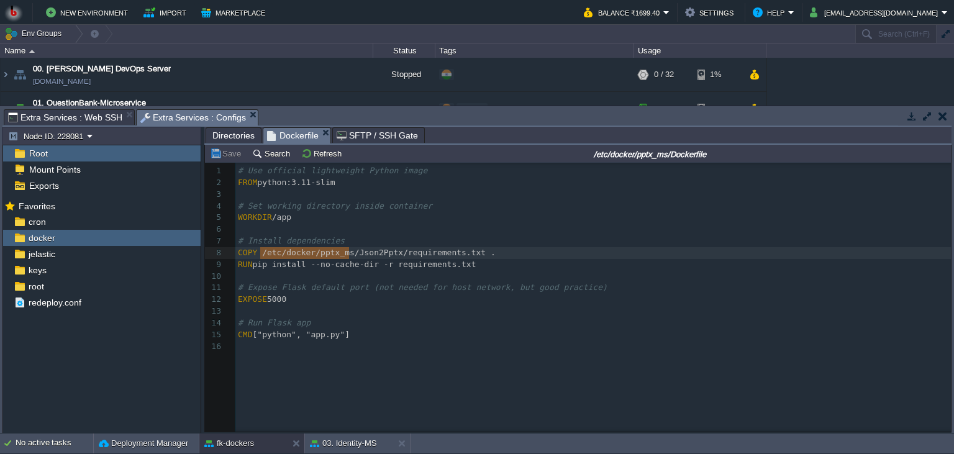
scroll to position [0, 0]
click at [75, 123] on span "Extra Services : Web SSH" at bounding box center [65, 117] width 114 height 15
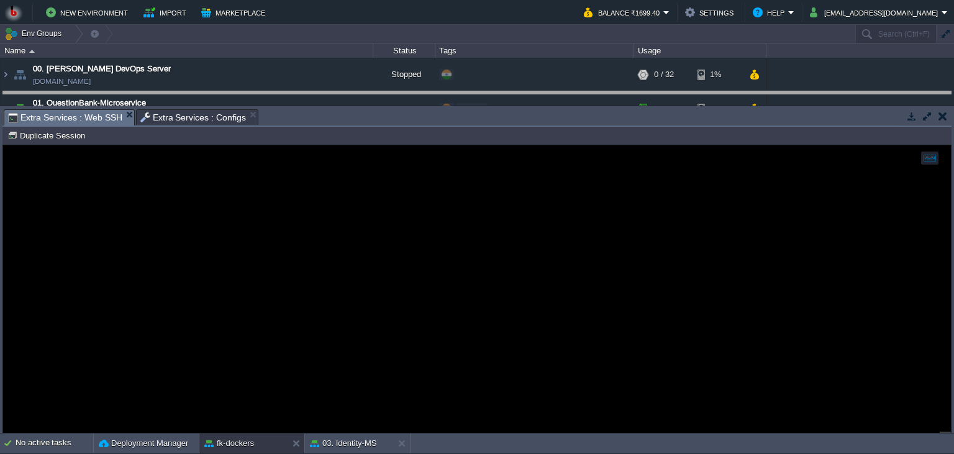
drag, startPoint x: 391, startPoint y: 123, endPoint x: 389, endPoint y: 4, distance: 118.7
click at [389, 109] on body "New Environment Import Marketplace Bonus ₹0.00 Upgrade Account Balance ₹1699.40…" at bounding box center [477, 227] width 954 height 454
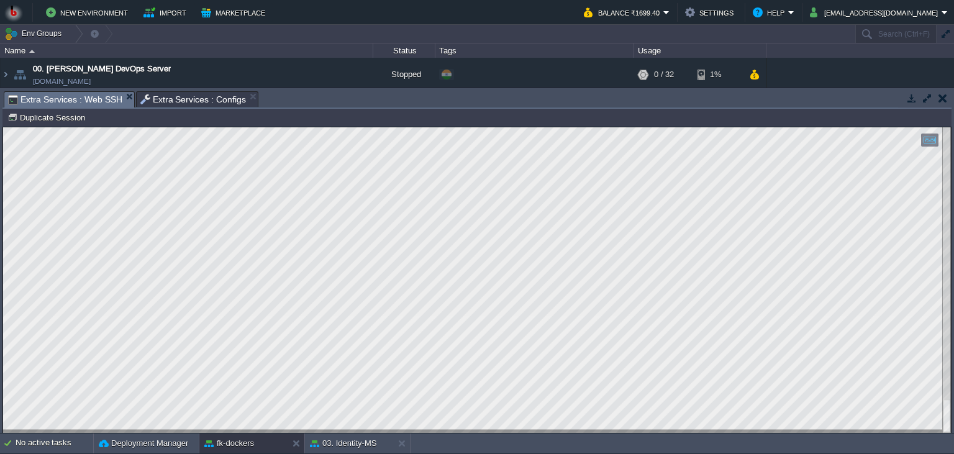
click at [302, 255] on body "New Environment Import Marketplace Bonus ₹0.00 Upgrade Account Balance ₹1699.40…" at bounding box center [477, 227] width 954 height 454
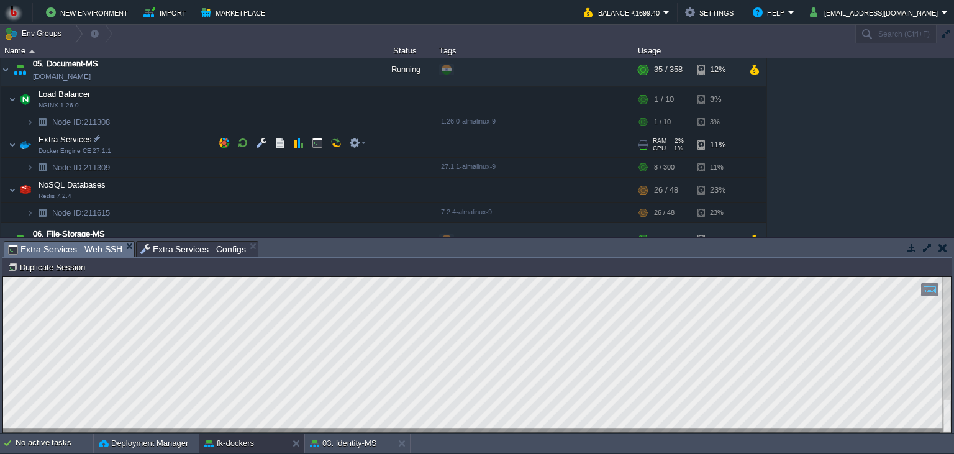
scroll to position [340, 0]
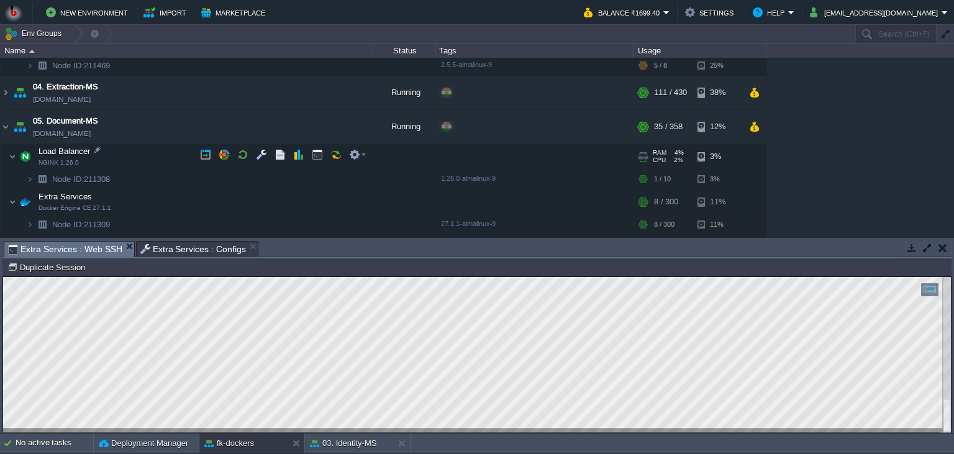
click at [175, 122] on td "05. Document-MS [DOMAIN_NAME]" at bounding box center [187, 127] width 373 height 34
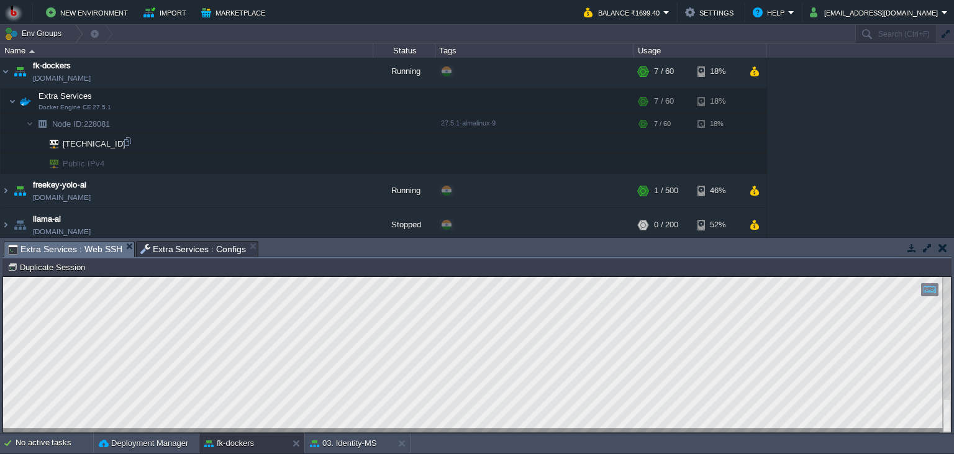
scroll to position [850, 0]
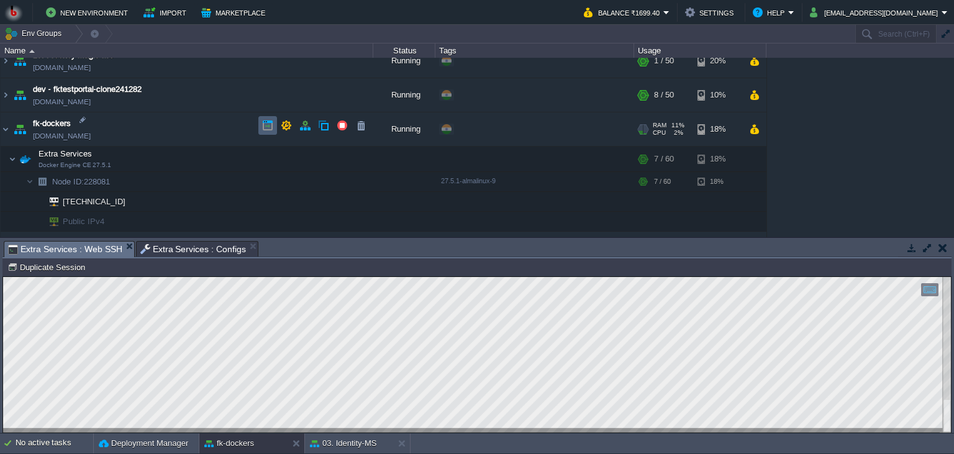
click at [265, 125] on button "button" at bounding box center [267, 125] width 11 height 11
click at [279, 125] on td at bounding box center [286, 125] width 19 height 19
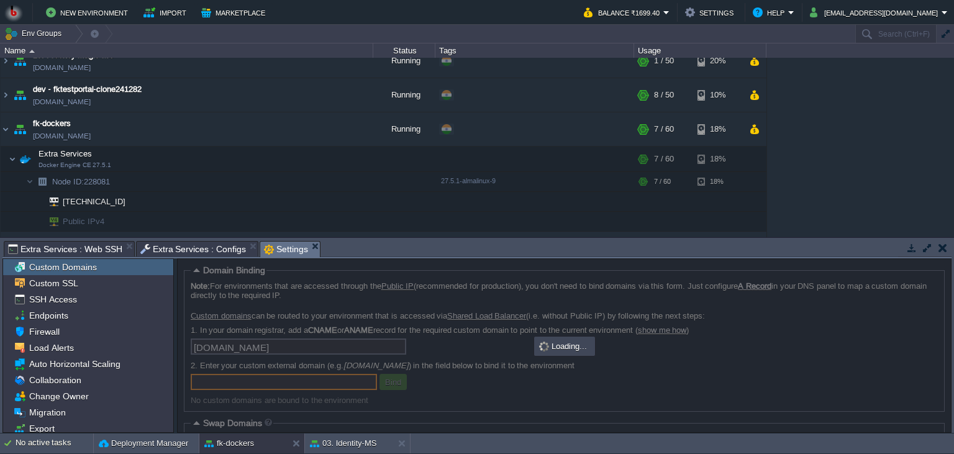
click at [337, 190] on body "New Environment Import Marketplace Bonus ₹0.00 Upgrade Account Balance ₹1699.40…" at bounding box center [477, 227] width 954 height 454
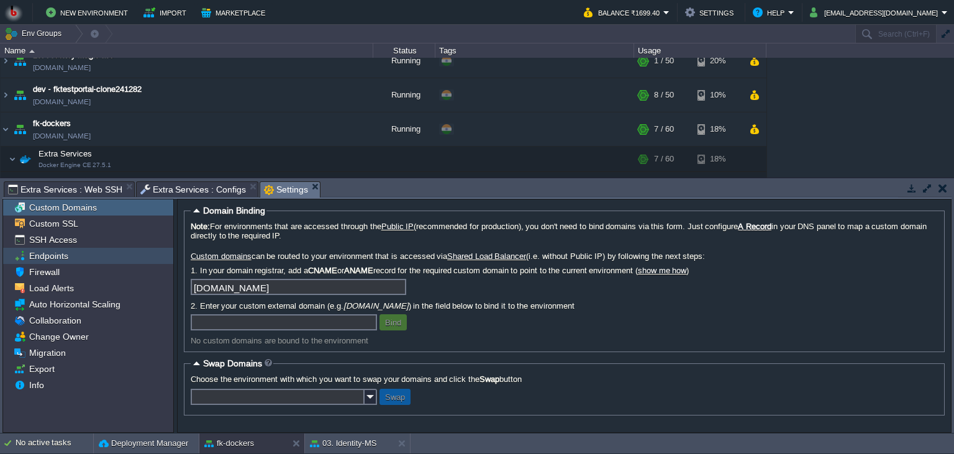
click at [52, 253] on span "Endpoints" at bounding box center [48, 255] width 43 height 11
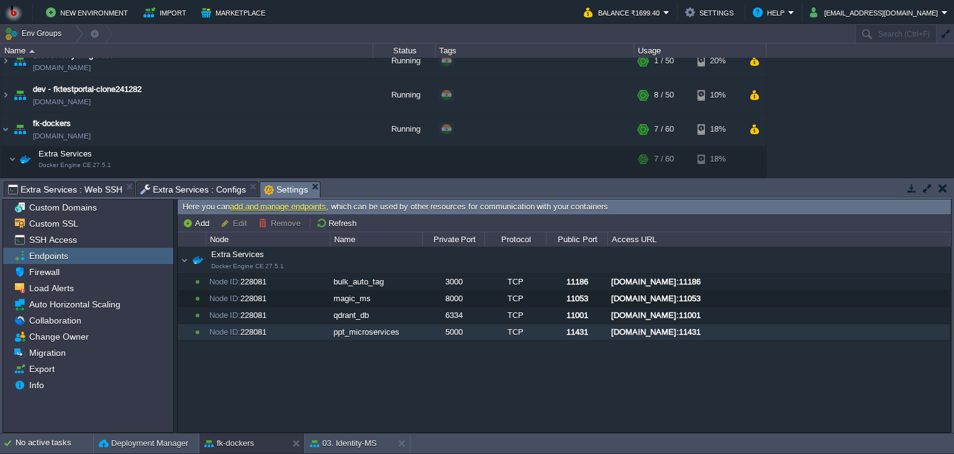
click at [473, 333] on div "5000" at bounding box center [453, 332] width 60 height 16
click at [710, 330] on div "[DOMAIN_NAME]:11431" at bounding box center [778, 332] width 341 height 16
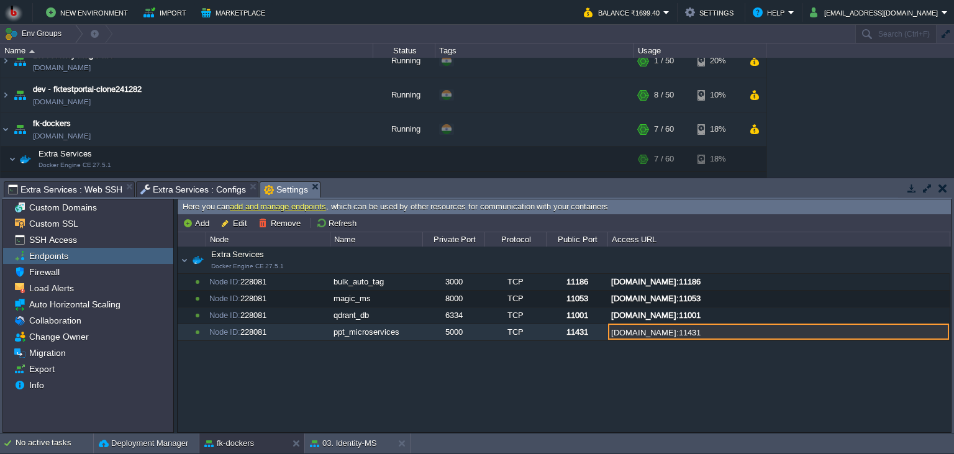
click at [710, 330] on input "[DOMAIN_NAME]:11431" at bounding box center [778, 332] width 341 height 16
drag, startPoint x: 844, startPoint y: 332, endPoint x: 608, endPoint y: 327, distance: 236.2
click at [608, 327] on input "[DOMAIN_NAME]:11431" at bounding box center [778, 332] width 341 height 16
